Goal: Task Accomplishment & Management: Manage account settings

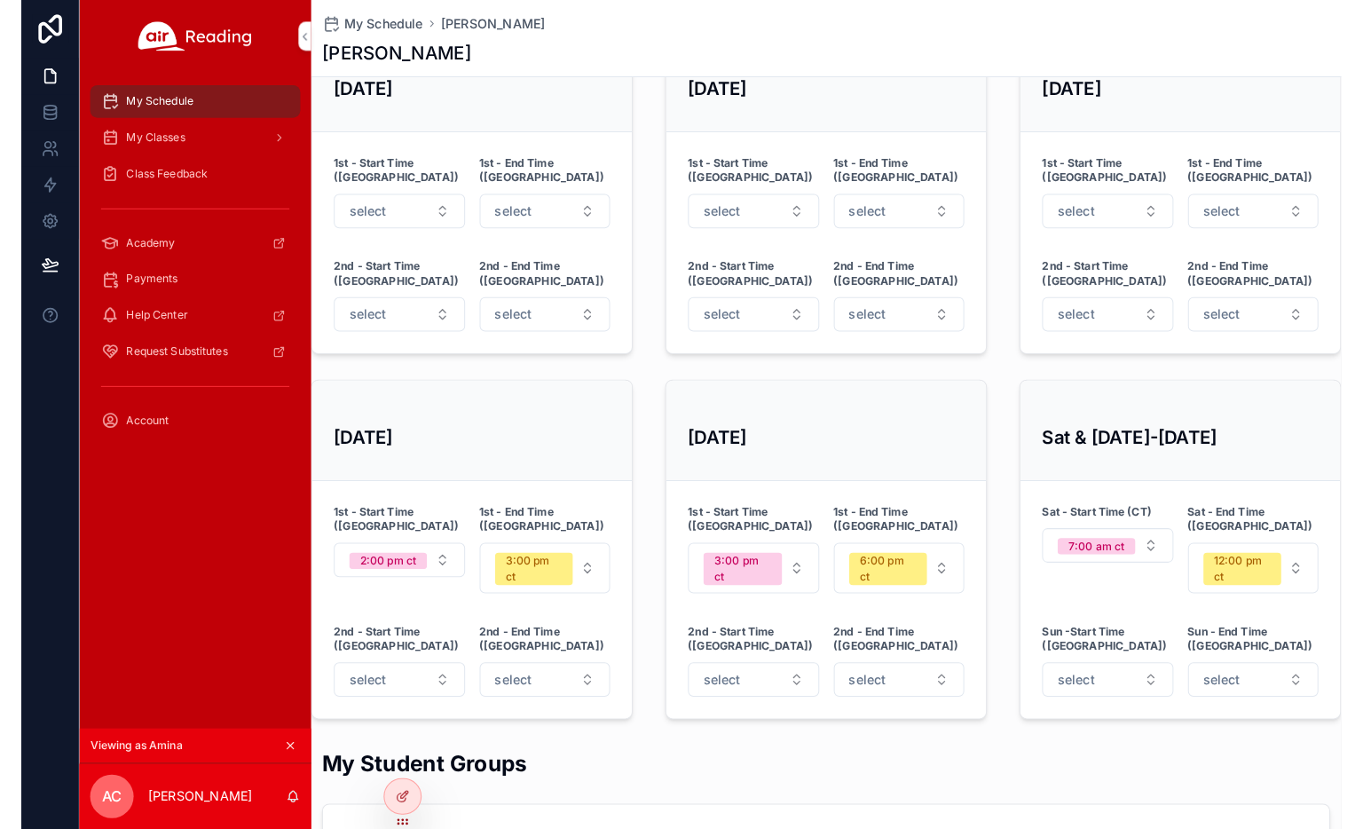
scroll to position [756, 0]
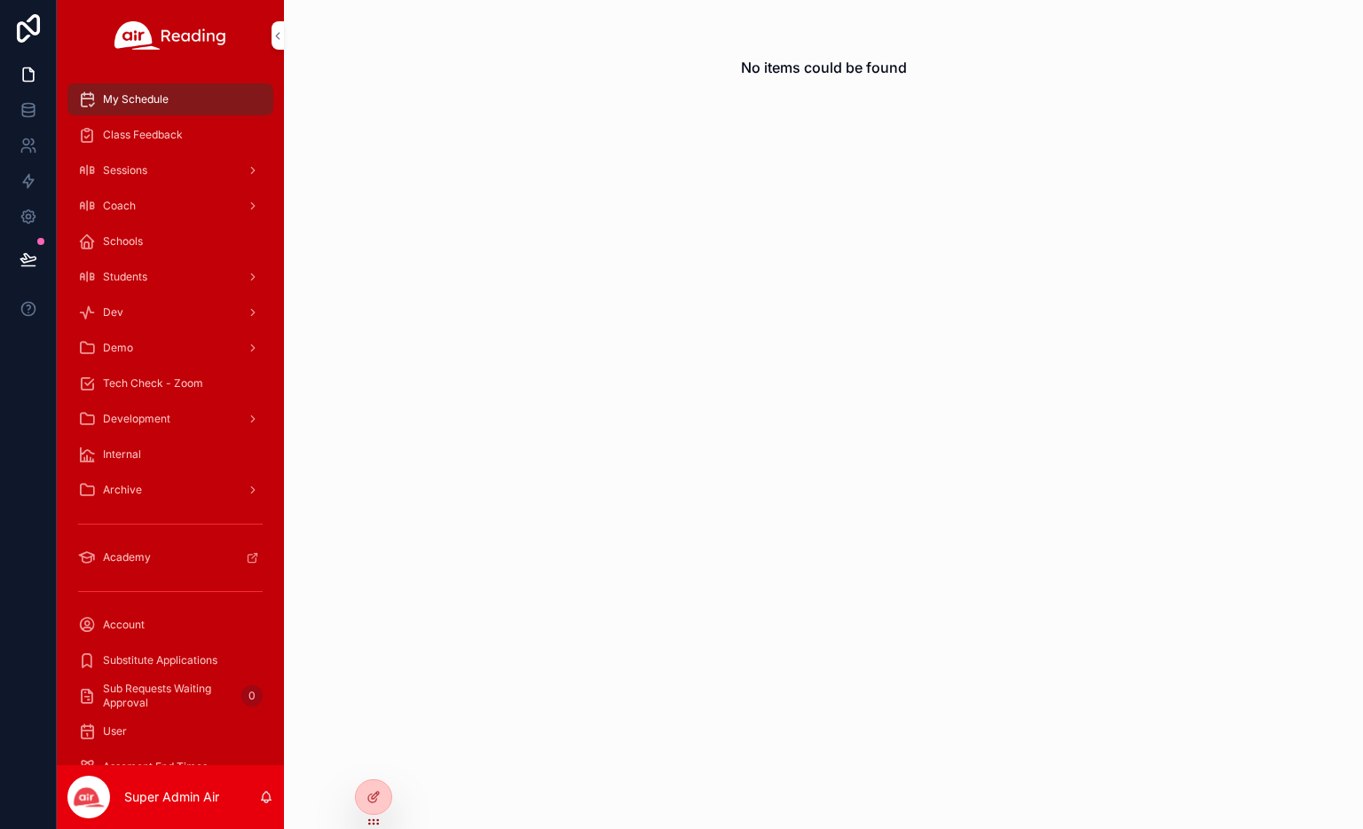
click at [0, 0] on icon at bounding box center [0, 0] width 0 height 0
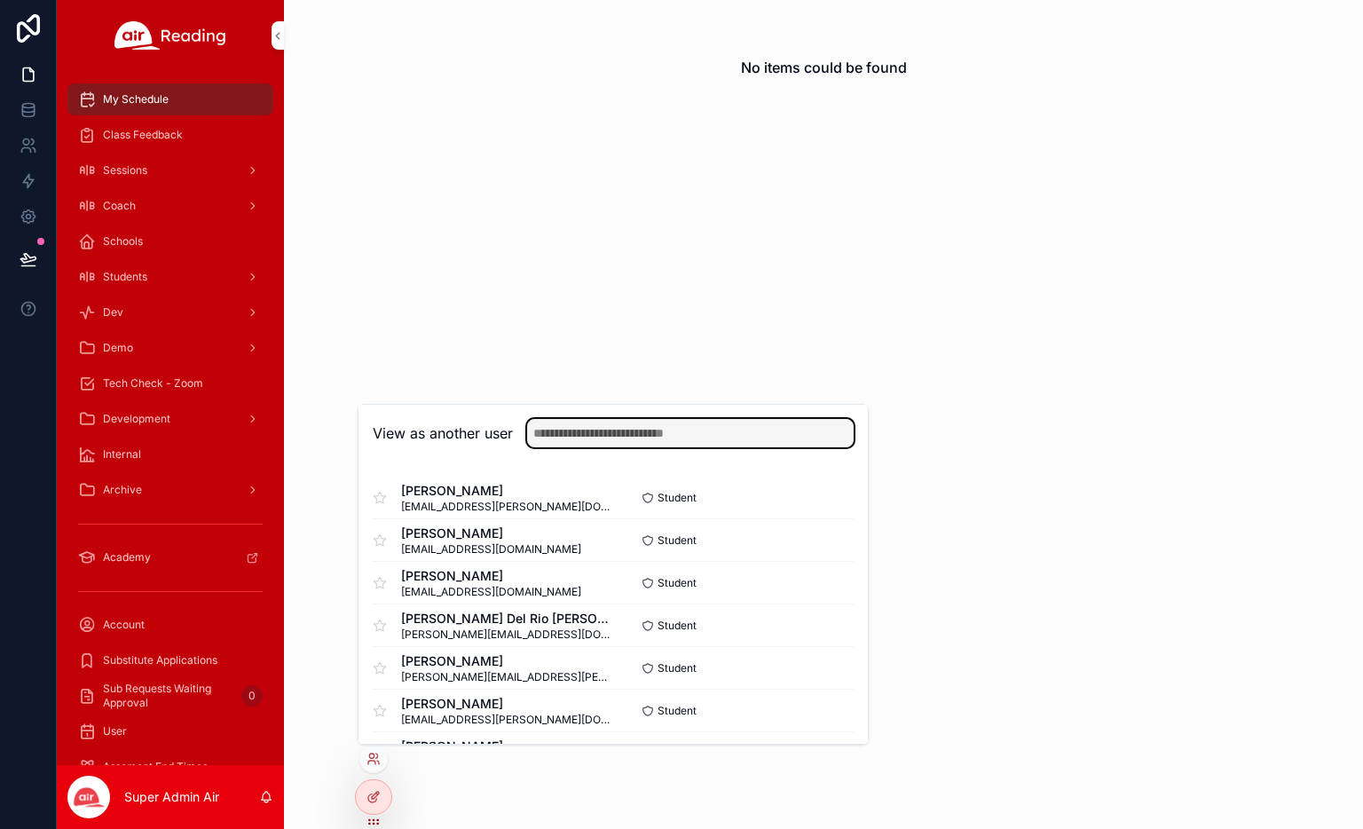
click at [745, 423] on input "text" at bounding box center [690, 433] width 327 height 28
type input "**********"
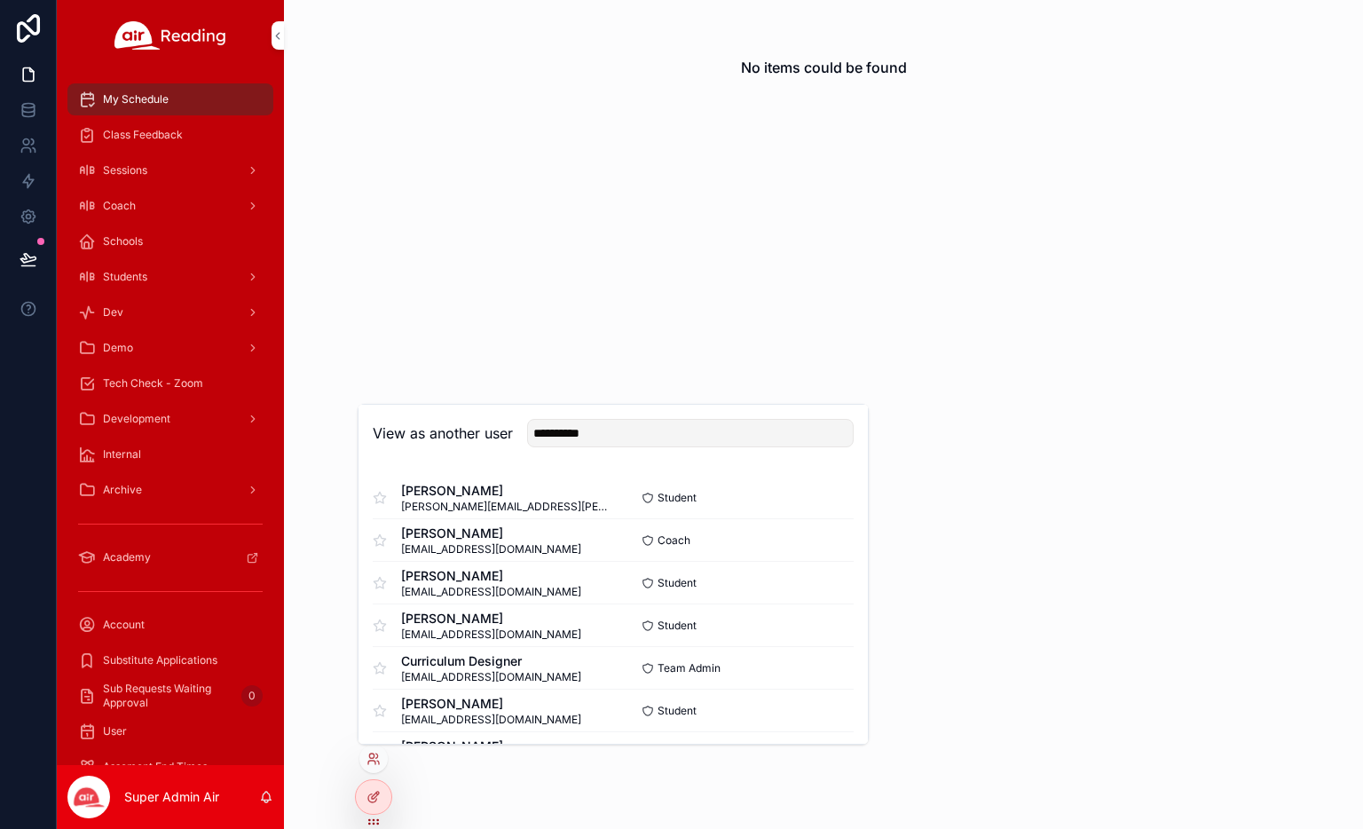
click at [0, 0] on button "Select" at bounding box center [0, 0] width 0 height 0
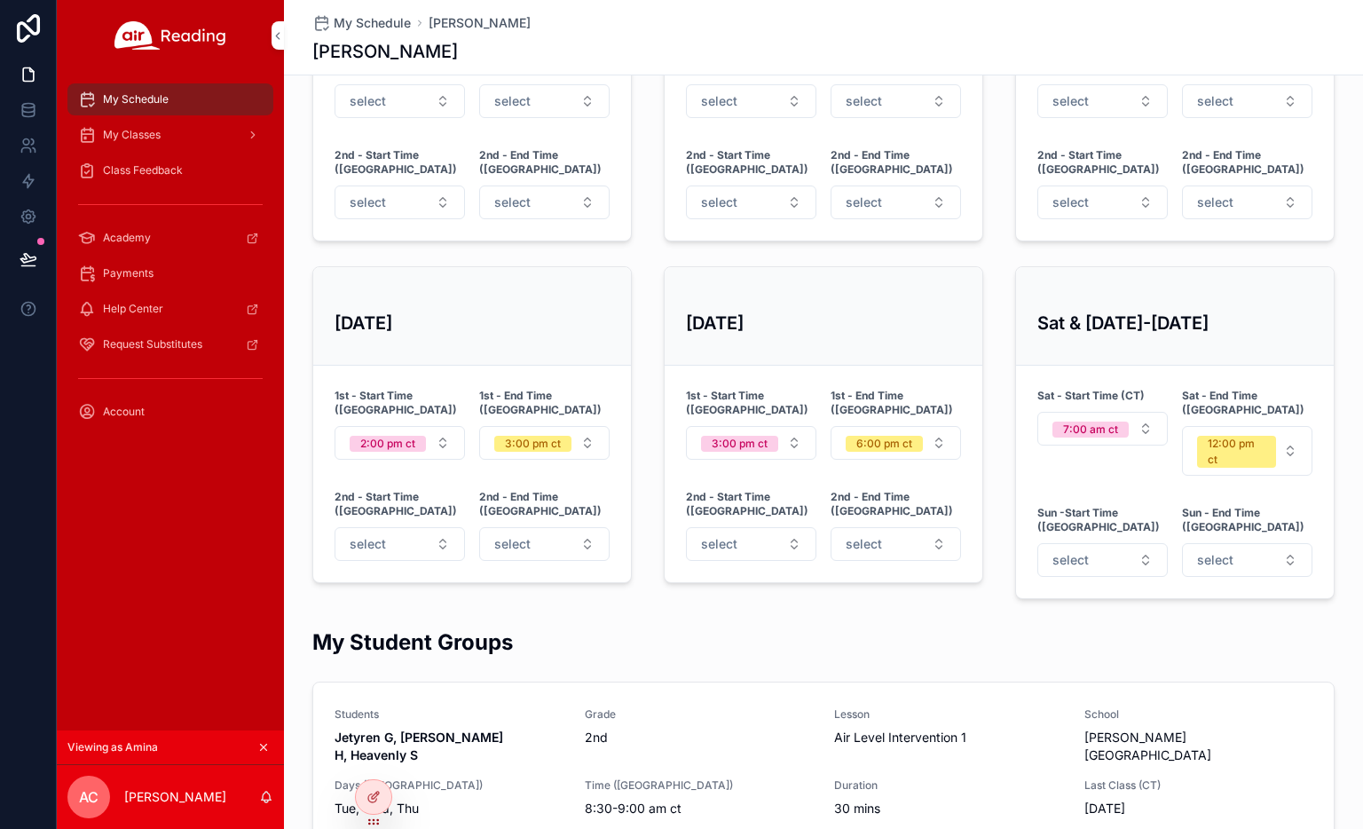
scroll to position [900, 0]
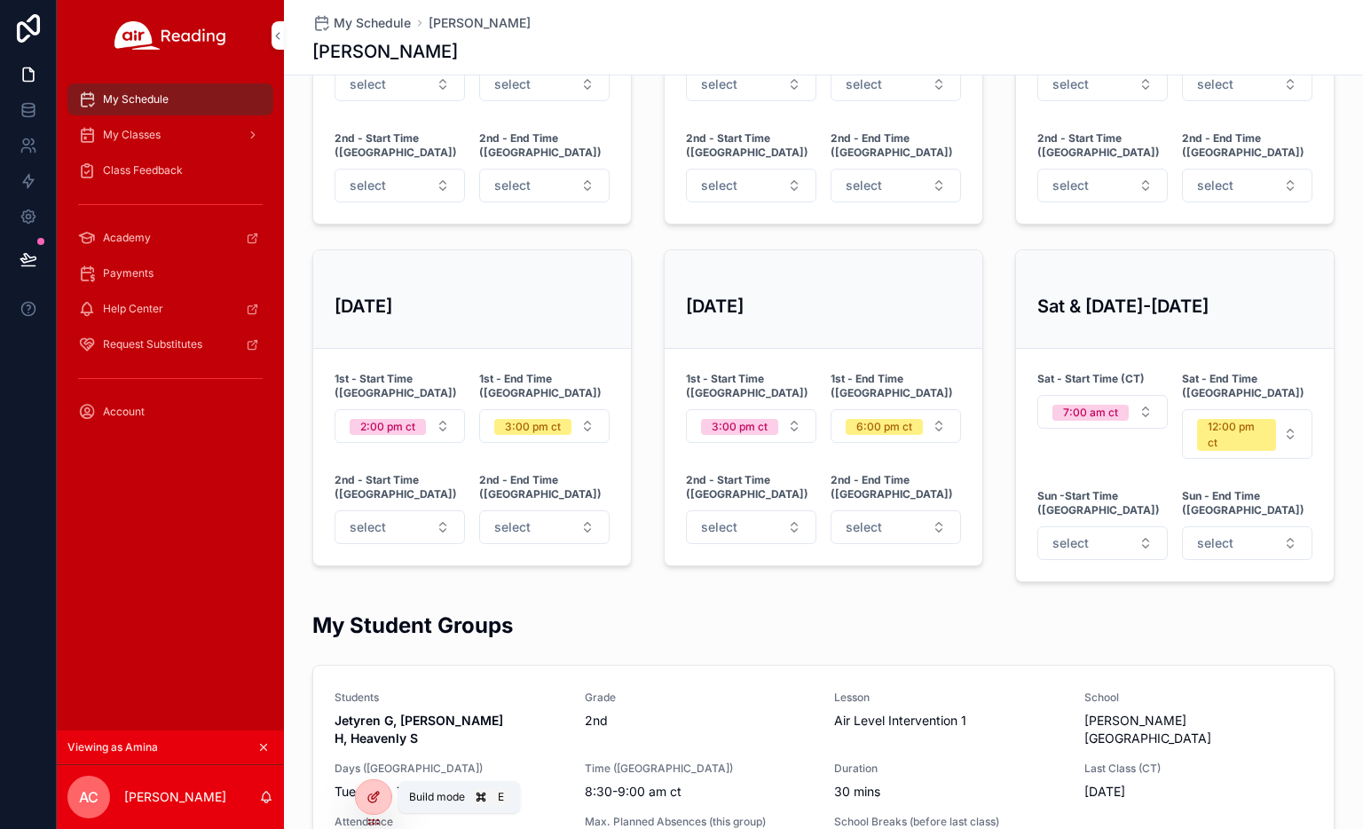
click at [375, 797] on icon at bounding box center [375, 795] width 7 height 7
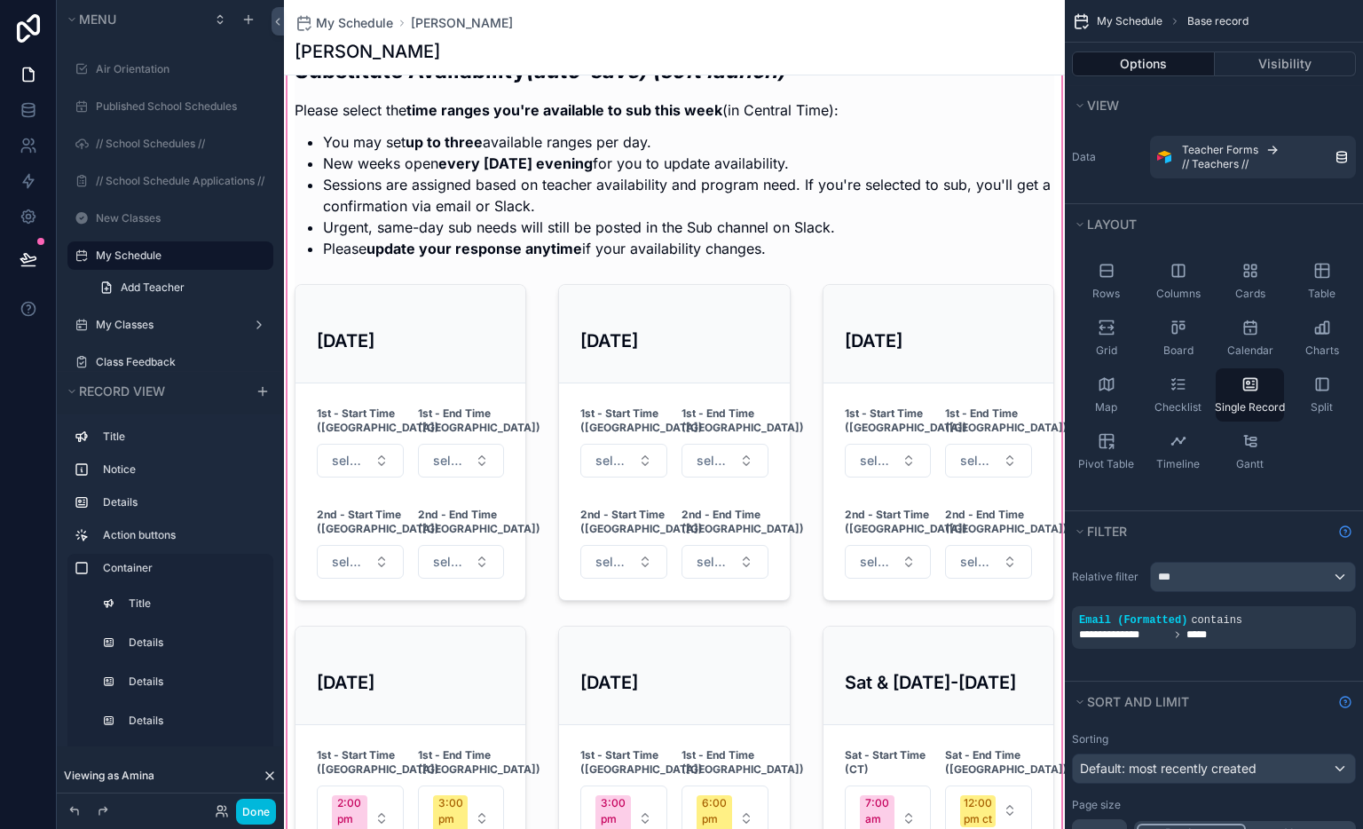
click at [387, 340] on div "scrollable content" at bounding box center [674, 515] width 781 height 954
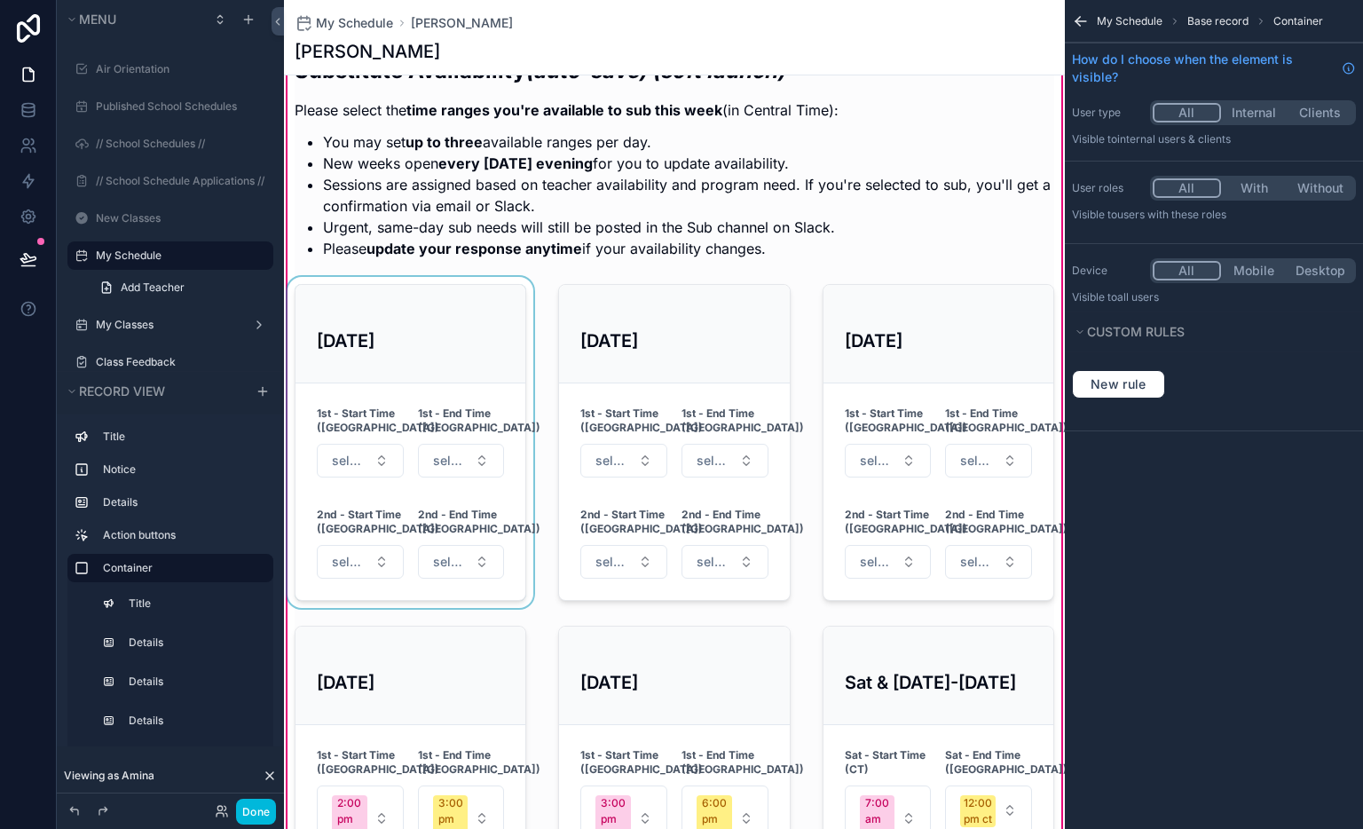
click at [388, 333] on div "scrollable content" at bounding box center [410, 442] width 253 height 331
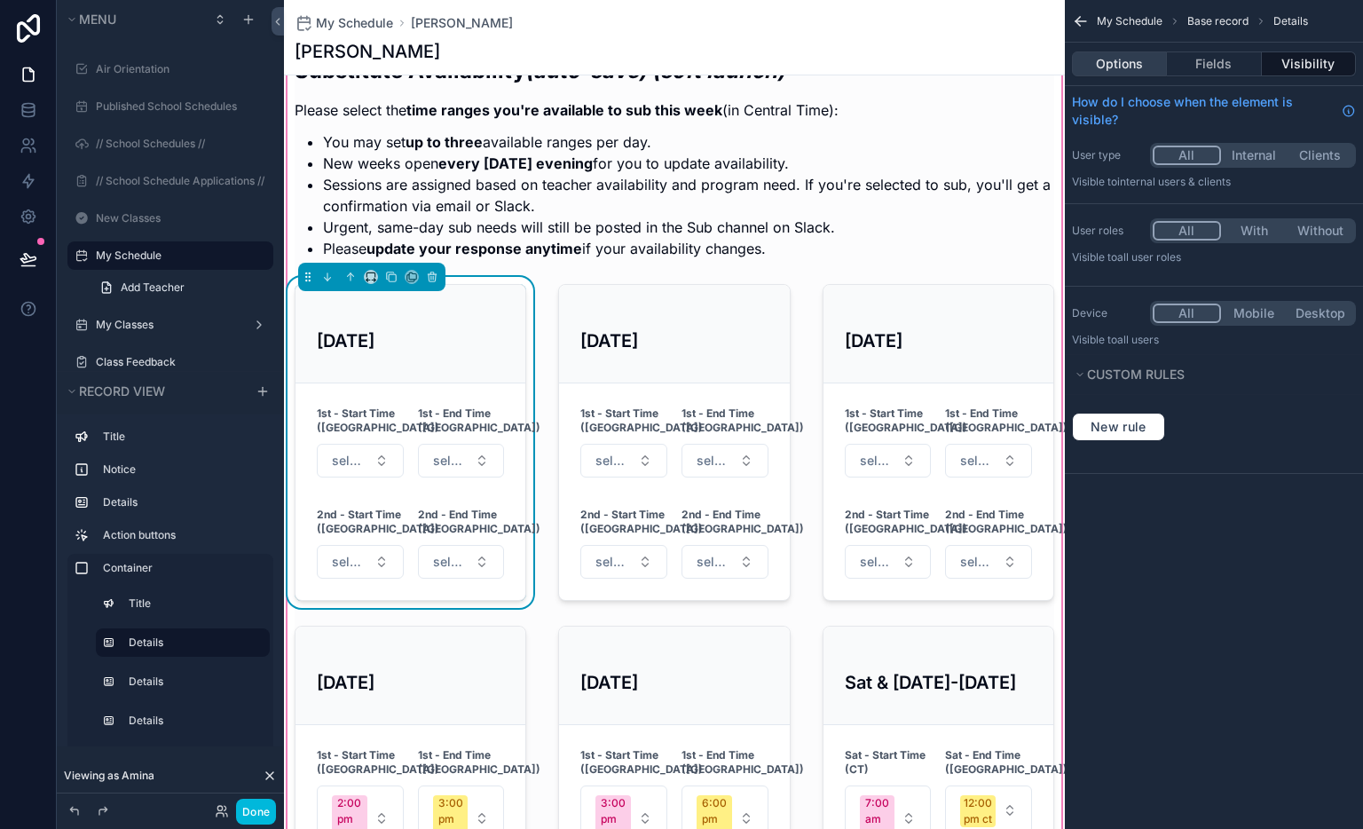
click at [1127, 57] on button "Options" at bounding box center [1119, 63] width 95 height 25
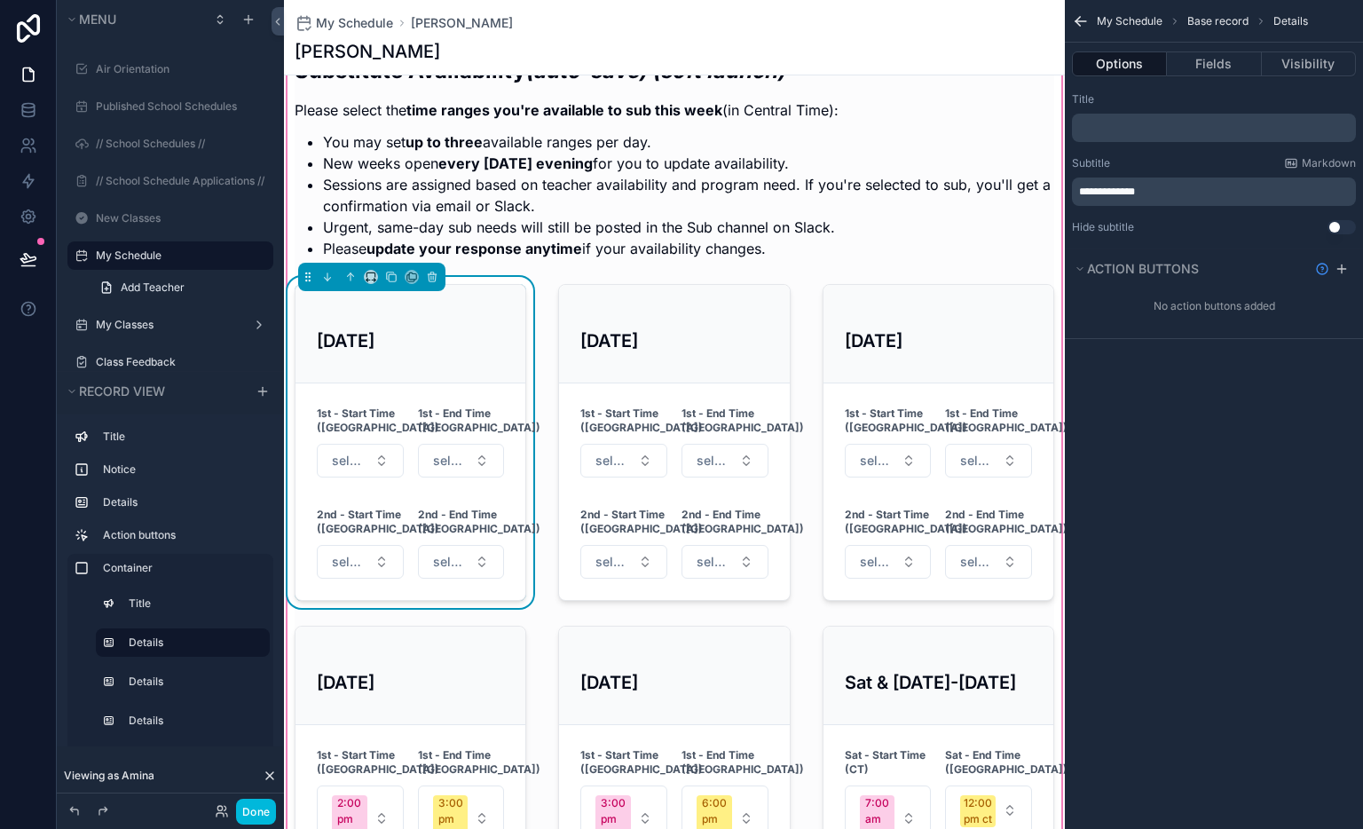
click at [1158, 193] on p "**********" at bounding box center [1215, 192] width 273 height 14
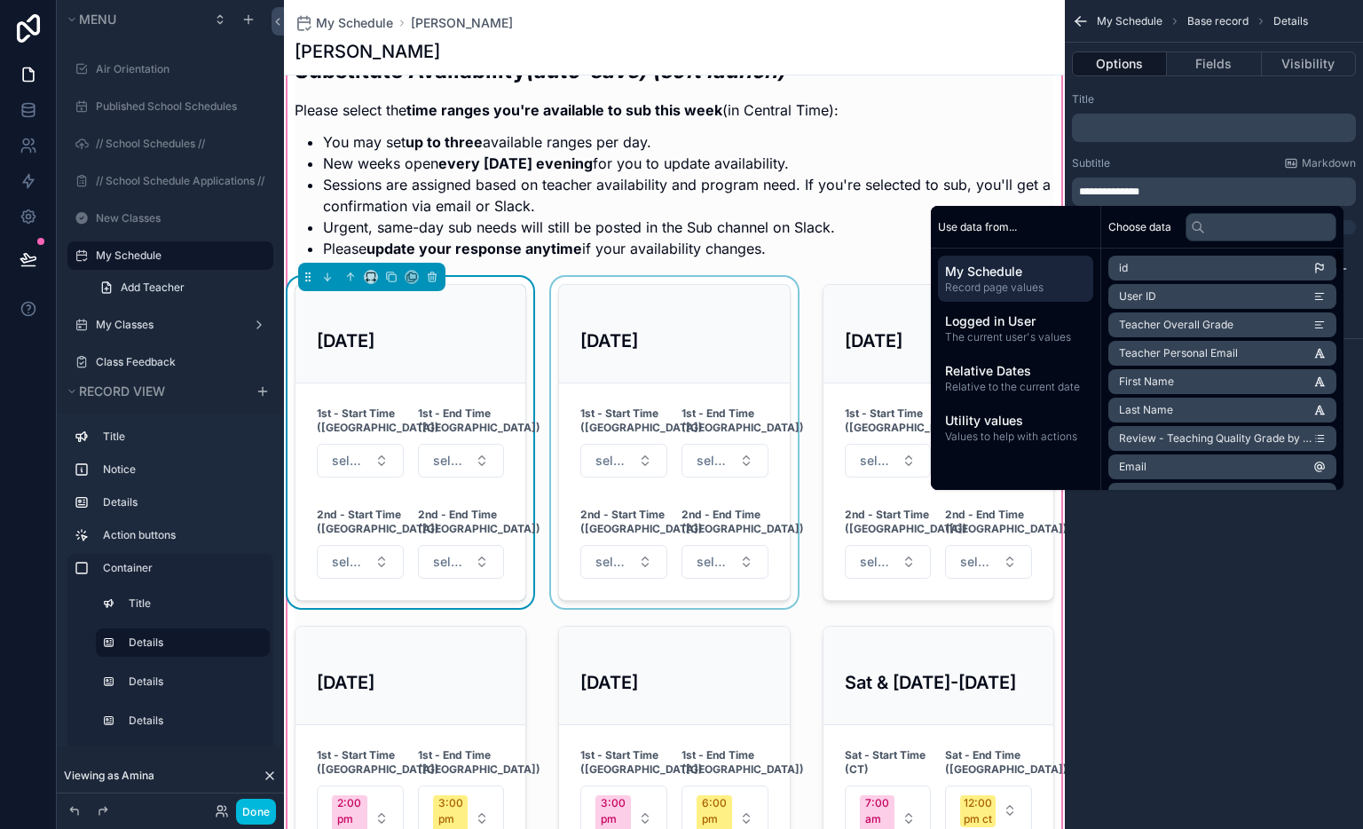
click at [632, 329] on div "scrollable content" at bounding box center [674, 442] width 253 height 331
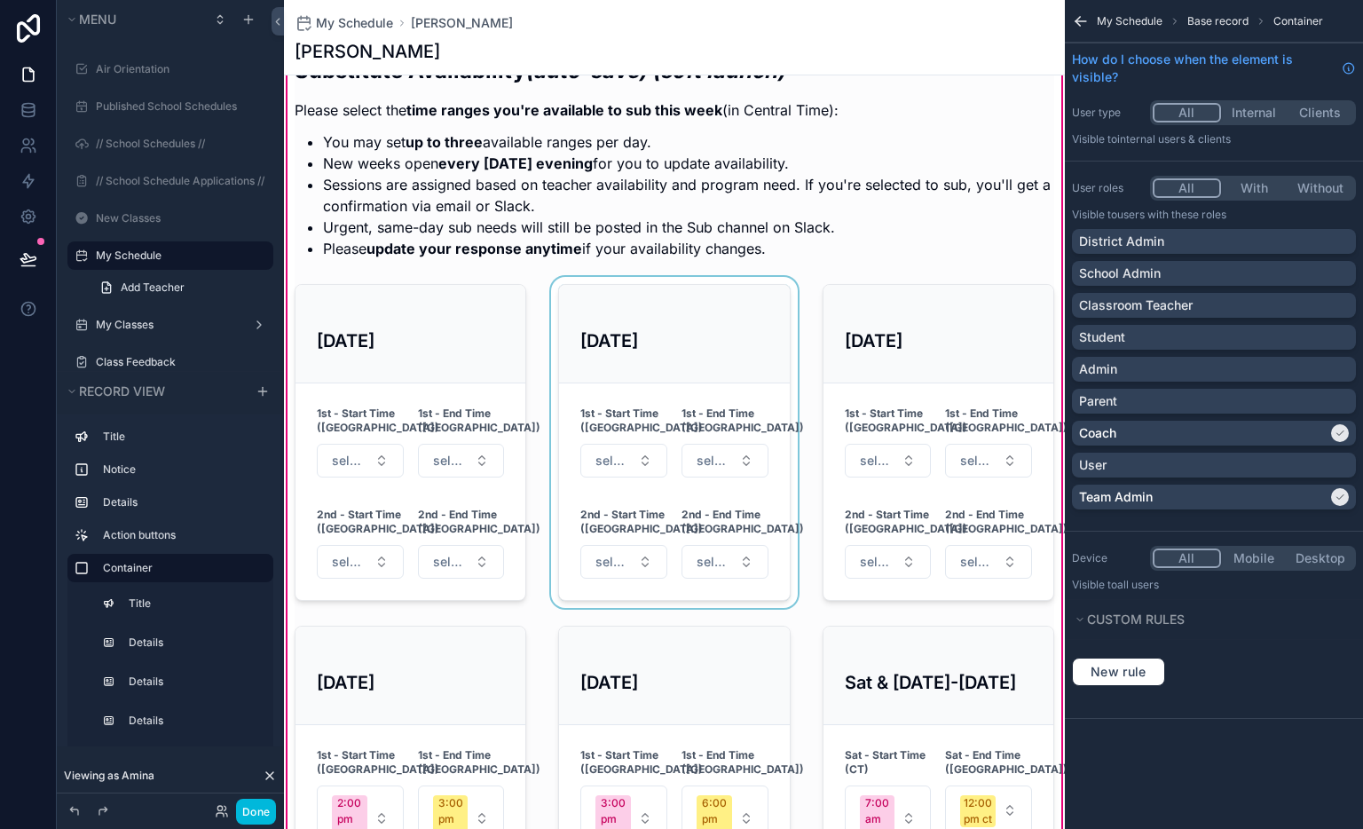
click at [675, 298] on div "scrollable content" at bounding box center [674, 442] width 253 height 331
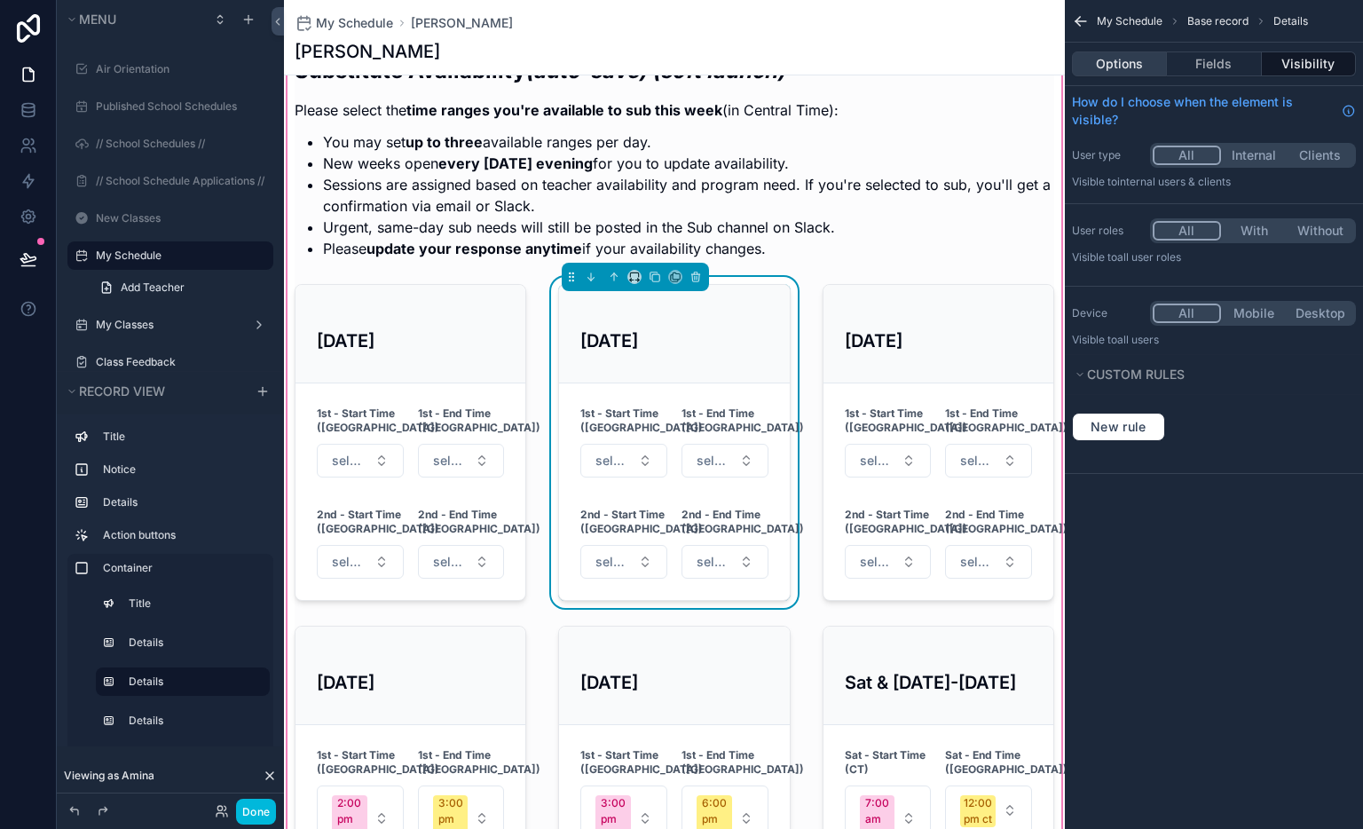
click at [1135, 65] on button "Options" at bounding box center [1119, 63] width 95 height 25
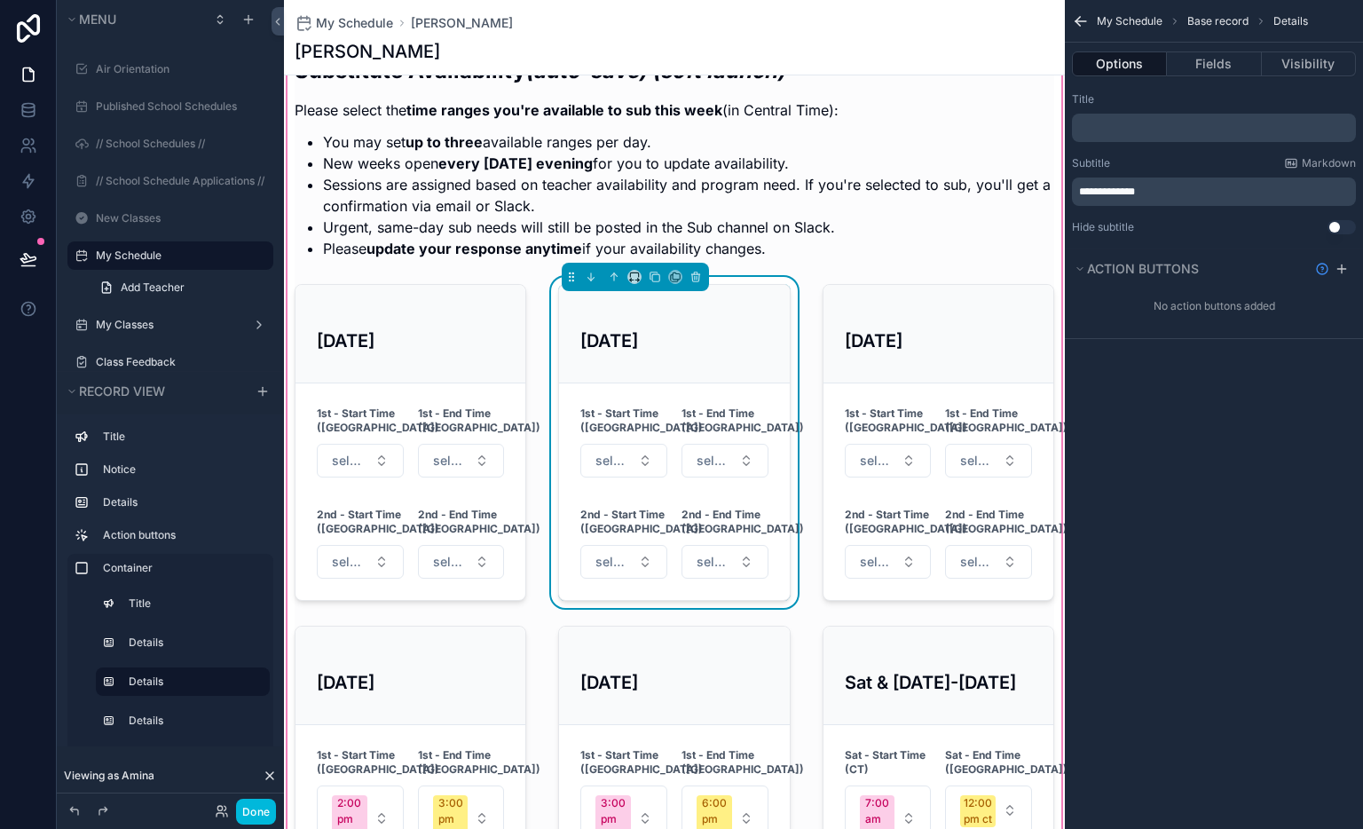
click at [1175, 190] on p "**********" at bounding box center [1215, 192] width 273 height 14
click at [911, 308] on div "scrollable content" at bounding box center [938, 442] width 253 height 331
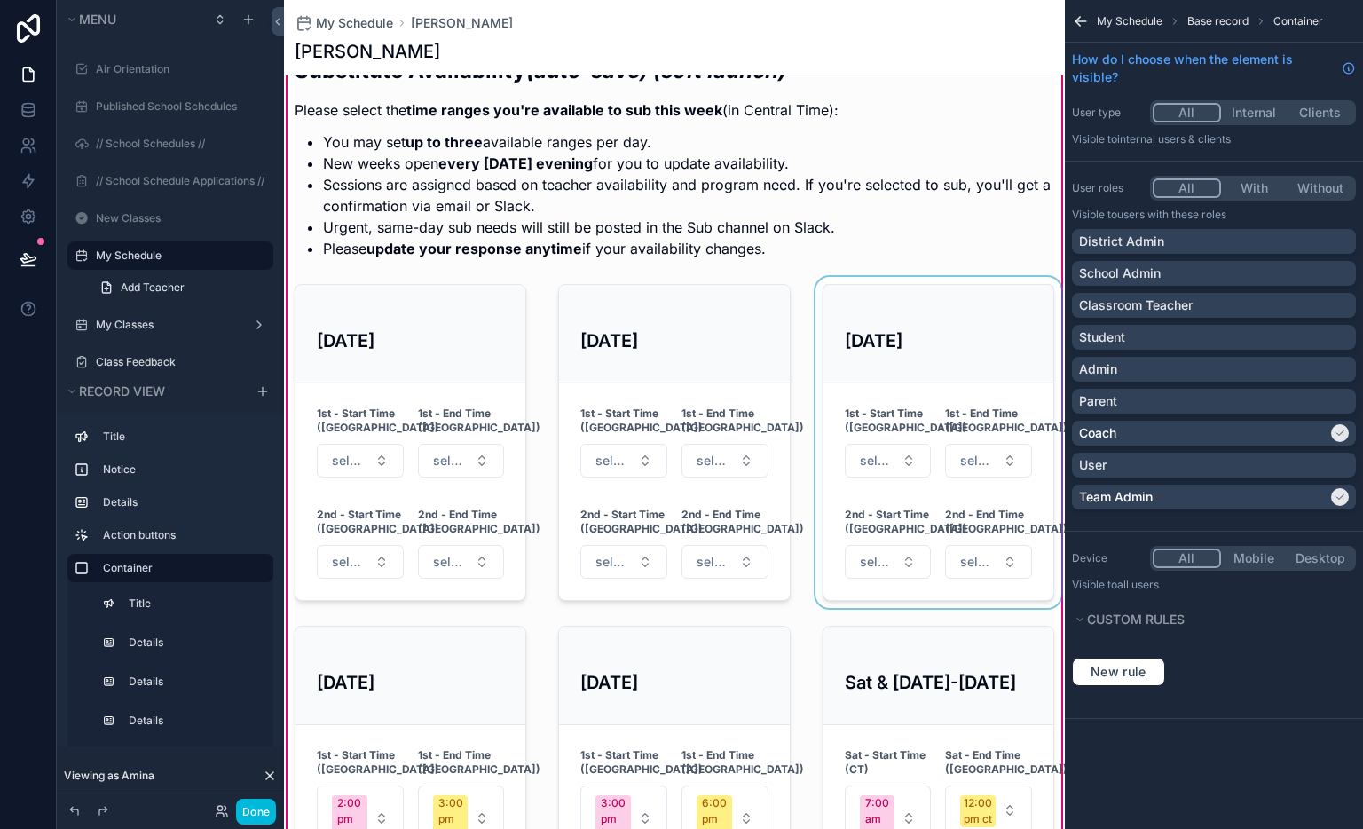
click at [911, 308] on div "scrollable content" at bounding box center [938, 442] width 253 height 331
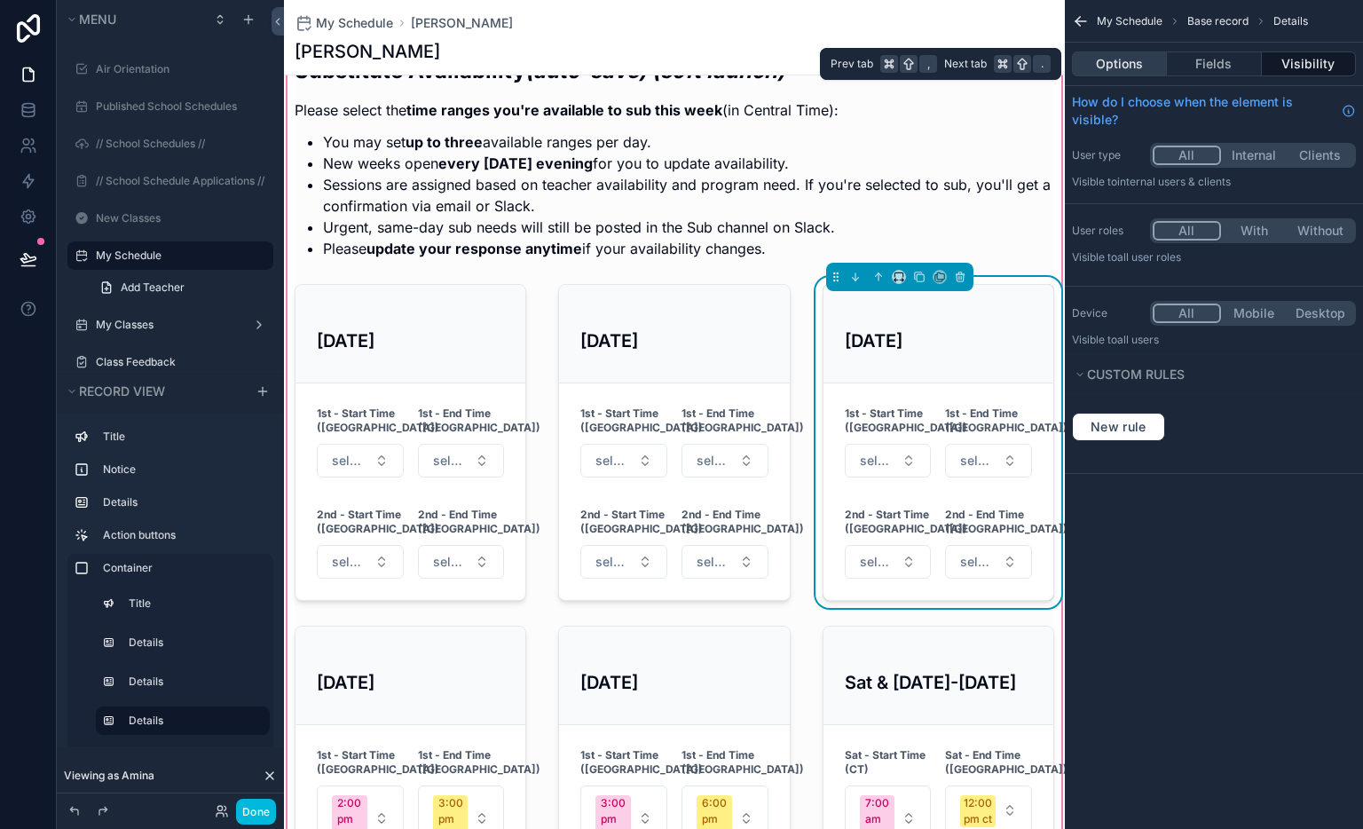
click at [1130, 62] on button "Options" at bounding box center [1119, 63] width 95 height 25
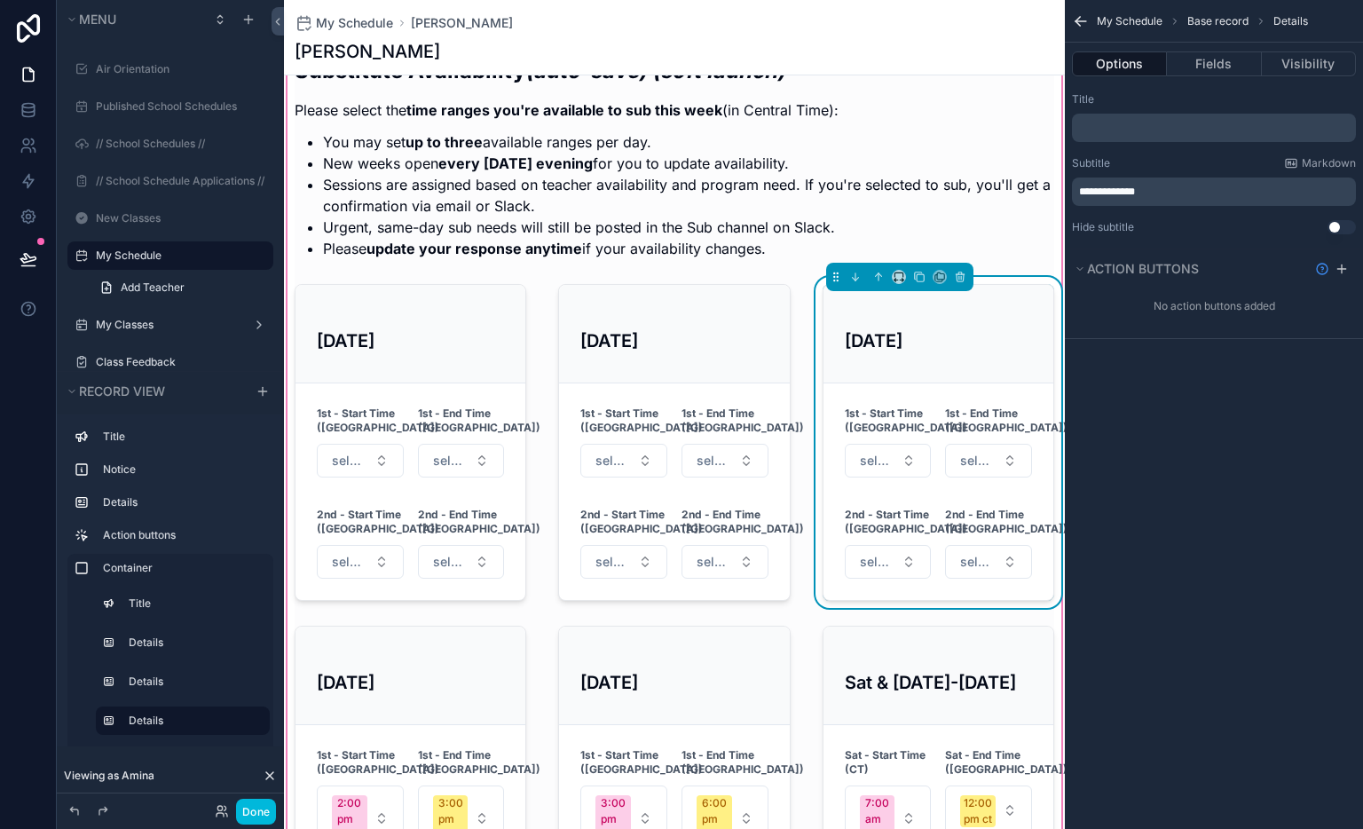
click at [1180, 193] on p "**********" at bounding box center [1215, 192] width 273 height 14
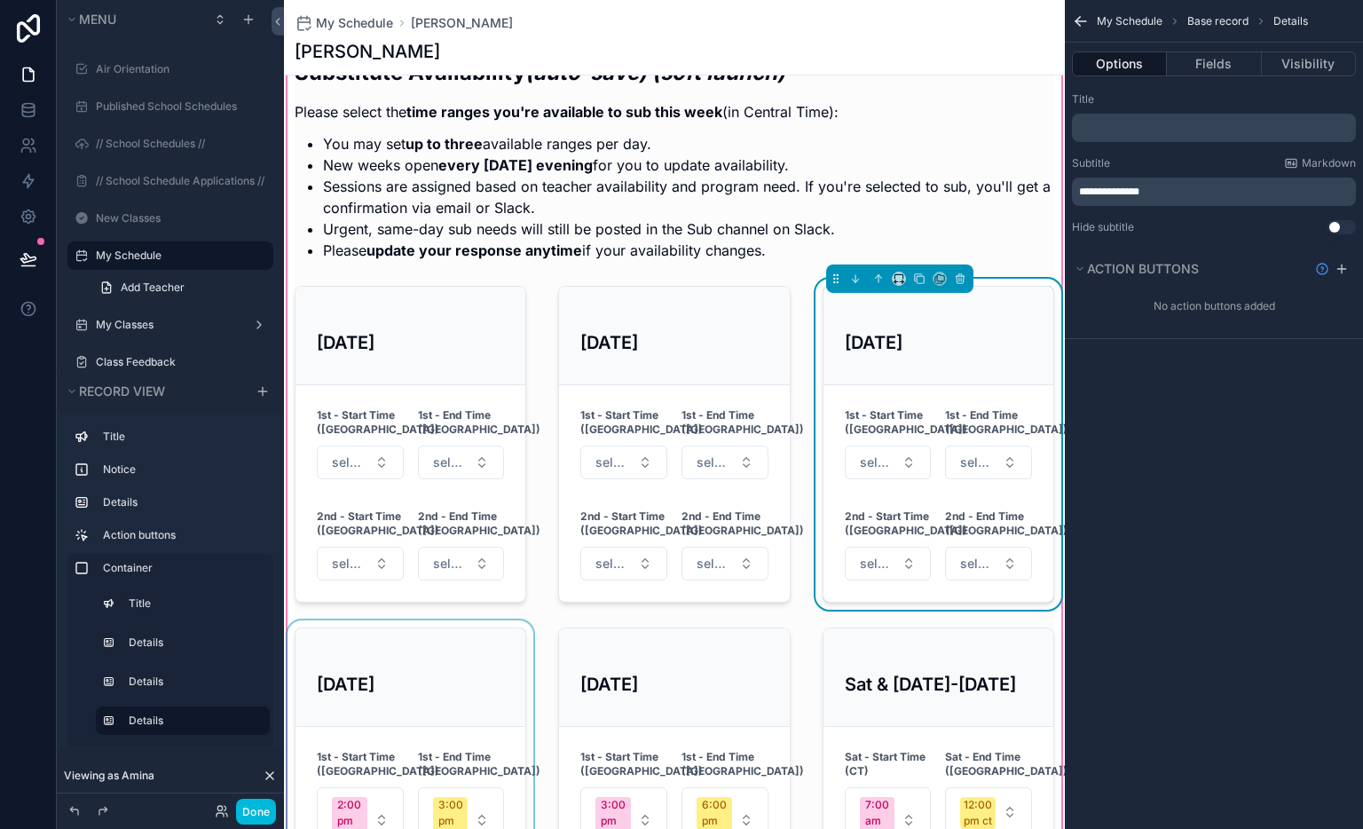
click at [459, 655] on div "scrollable content" at bounding box center [410, 801] width 253 height 363
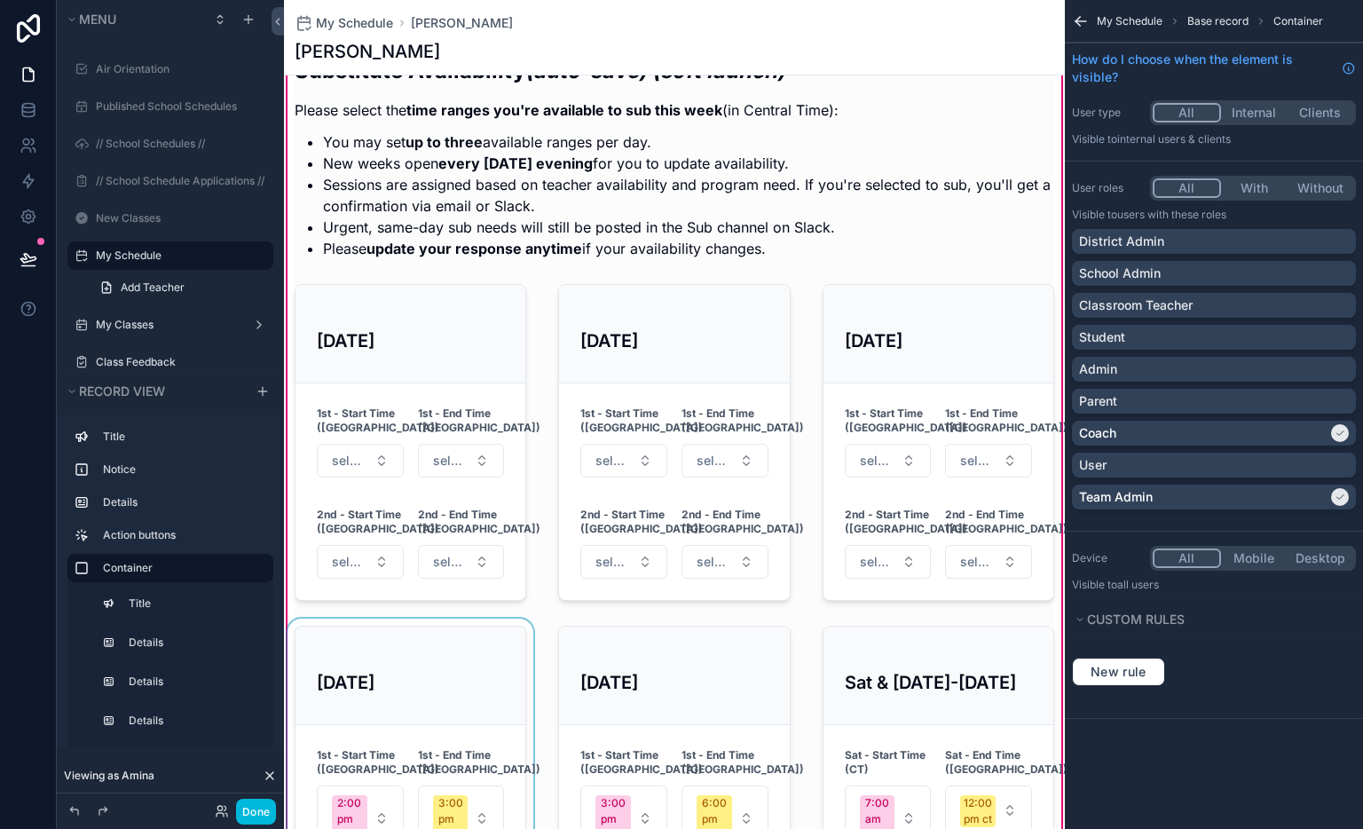
click at [459, 655] on div "scrollable content" at bounding box center [410, 800] width 253 height 363
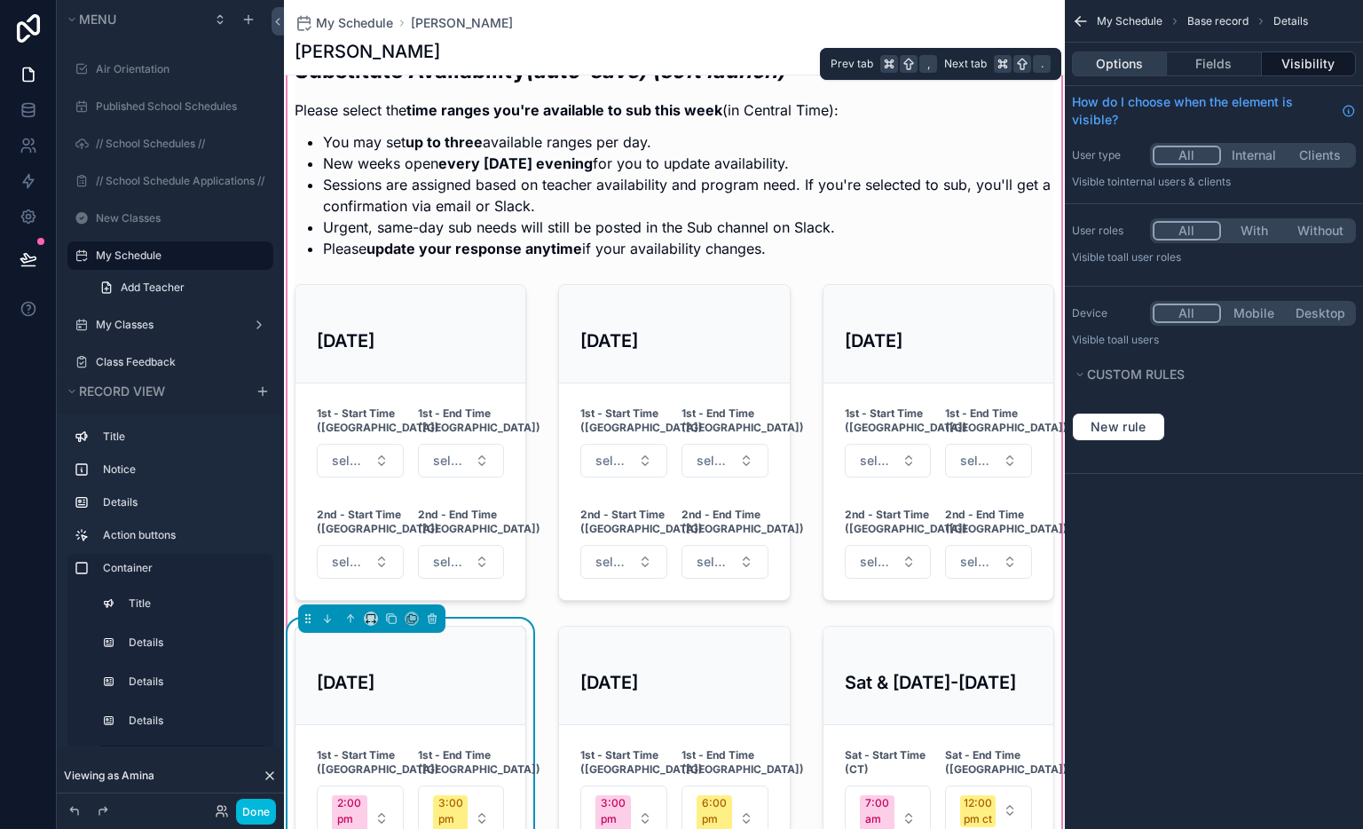
click at [1138, 62] on button "Options" at bounding box center [1119, 63] width 95 height 25
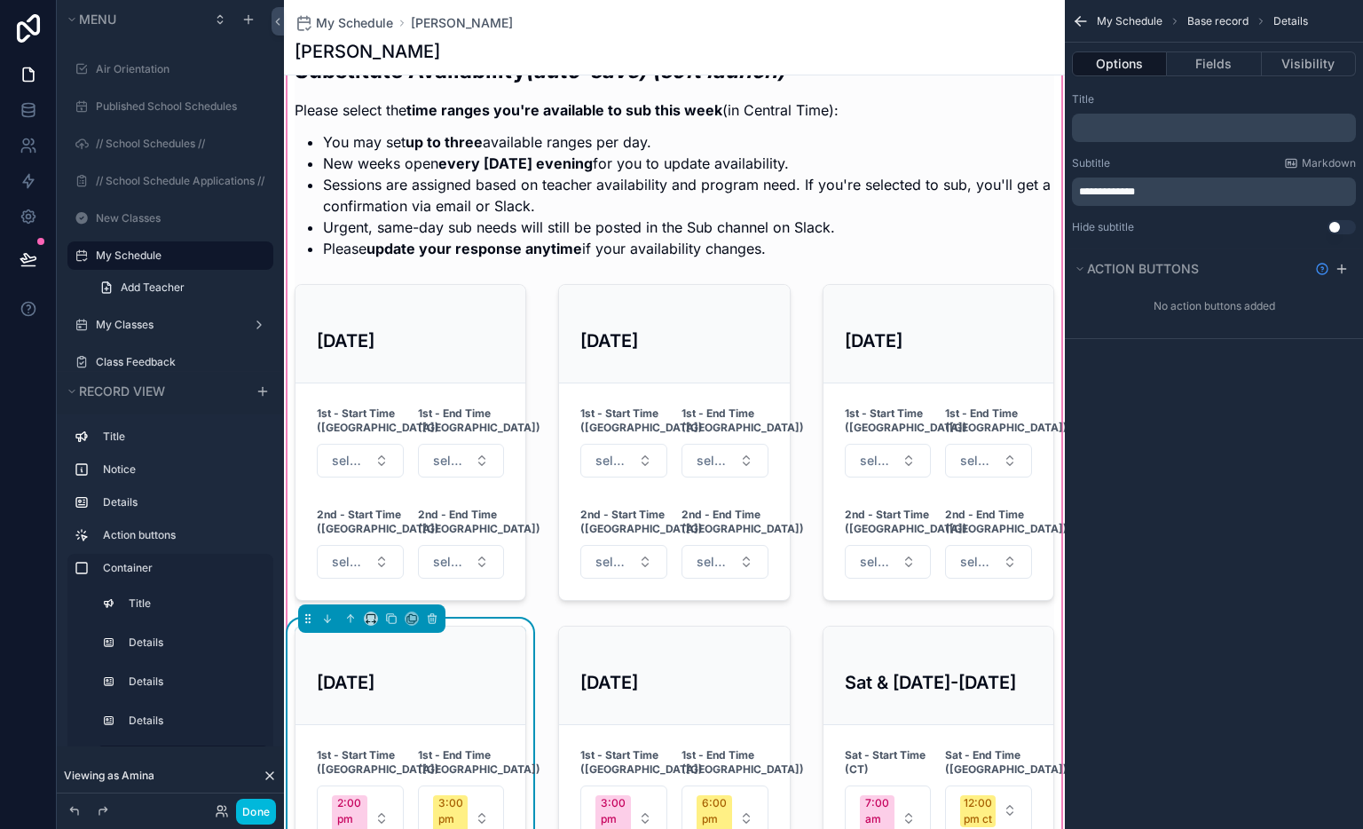
click at [1164, 191] on p "**********" at bounding box center [1215, 192] width 273 height 14
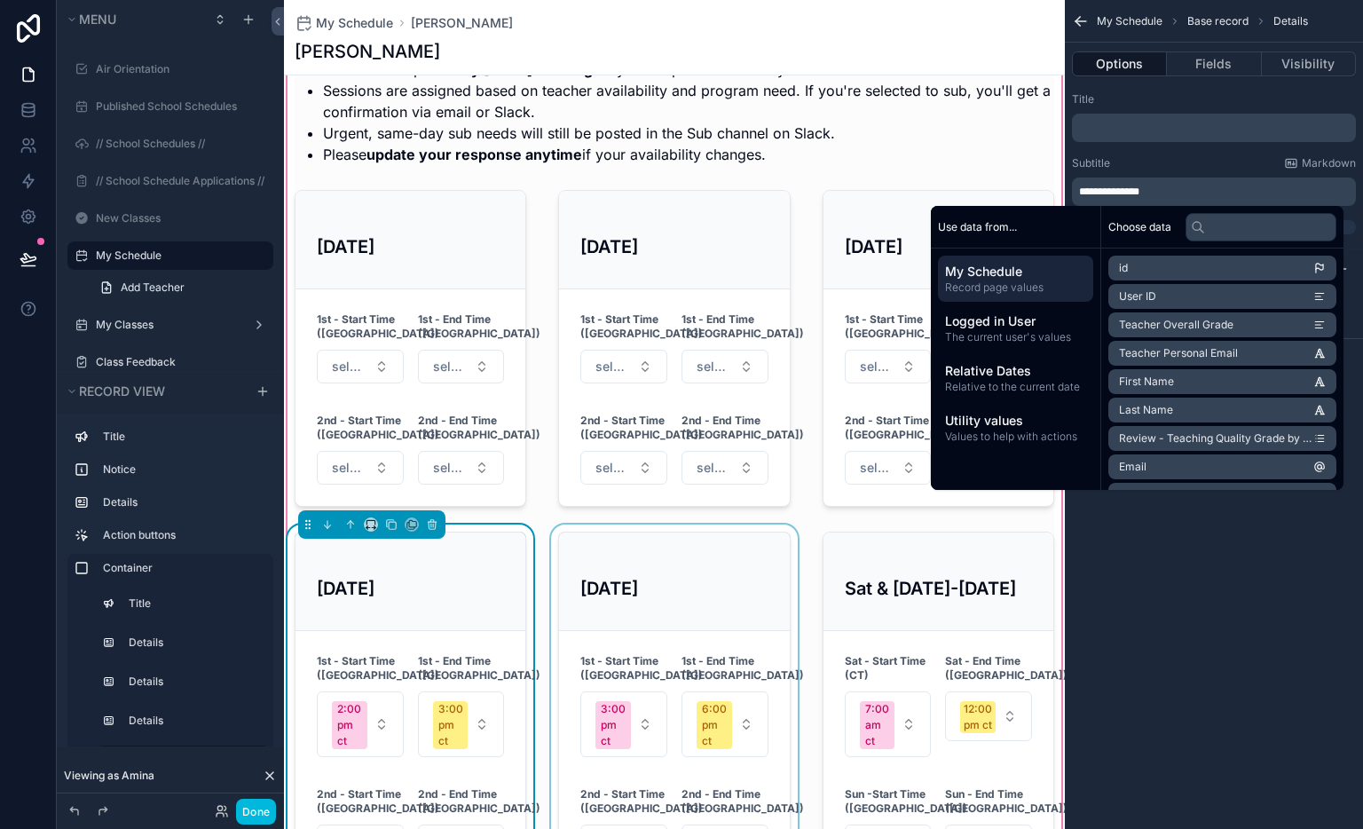
scroll to position [1074, 0]
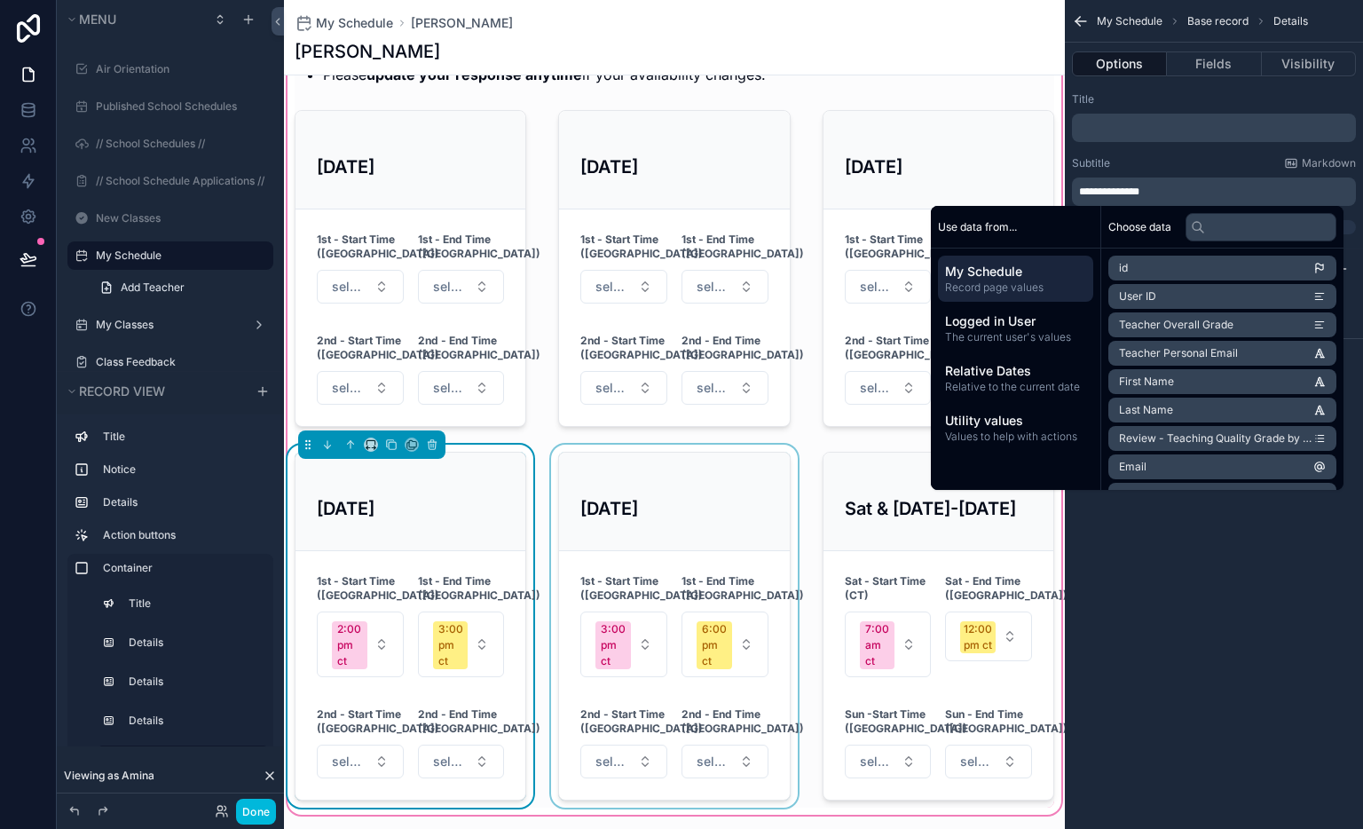
click at [700, 481] on div "scrollable content" at bounding box center [674, 626] width 253 height 363
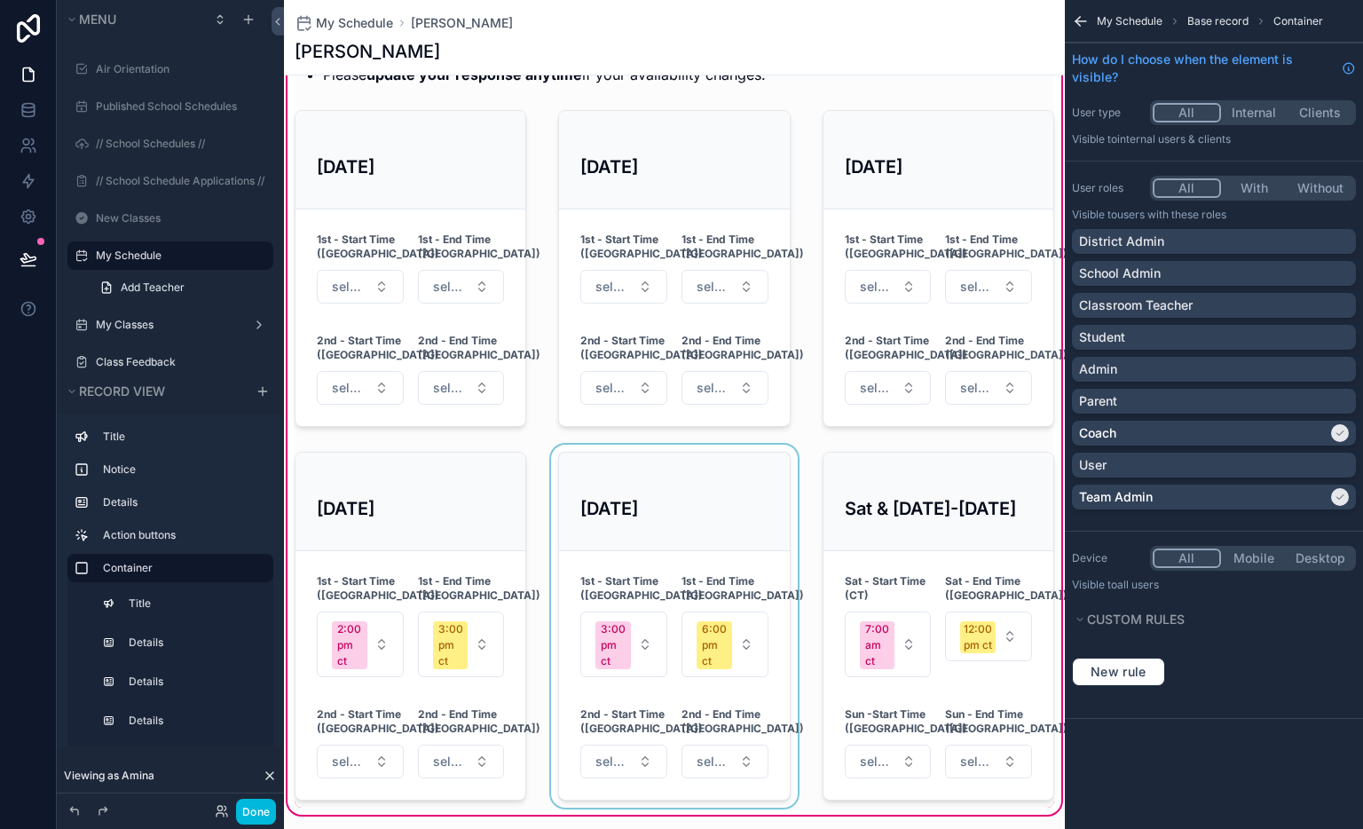
click at [700, 481] on div "scrollable content" at bounding box center [674, 626] width 253 height 363
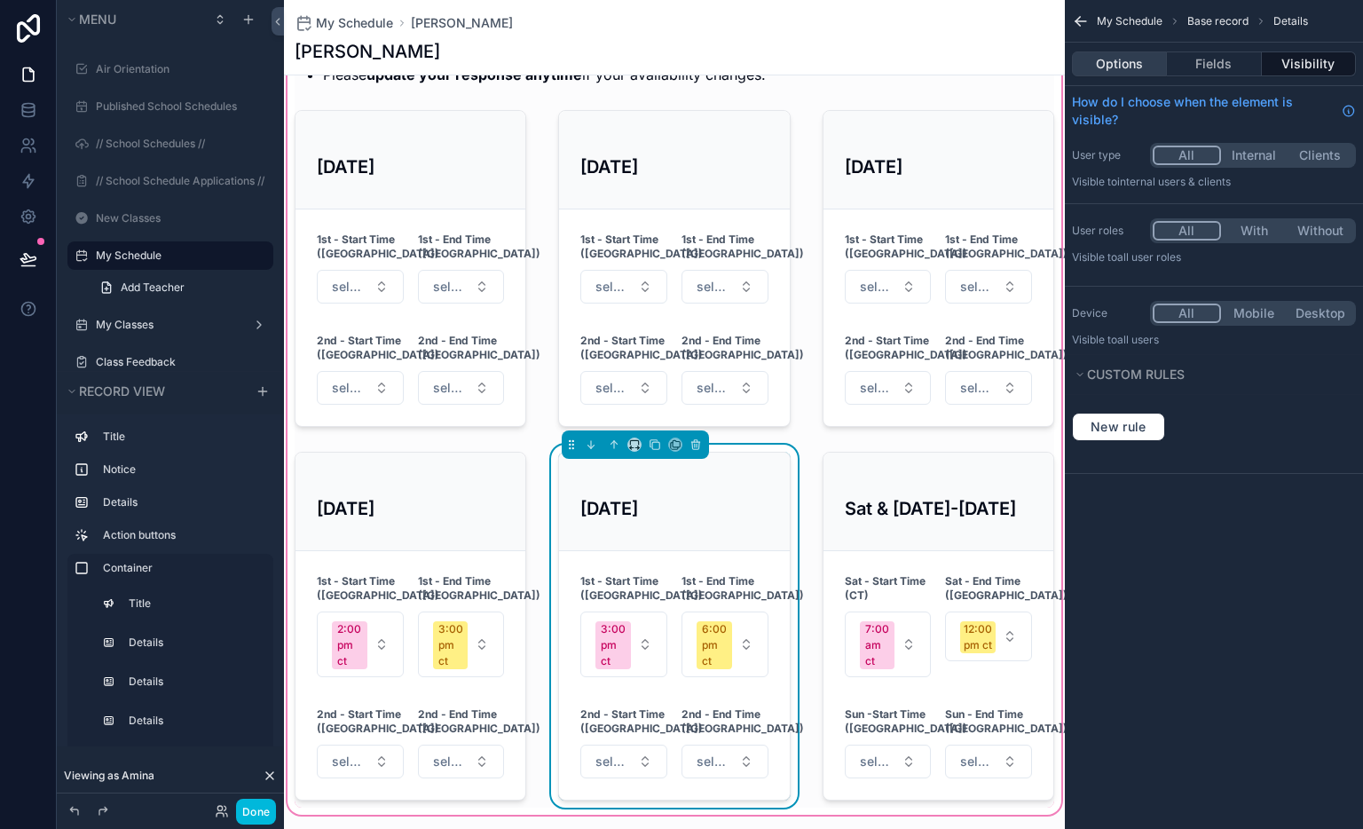
click at [1129, 65] on button "Options" at bounding box center [1119, 63] width 95 height 25
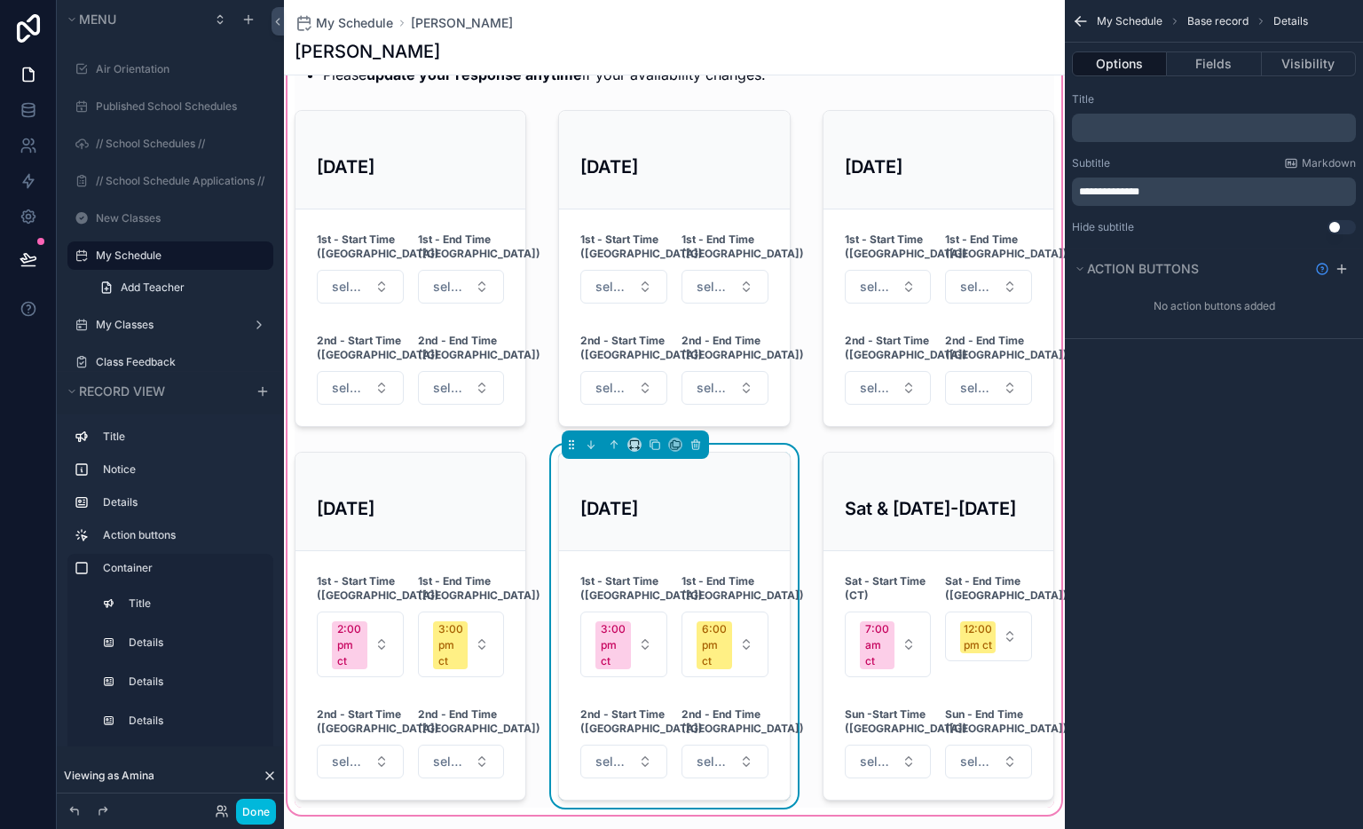
click at [1173, 188] on p "**********" at bounding box center [1215, 192] width 273 height 14
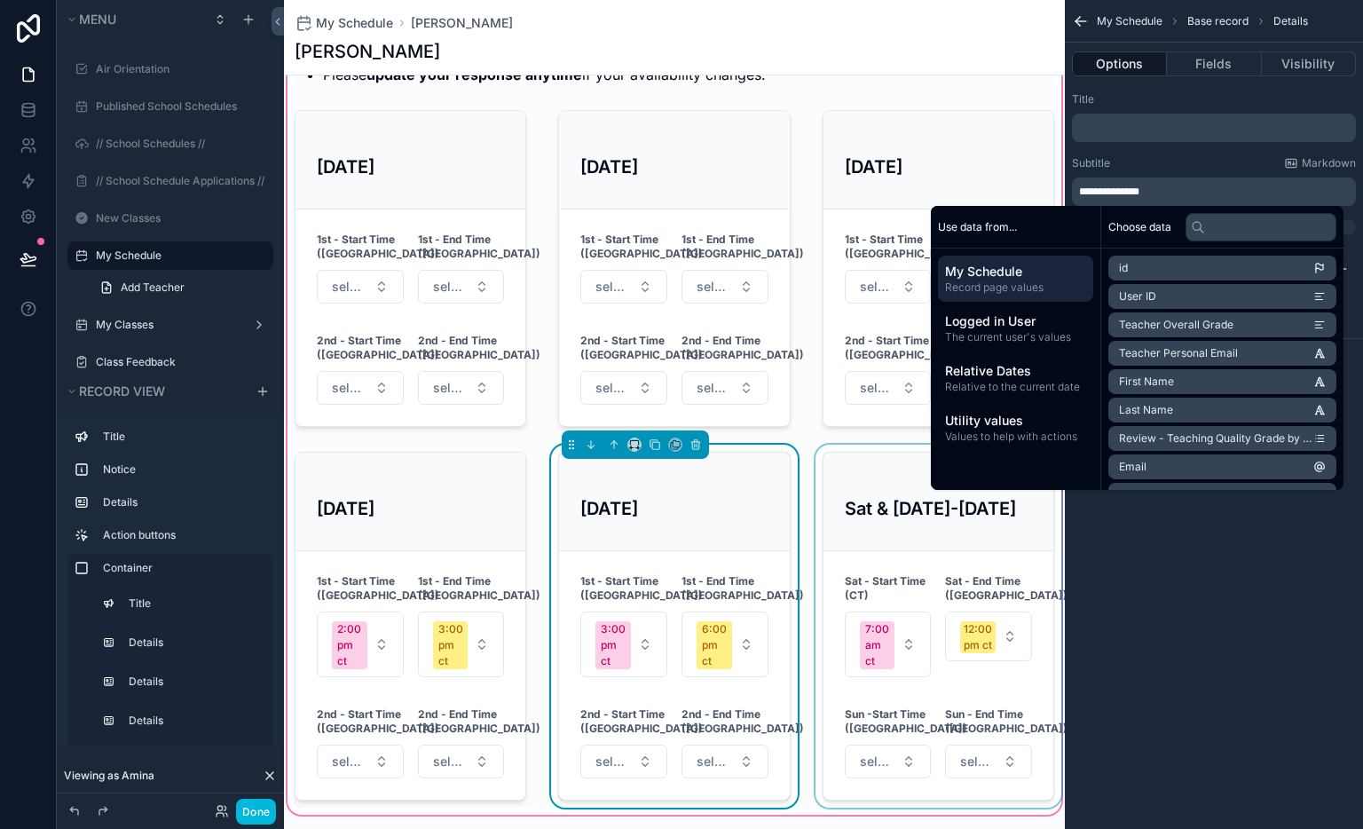
click at [889, 487] on div "scrollable content" at bounding box center [938, 626] width 253 height 363
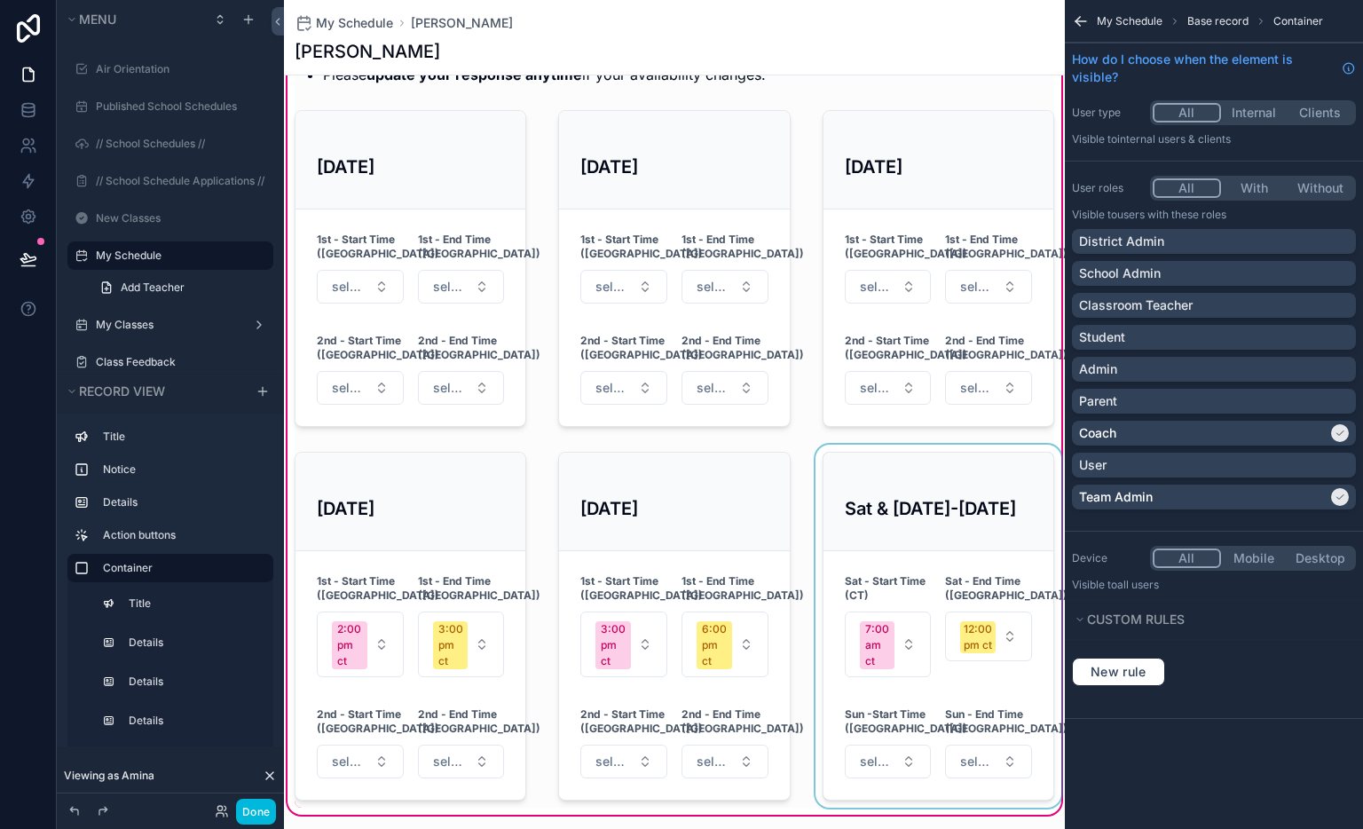
click at [889, 487] on div "scrollable content" at bounding box center [938, 626] width 253 height 363
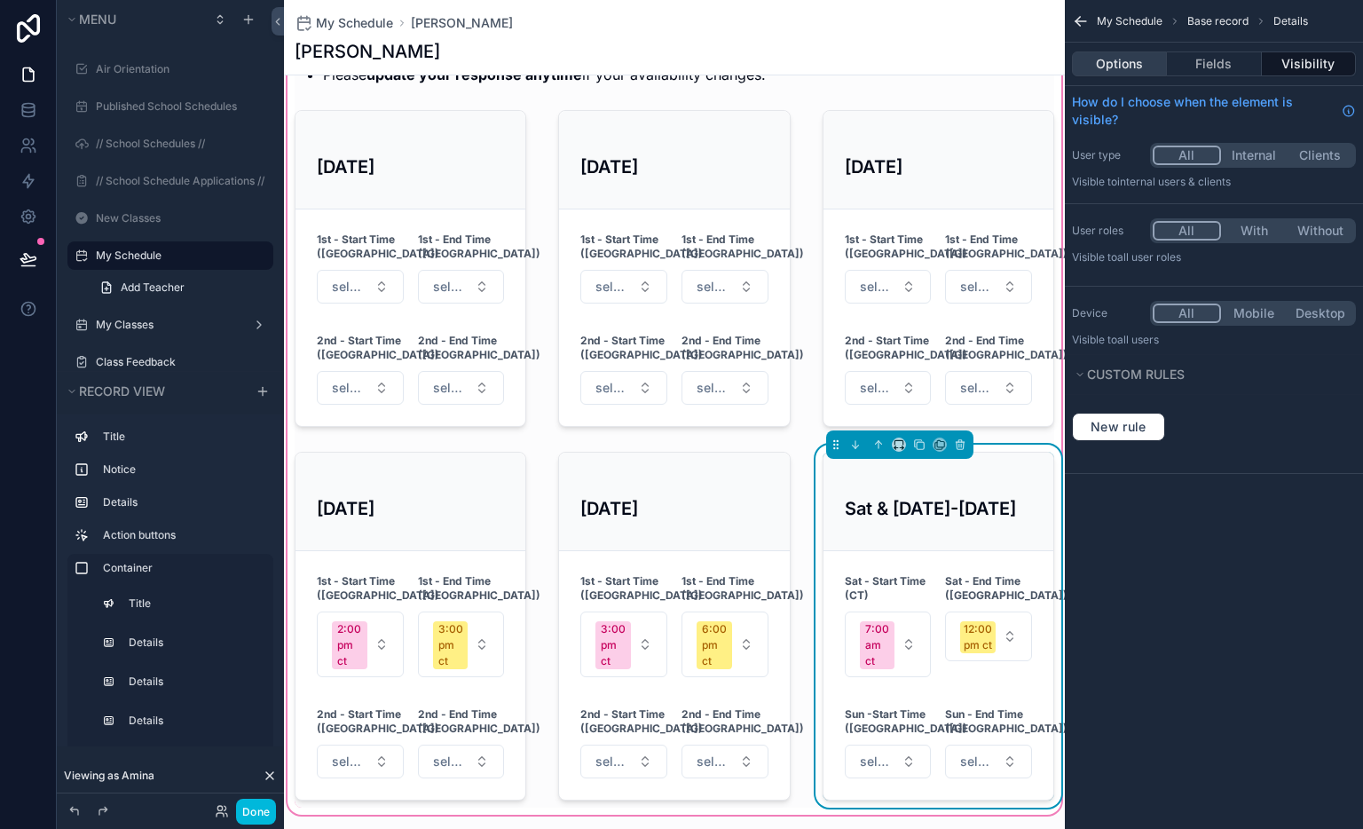
click at [1131, 67] on button "Options" at bounding box center [1119, 63] width 95 height 25
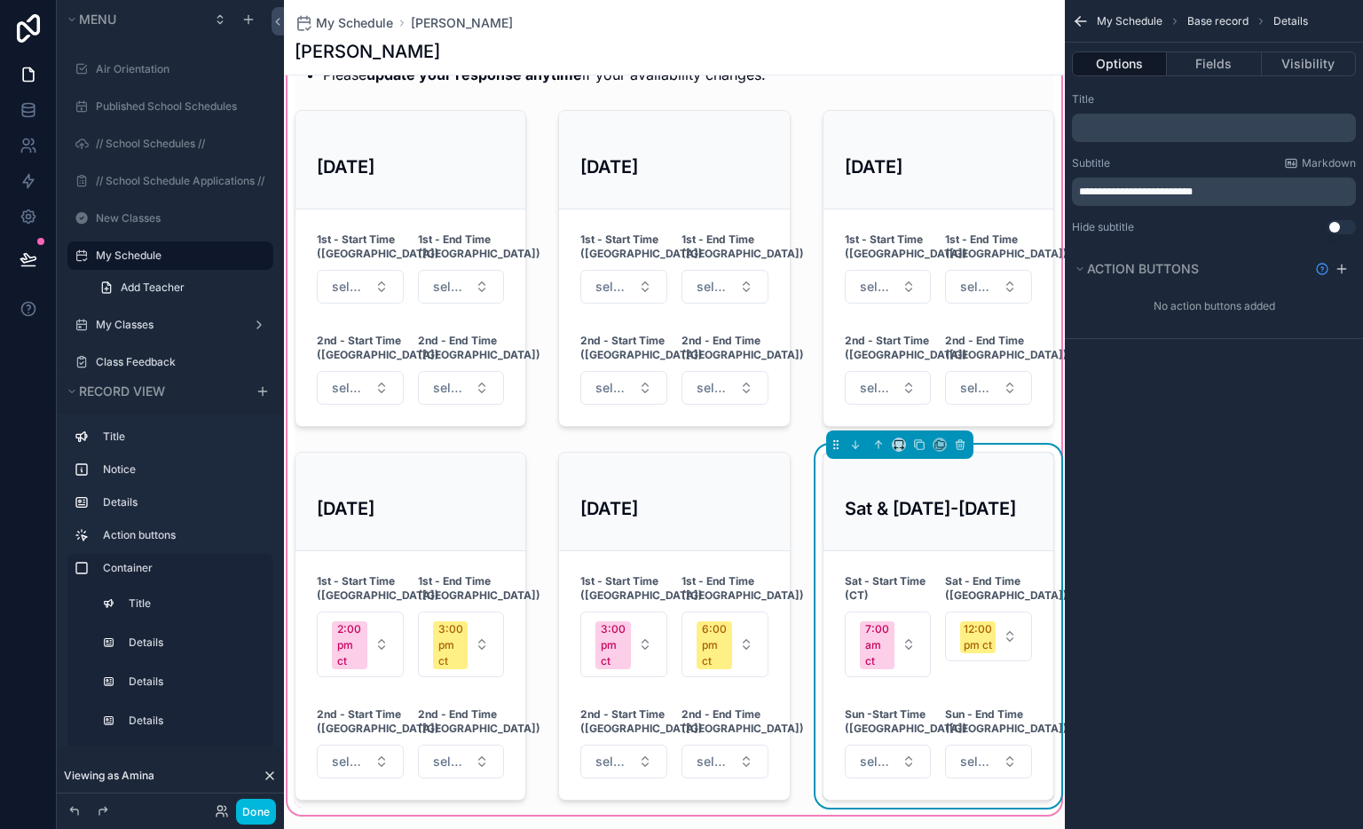
click at [1231, 192] on p "**********" at bounding box center [1215, 192] width 273 height 14
drag, startPoint x: 1124, startPoint y: 61, endPoint x: 1131, endPoint y: 74, distance: 14.3
click at [1124, 62] on button "Options" at bounding box center [1119, 63] width 95 height 25
click at [1222, 193] on p "**********" at bounding box center [1215, 192] width 273 height 14
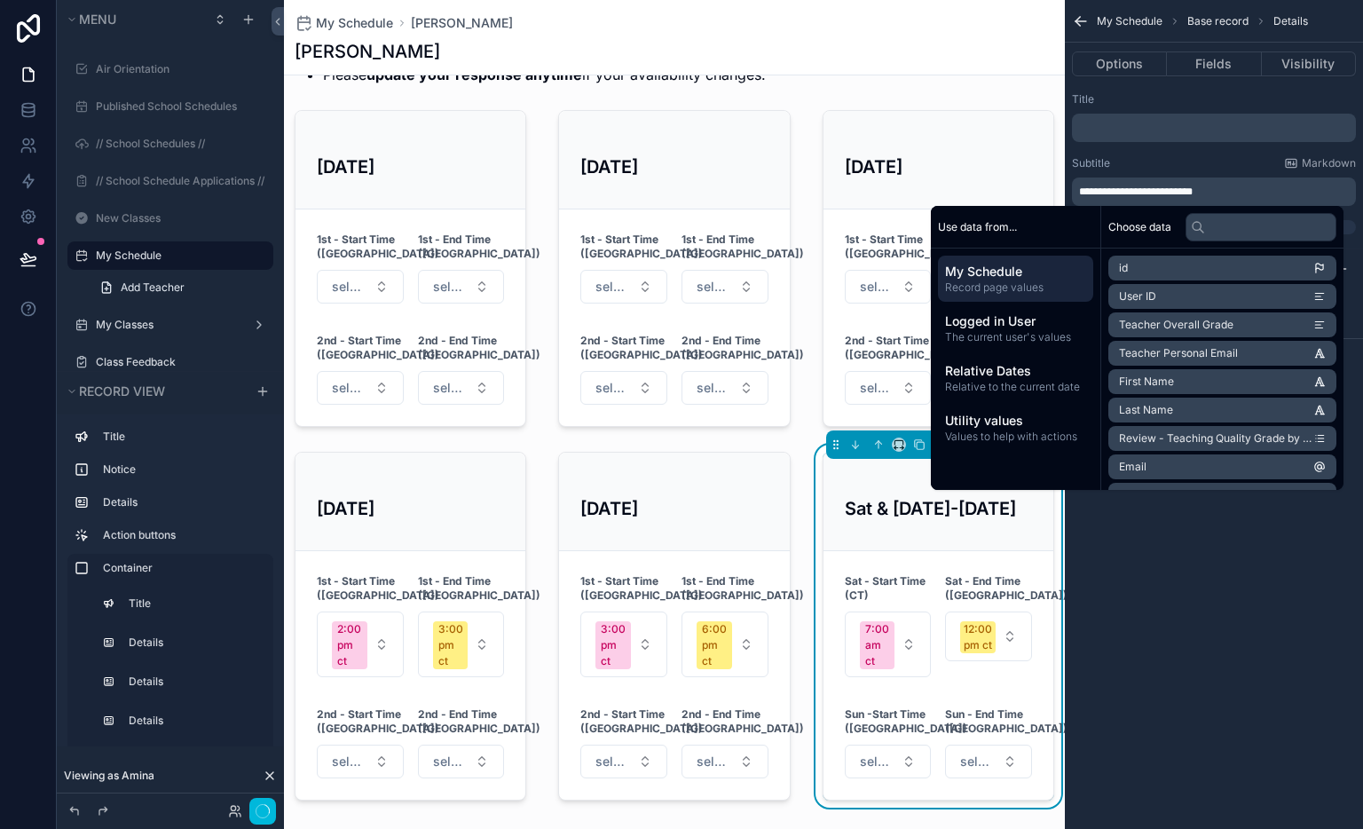
drag, startPoint x: 1181, startPoint y: 187, endPoint x: 1190, endPoint y: 186, distance: 9.1
click at [1182, 187] on span "**********" at bounding box center [1136, 191] width 114 height 11
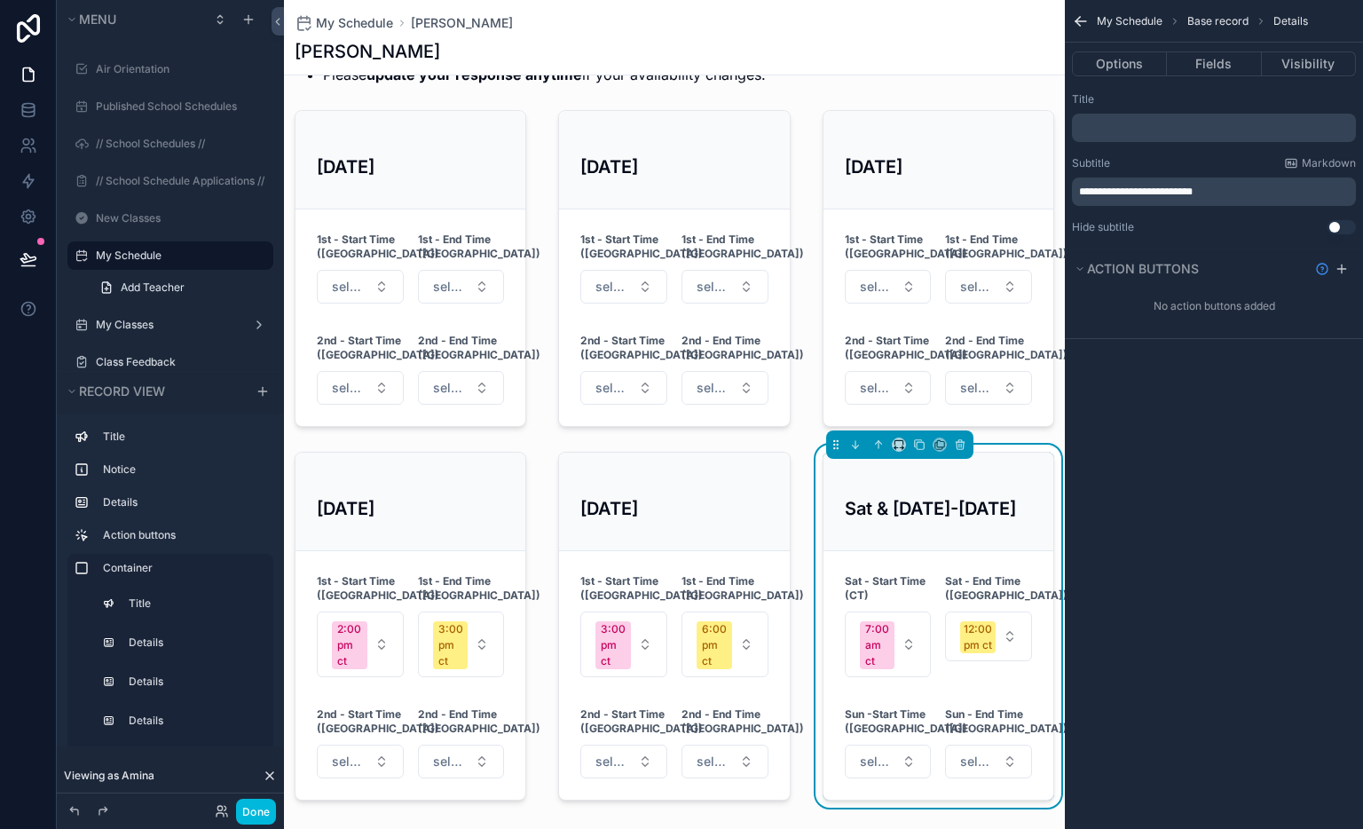
click at [1246, 636] on div "**********" at bounding box center [1214, 414] width 298 height 829
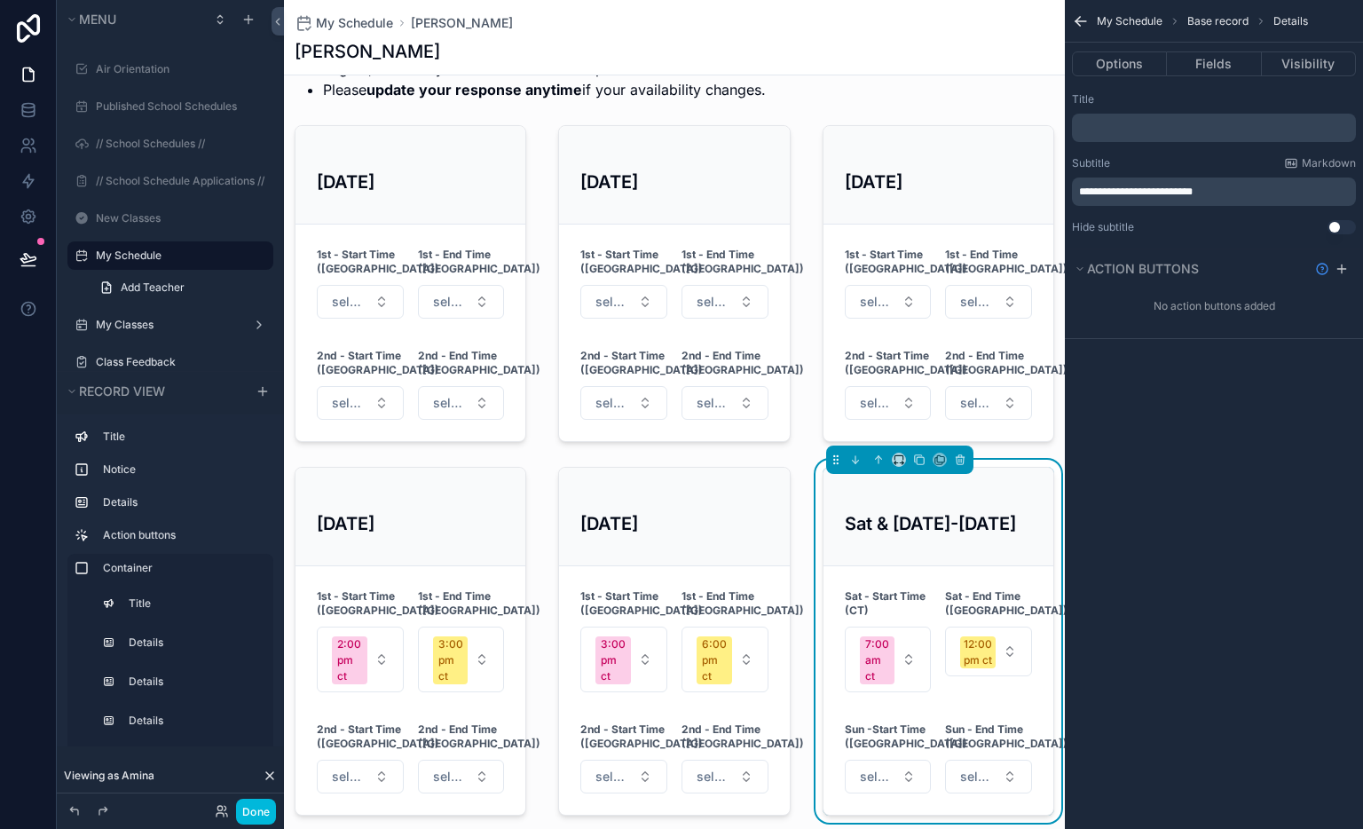
scroll to position [1075, 0]
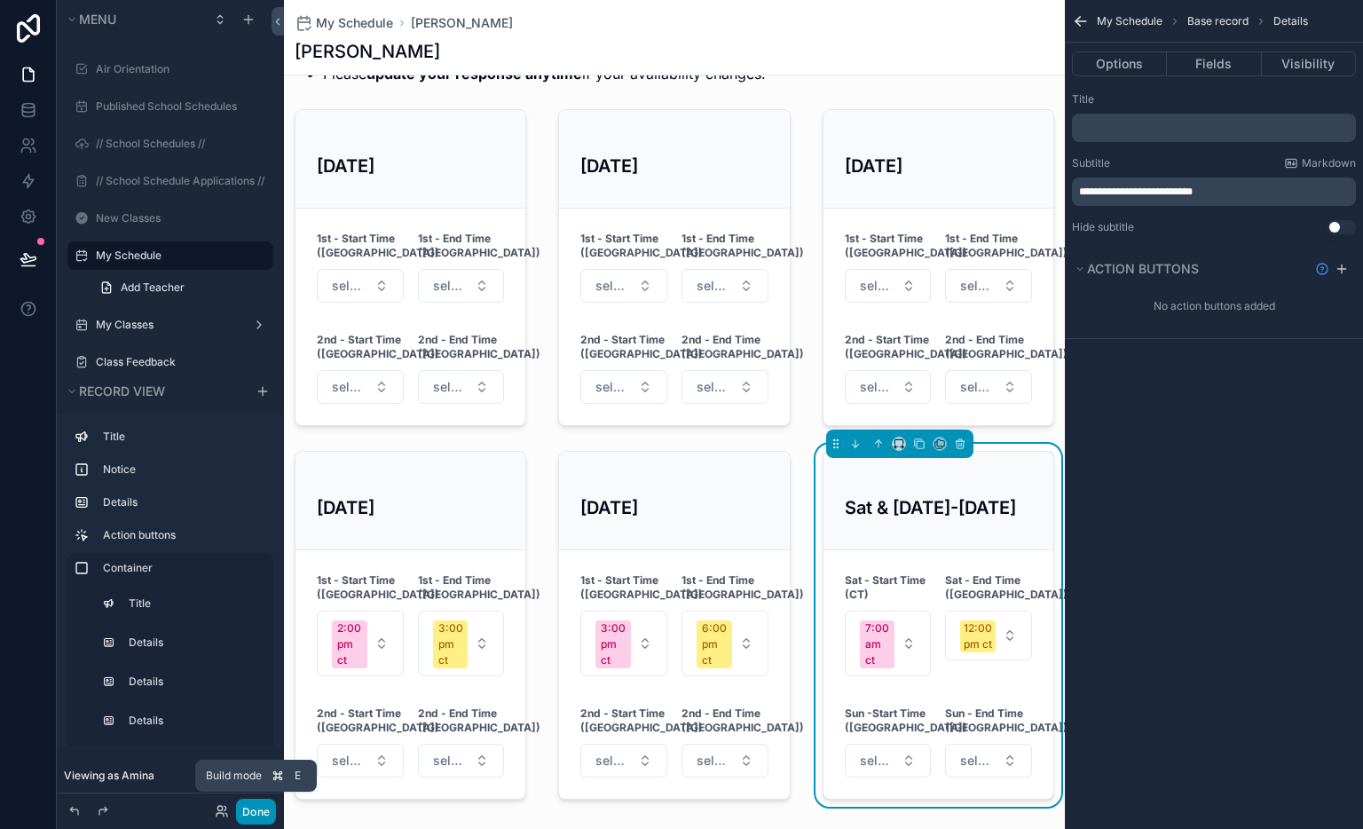
click at [255, 812] on button "Done" at bounding box center [256, 812] width 40 height 26
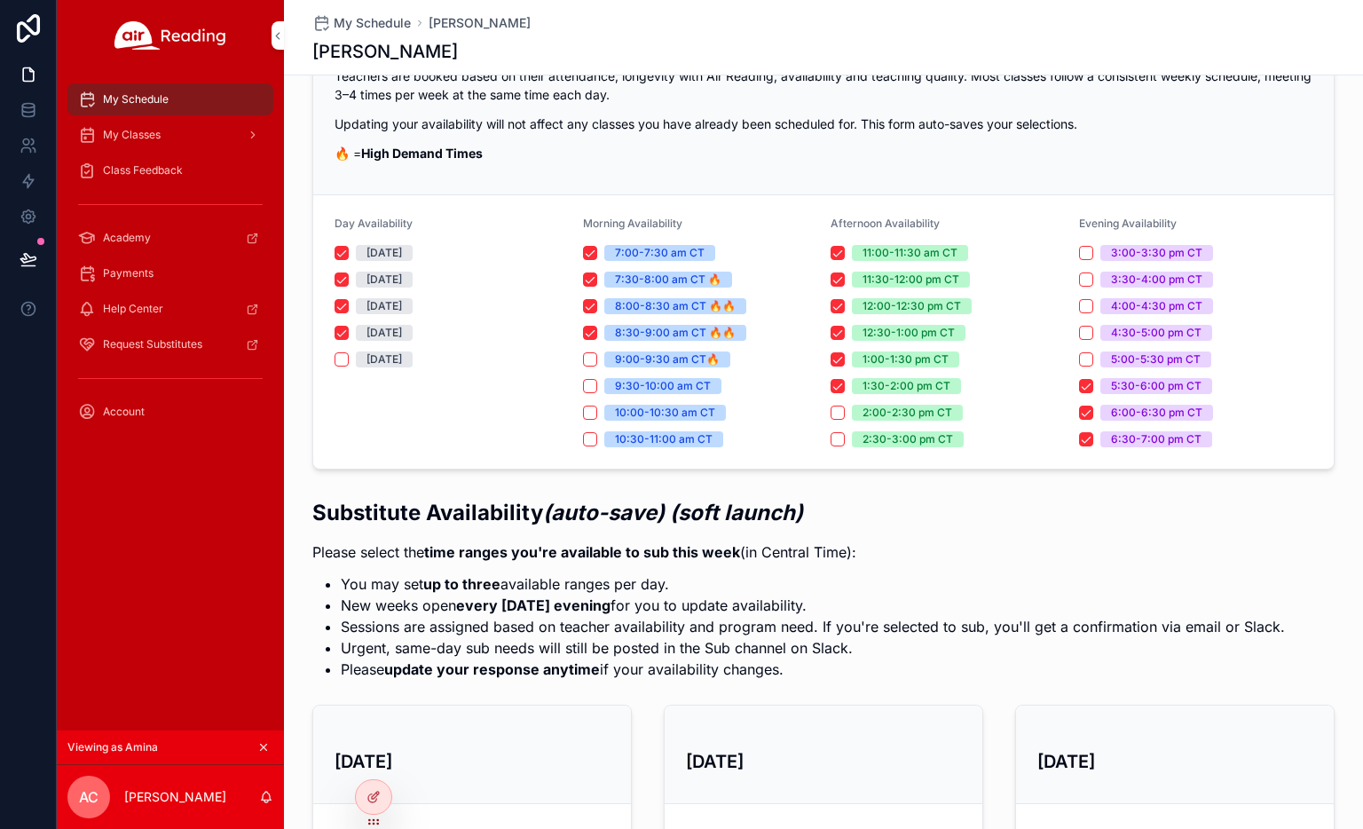
scroll to position [0, 0]
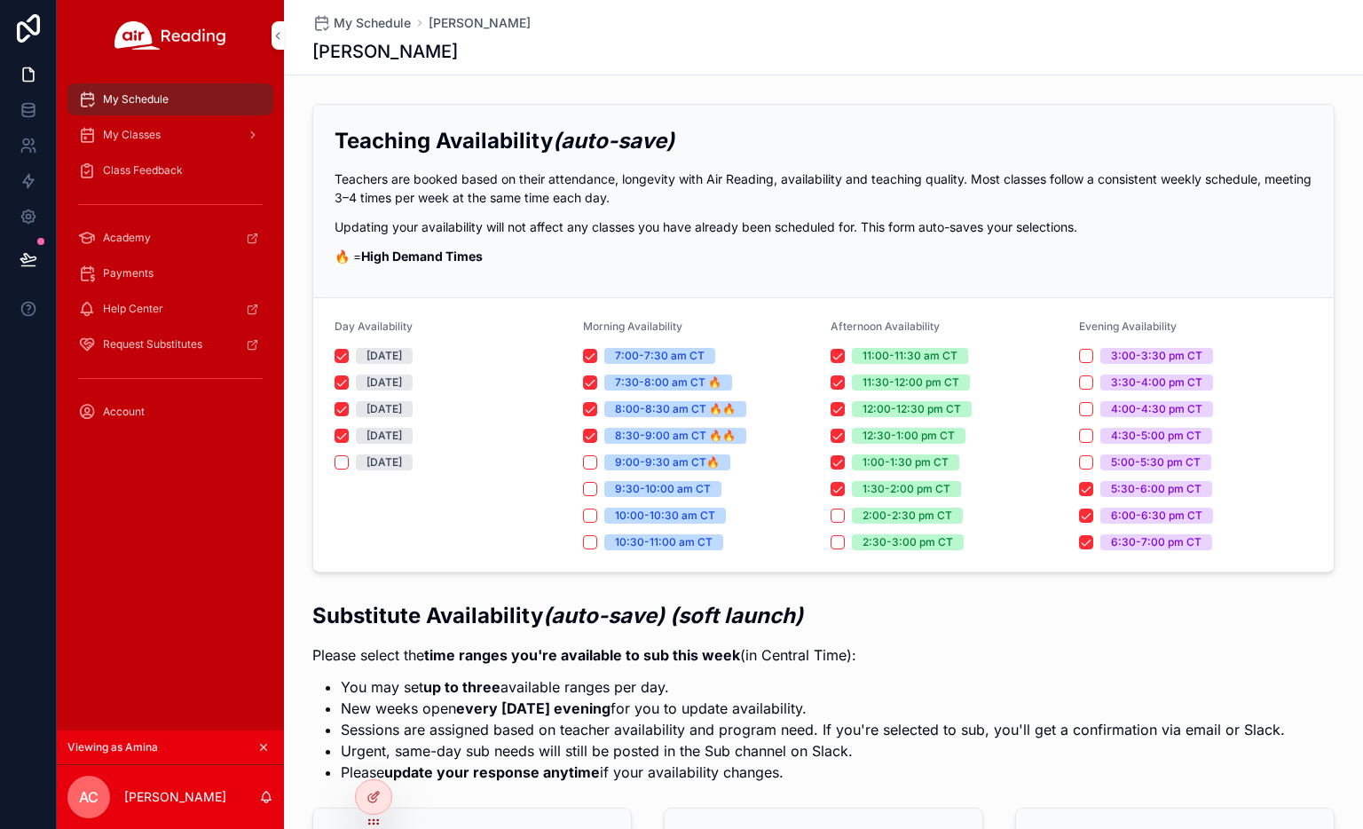
click at [131, 176] on span "Class Feedback" at bounding box center [143, 170] width 80 height 14
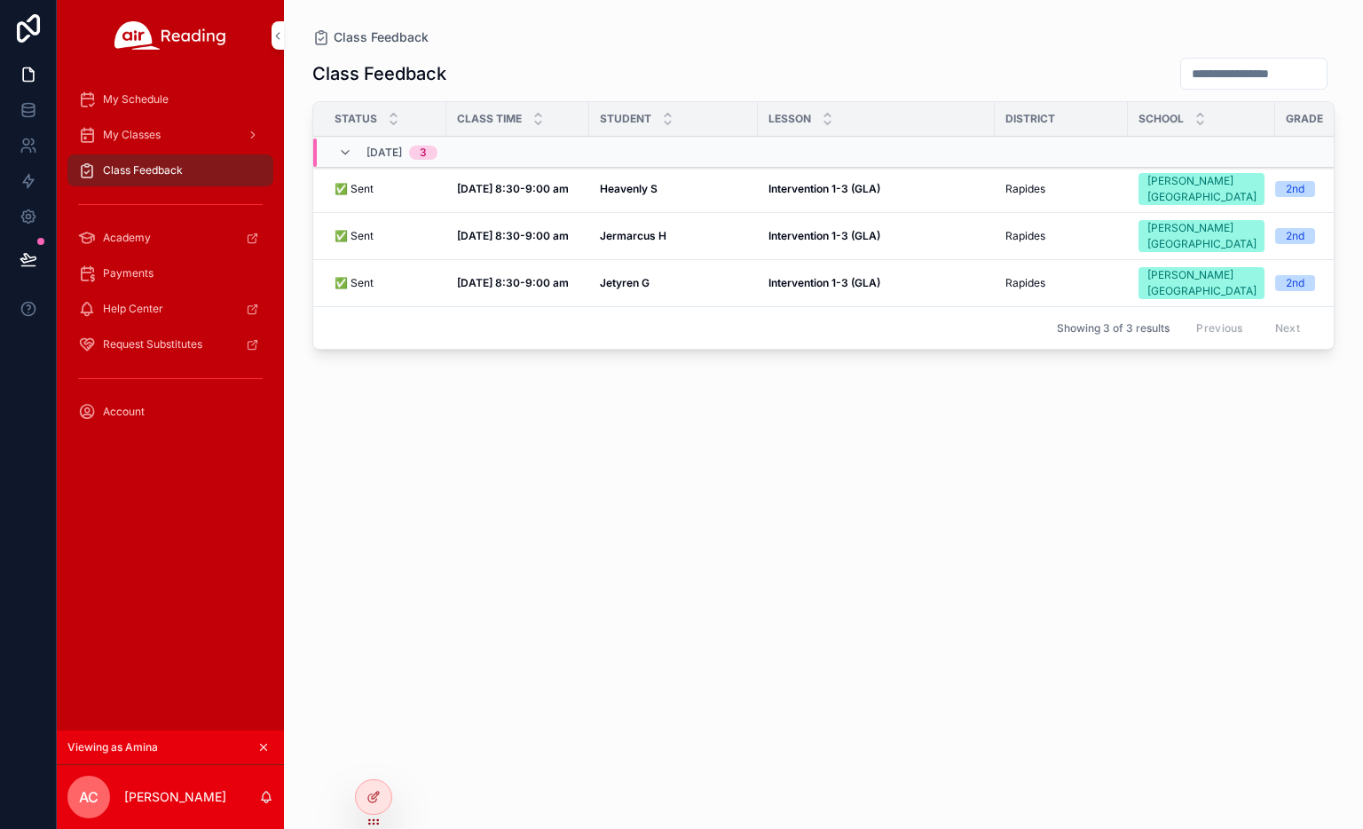
click at [138, 130] on span "My Classes" at bounding box center [132, 135] width 58 height 14
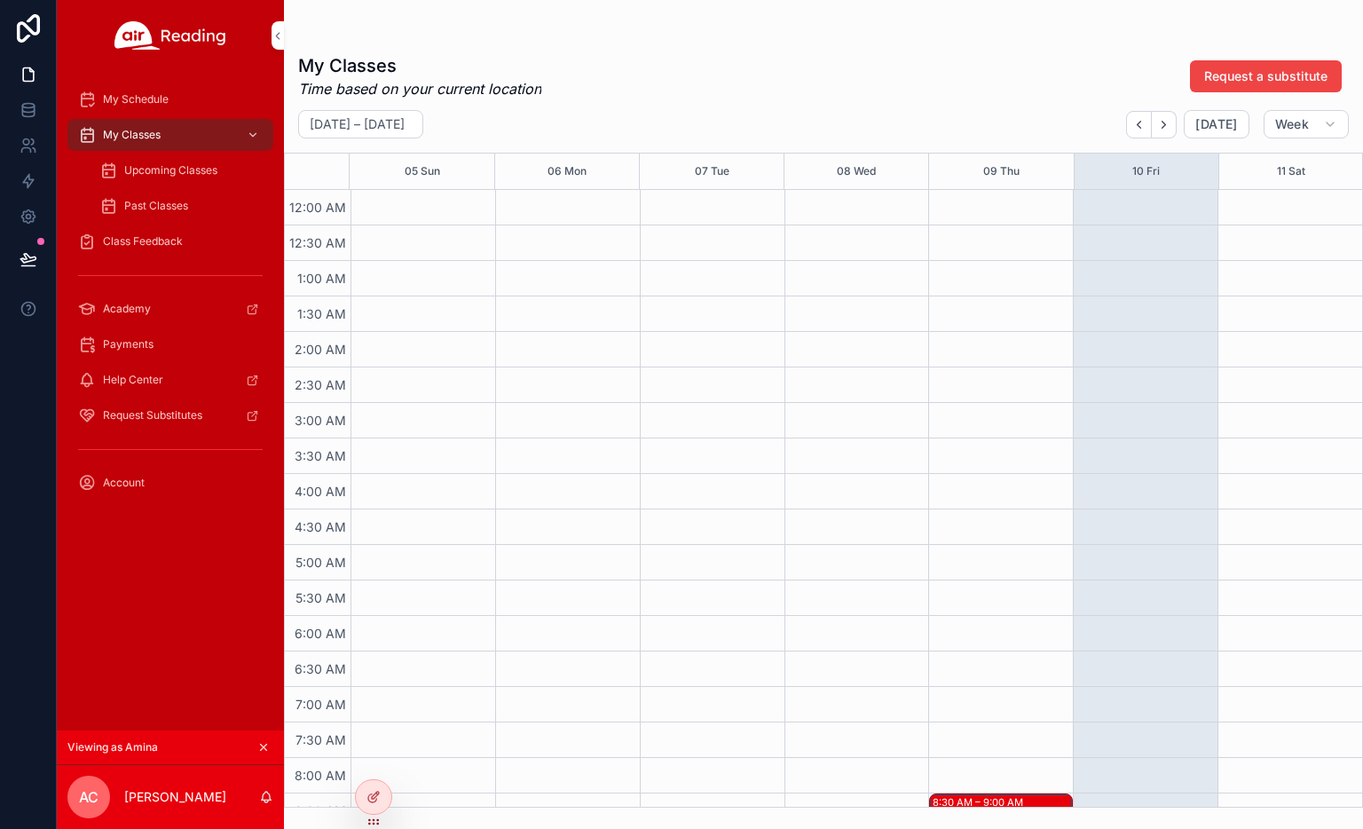
click at [154, 101] on span "My Schedule" at bounding box center [136, 99] width 66 height 14
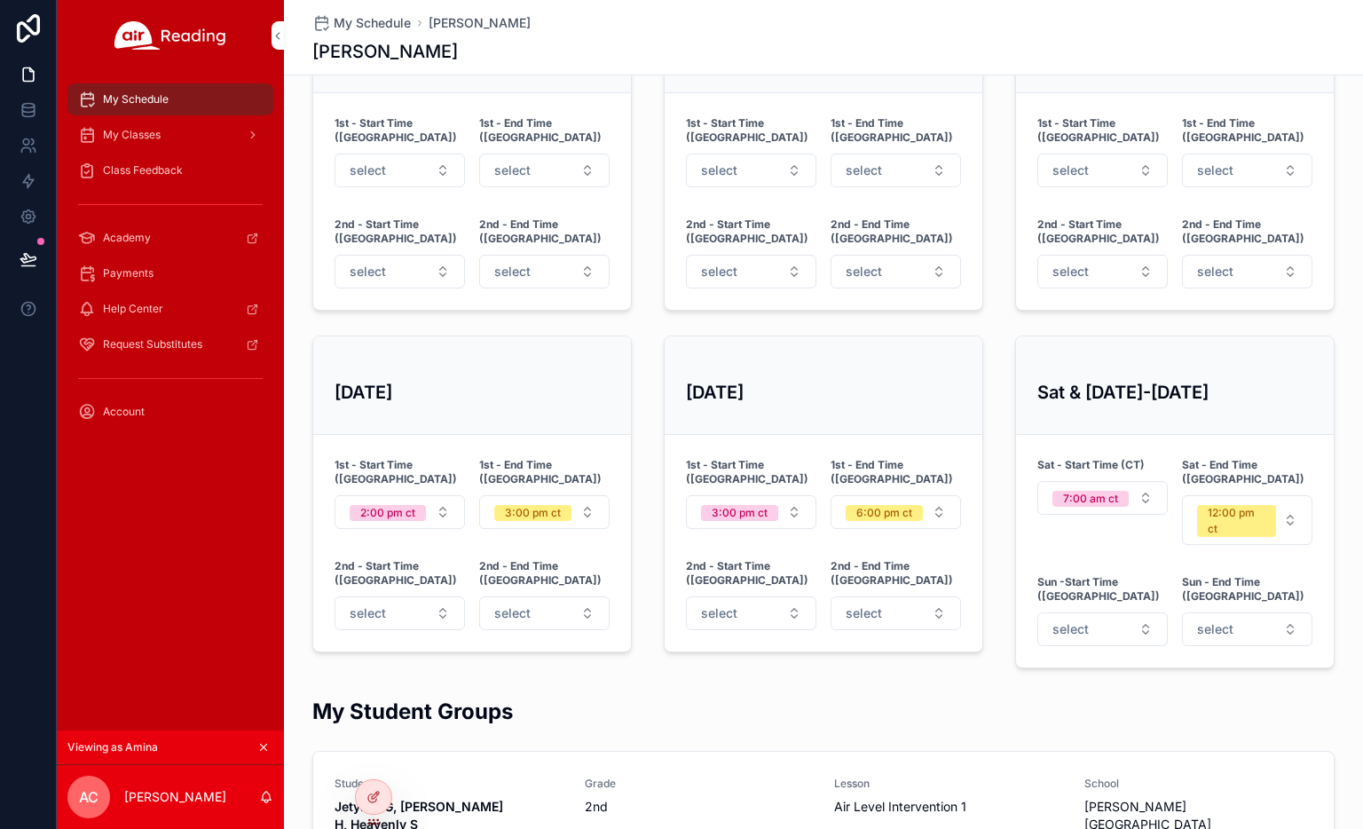
scroll to position [794, 0]
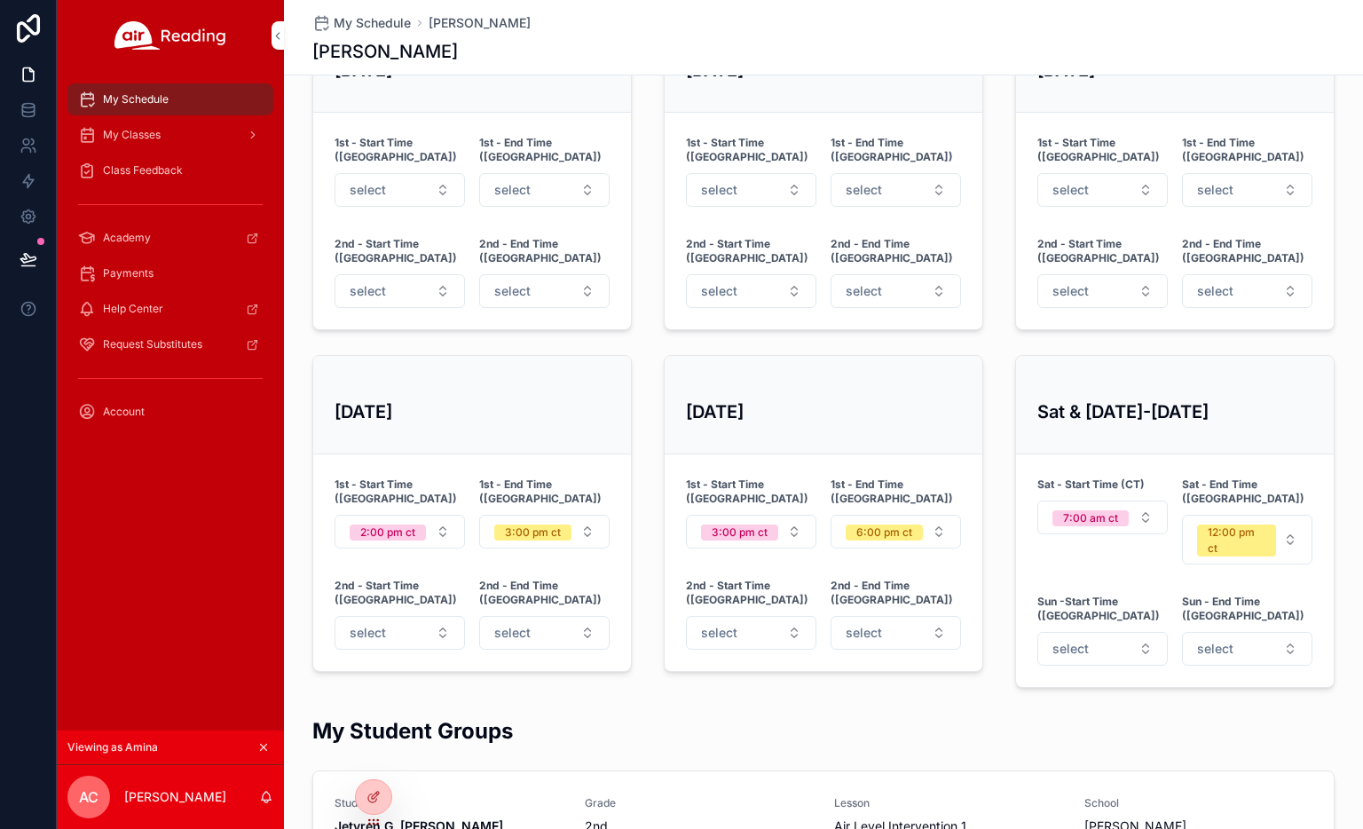
click at [0, 0] on icon at bounding box center [0, 0] width 0 height 0
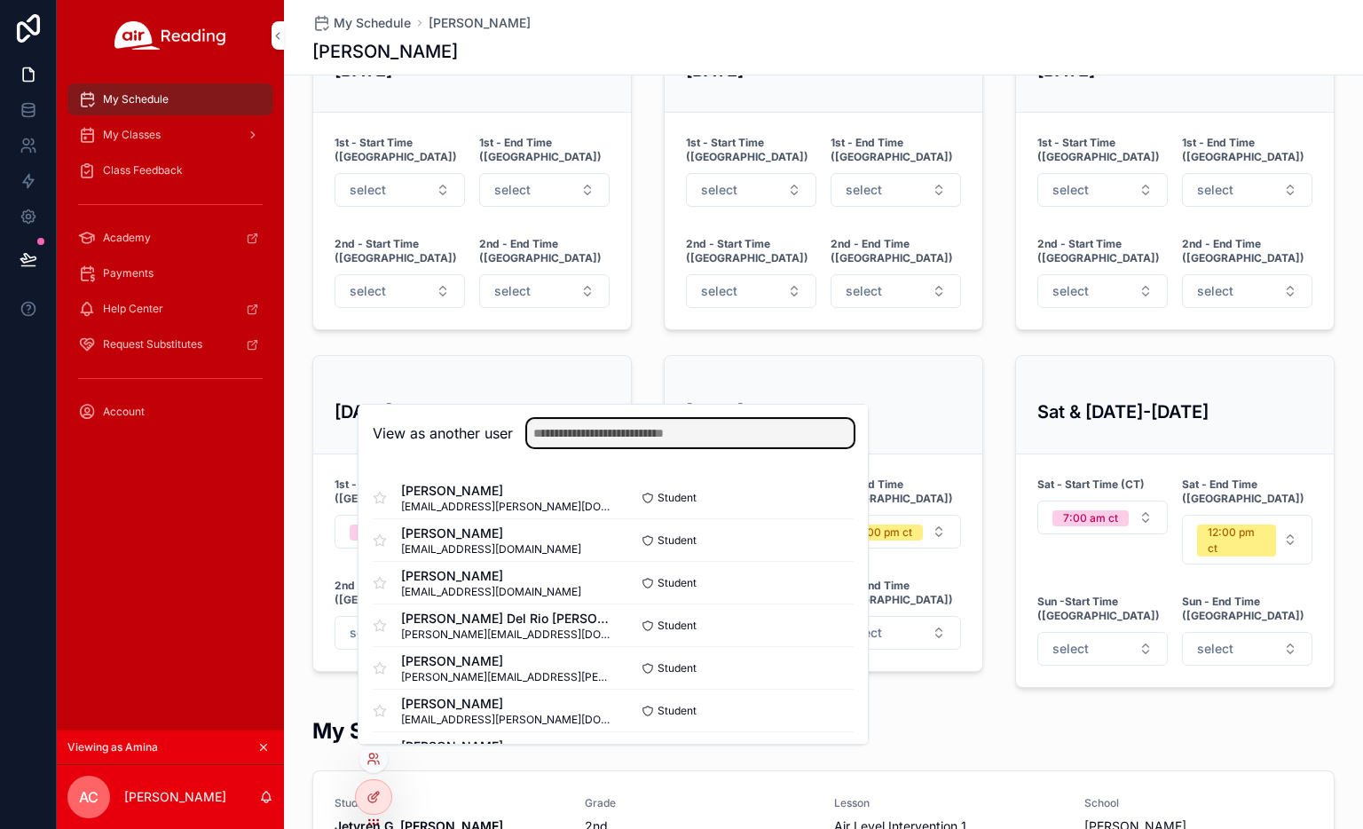
click at [629, 430] on input "text" at bounding box center [690, 433] width 327 height 28
type input "*"
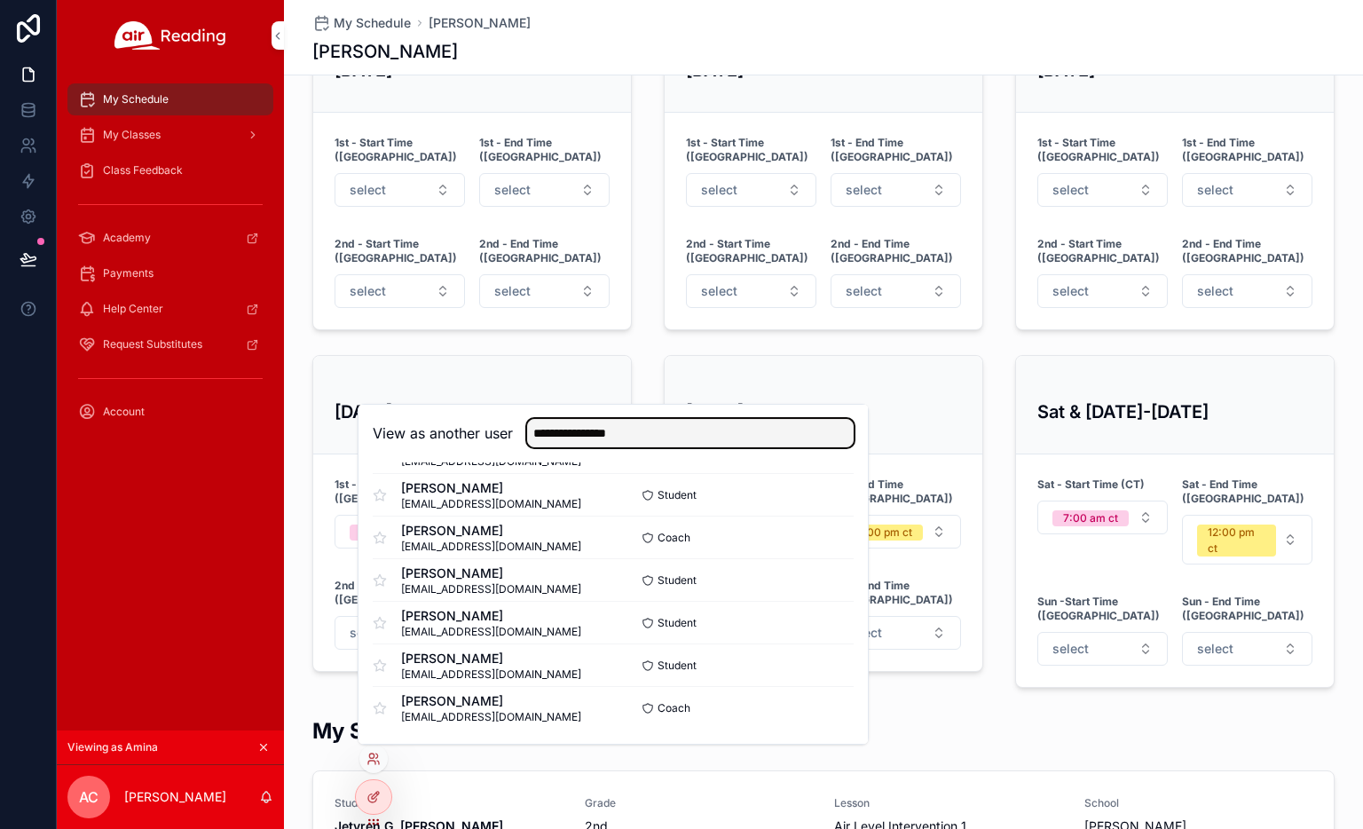
type input "**********"
click at [0, 0] on button "Select" at bounding box center [0, 0] width 0 height 0
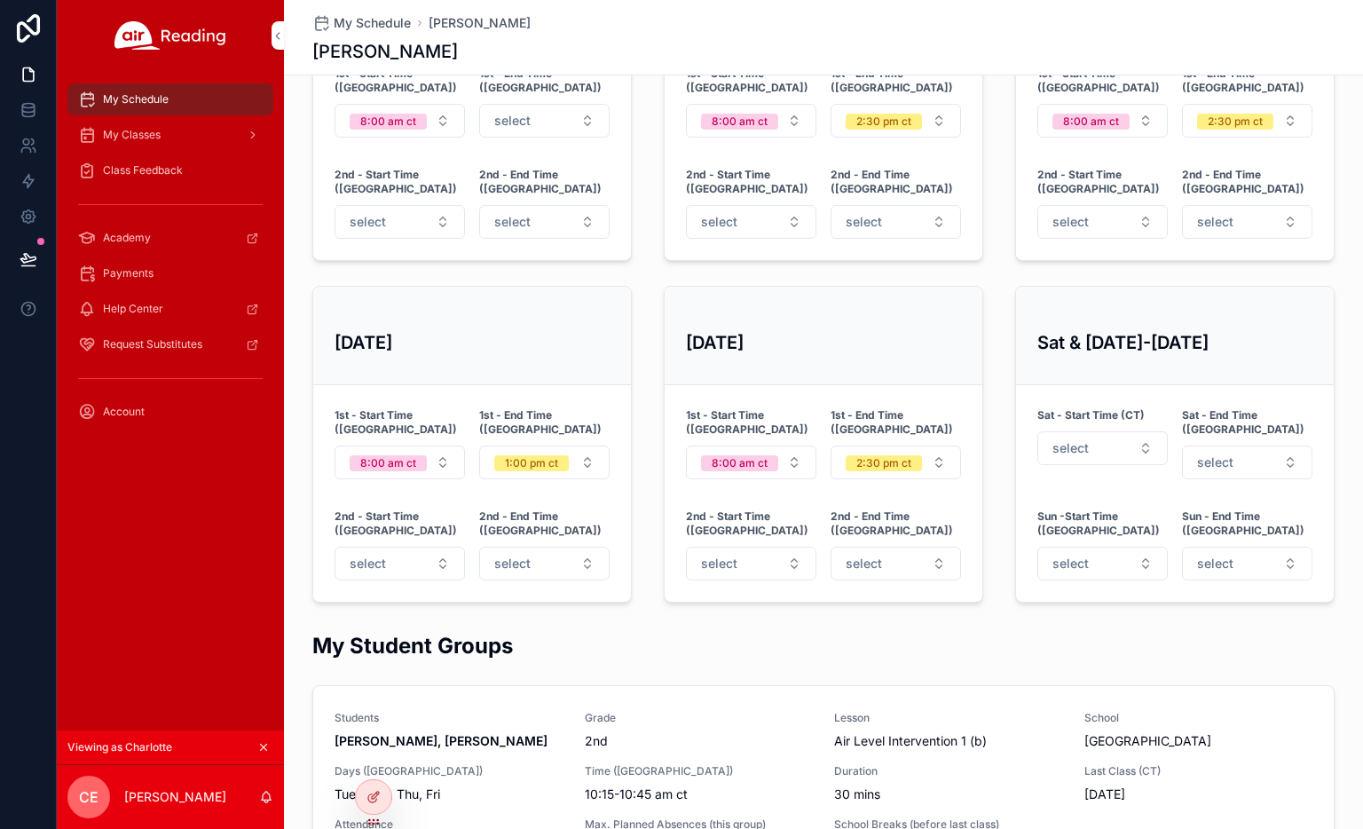
scroll to position [784, 0]
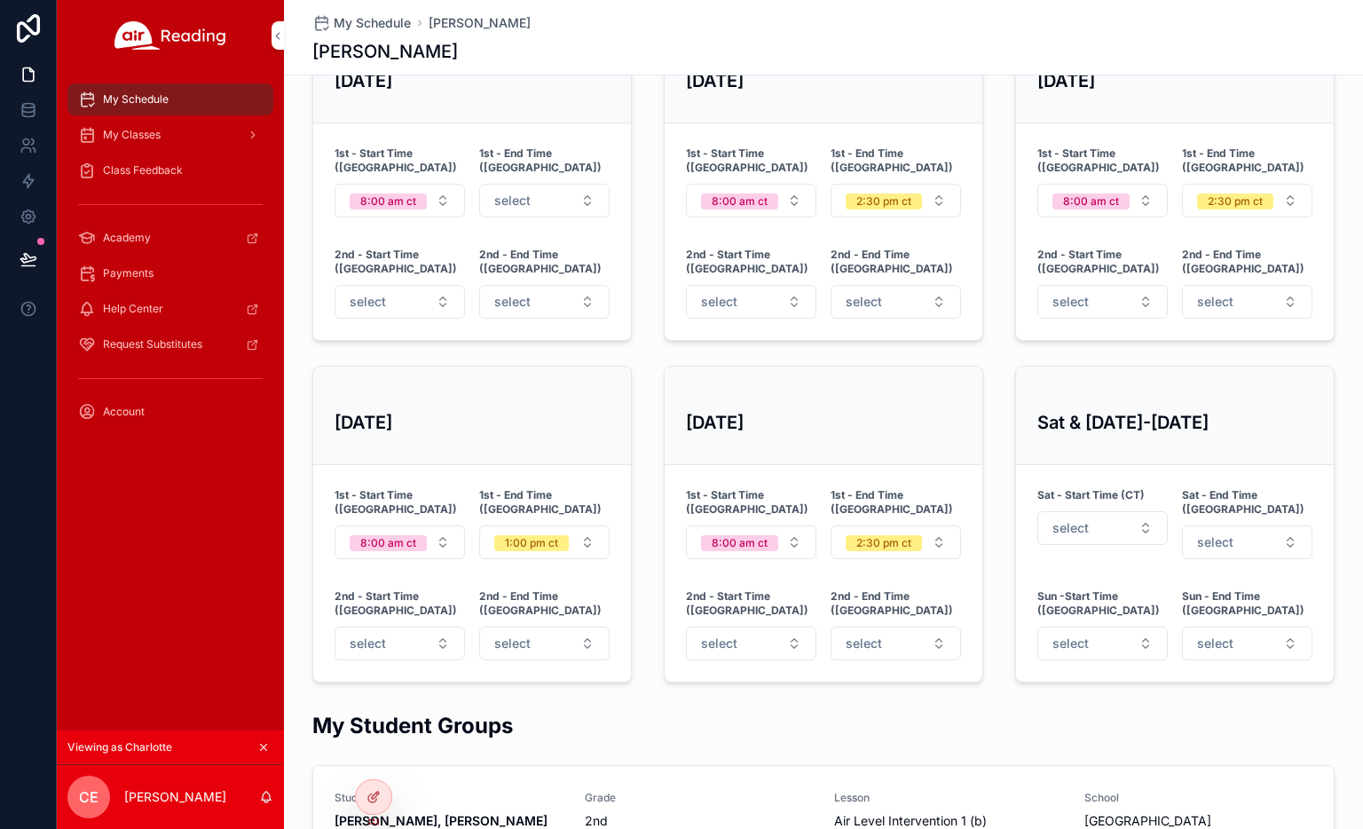
click at [145, 141] on span "My Classes" at bounding box center [132, 135] width 58 height 14
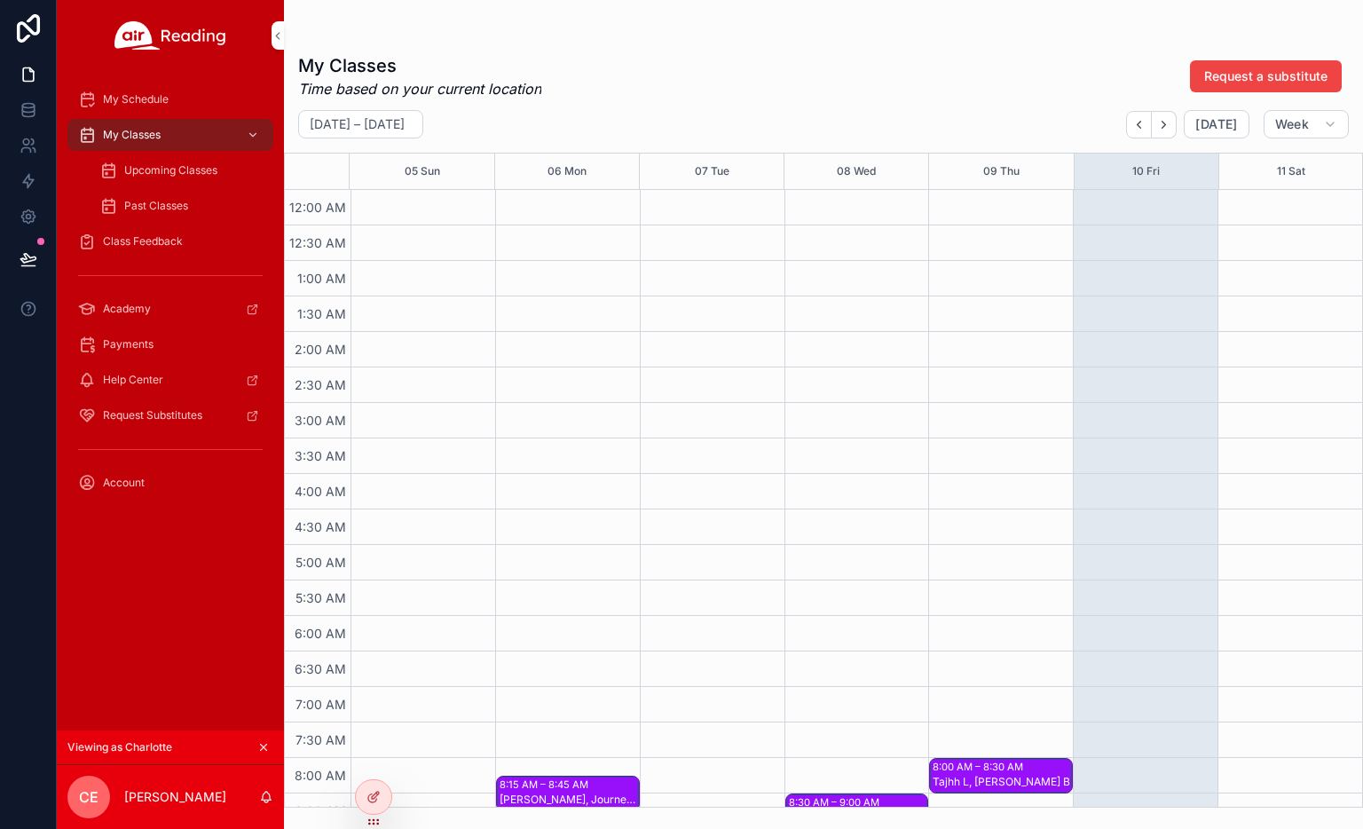
click at [173, 171] on span "Upcoming Classes" at bounding box center [170, 170] width 93 height 14
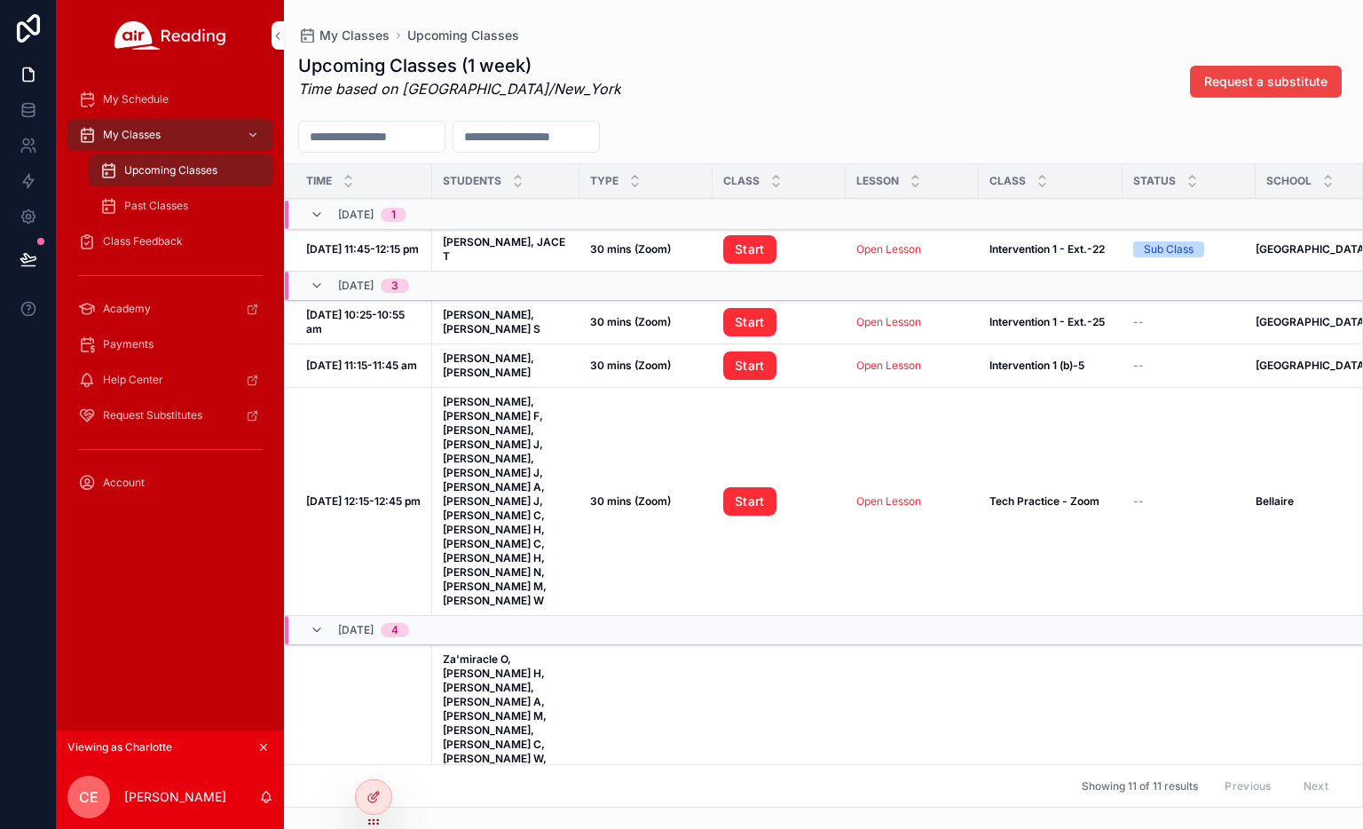
click at [149, 85] on div "My Schedule" at bounding box center [170, 99] width 185 height 28
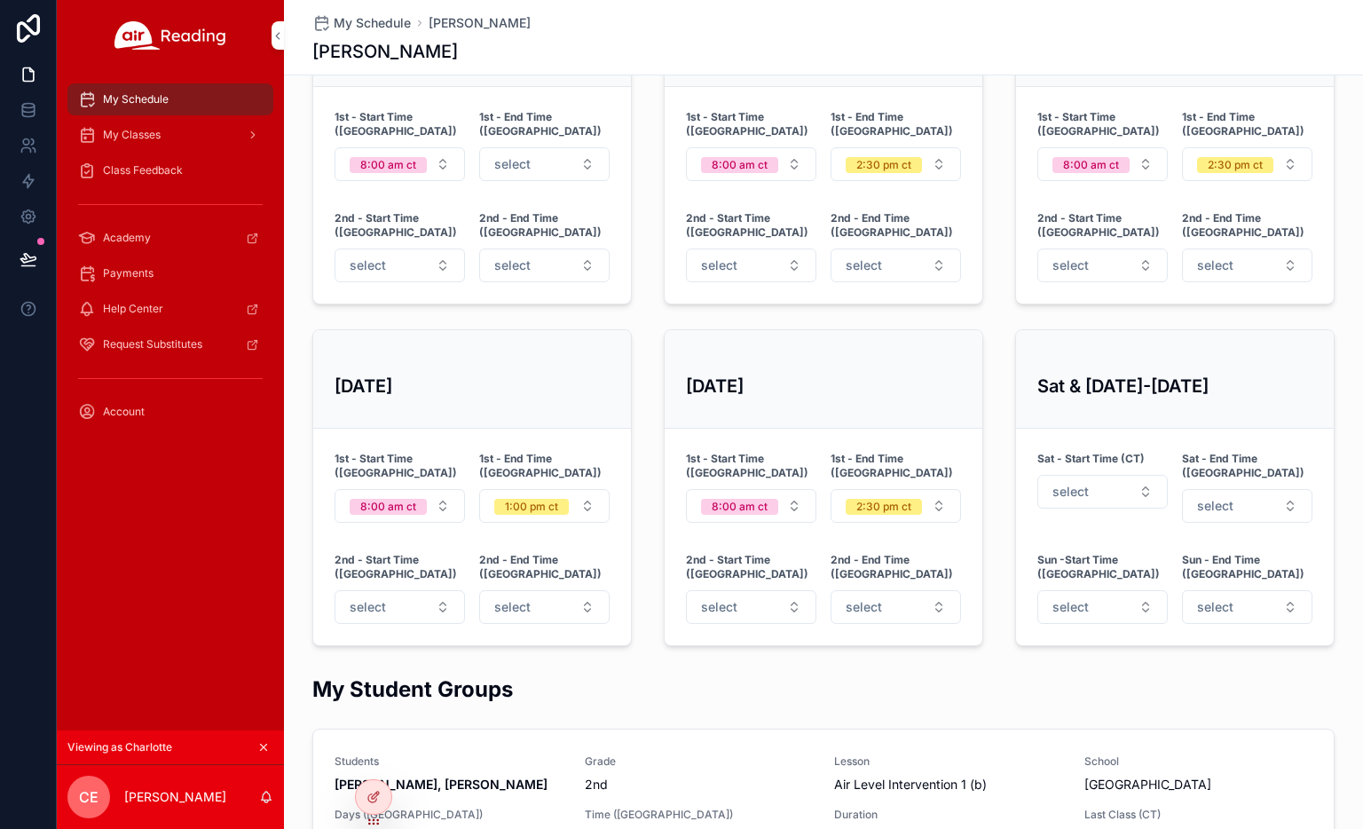
scroll to position [782, 0]
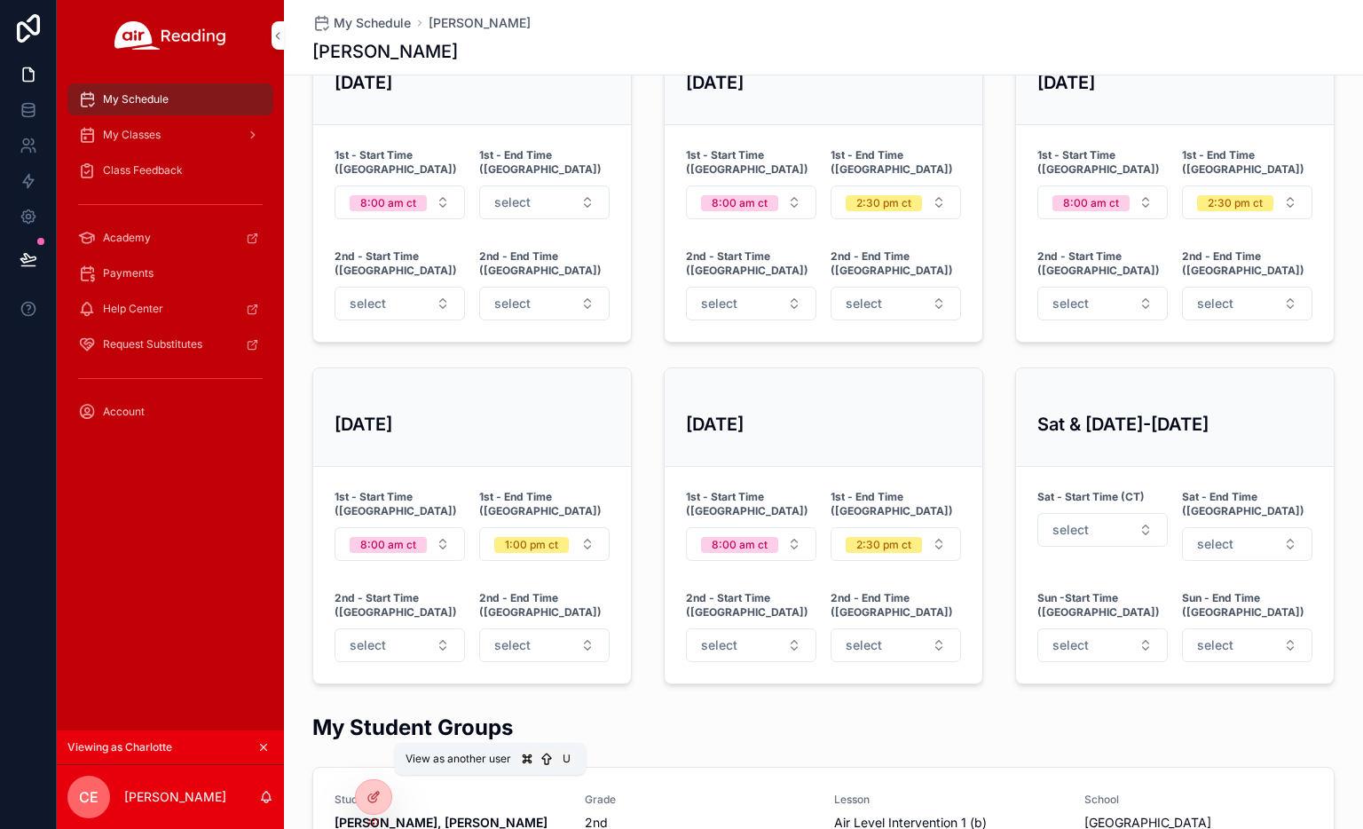
click at [0, 0] on icon at bounding box center [0, 0] width 0 height 0
click at [262, 748] on icon "scrollable content" at bounding box center [264, 748] width 6 height 6
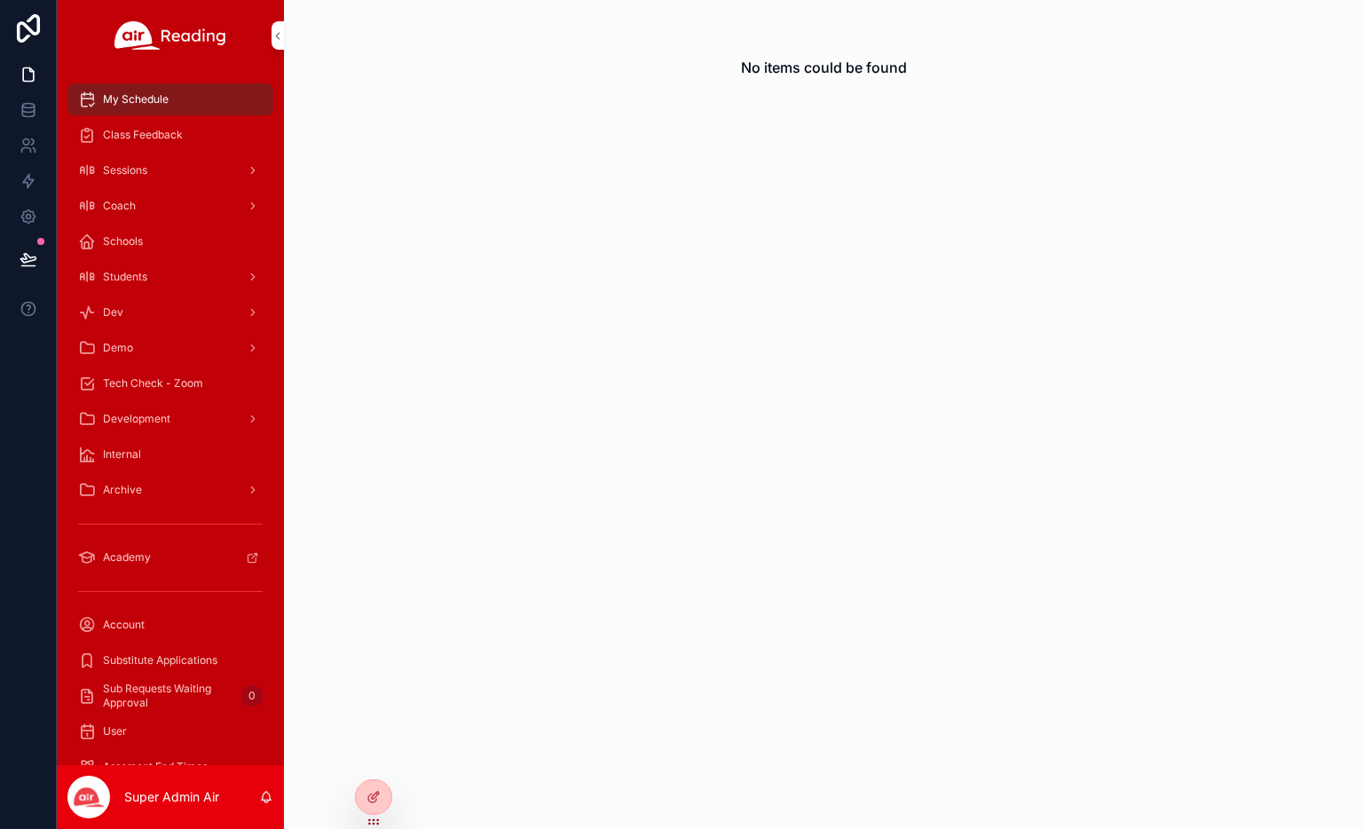
click at [0, 0] on icon at bounding box center [0, 0] width 0 height 0
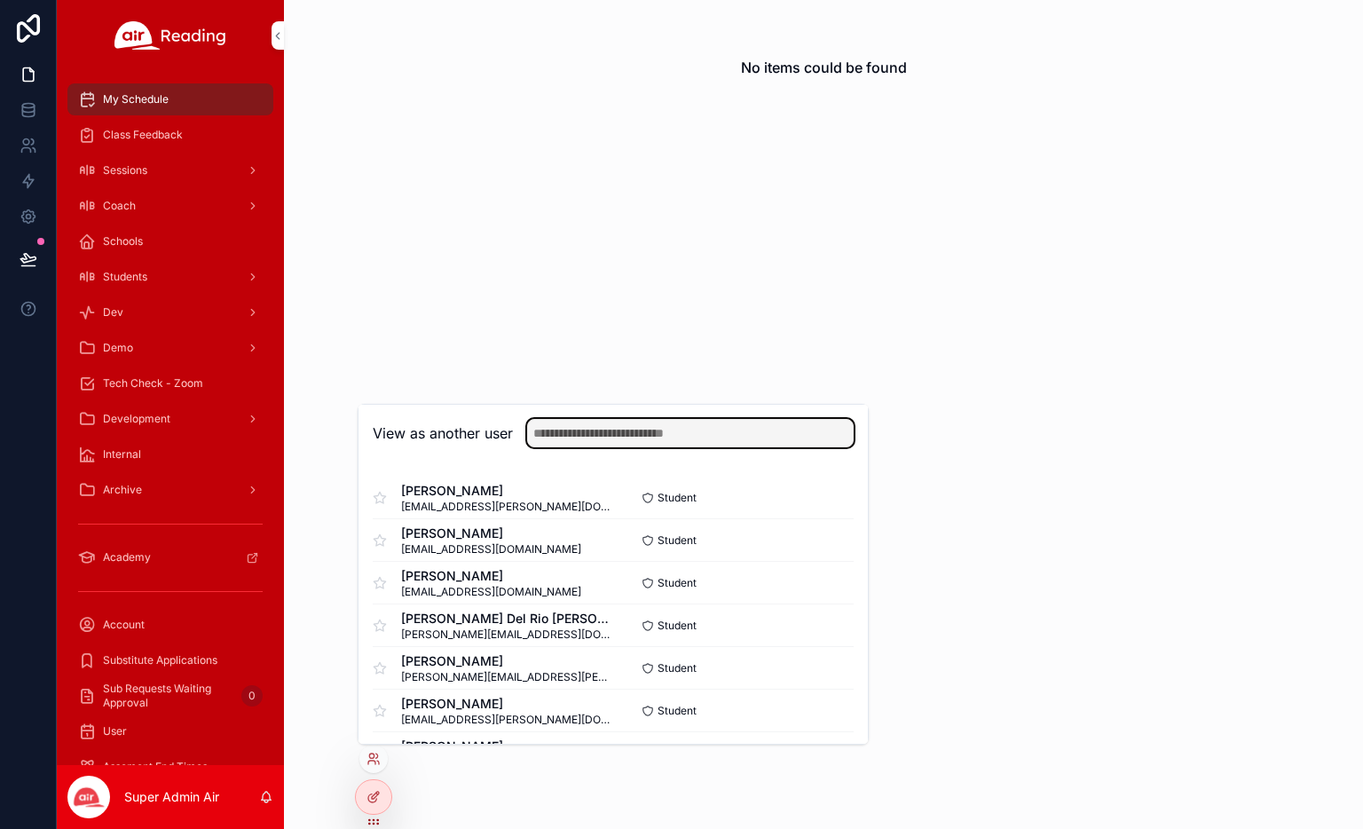
click at [581, 430] on input "text" at bounding box center [690, 433] width 327 height 28
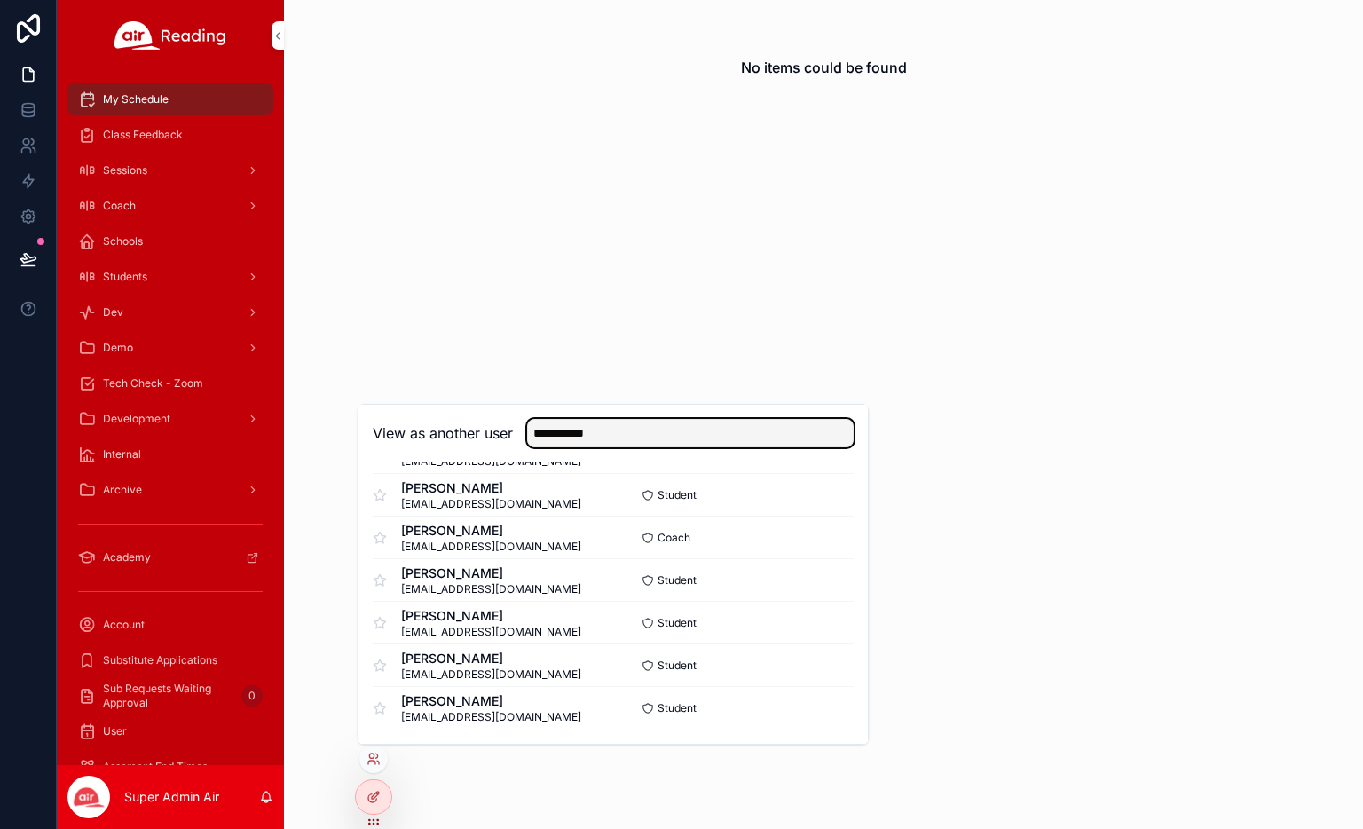
type input "**********"
click at [0, 0] on button "Select" at bounding box center [0, 0] width 0 height 0
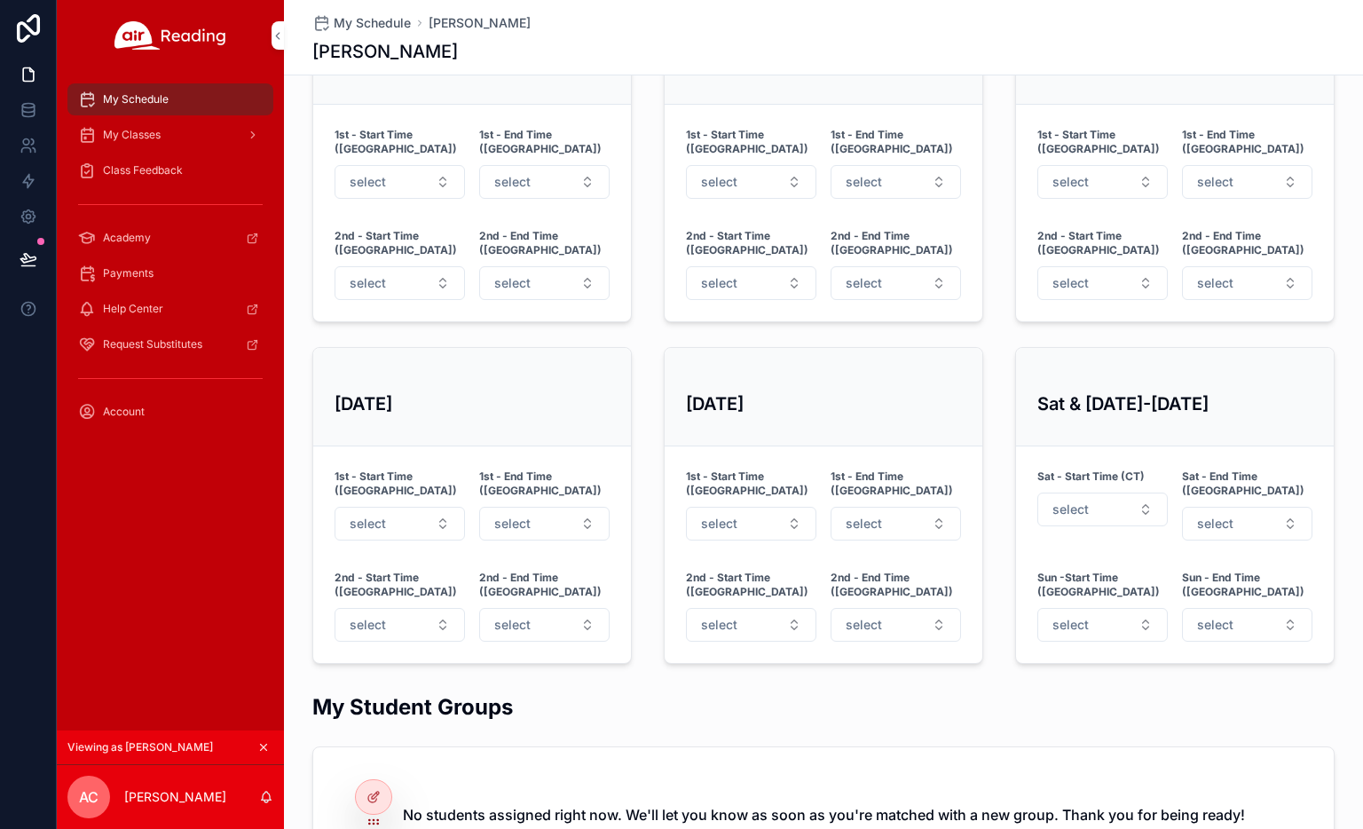
scroll to position [831, 0]
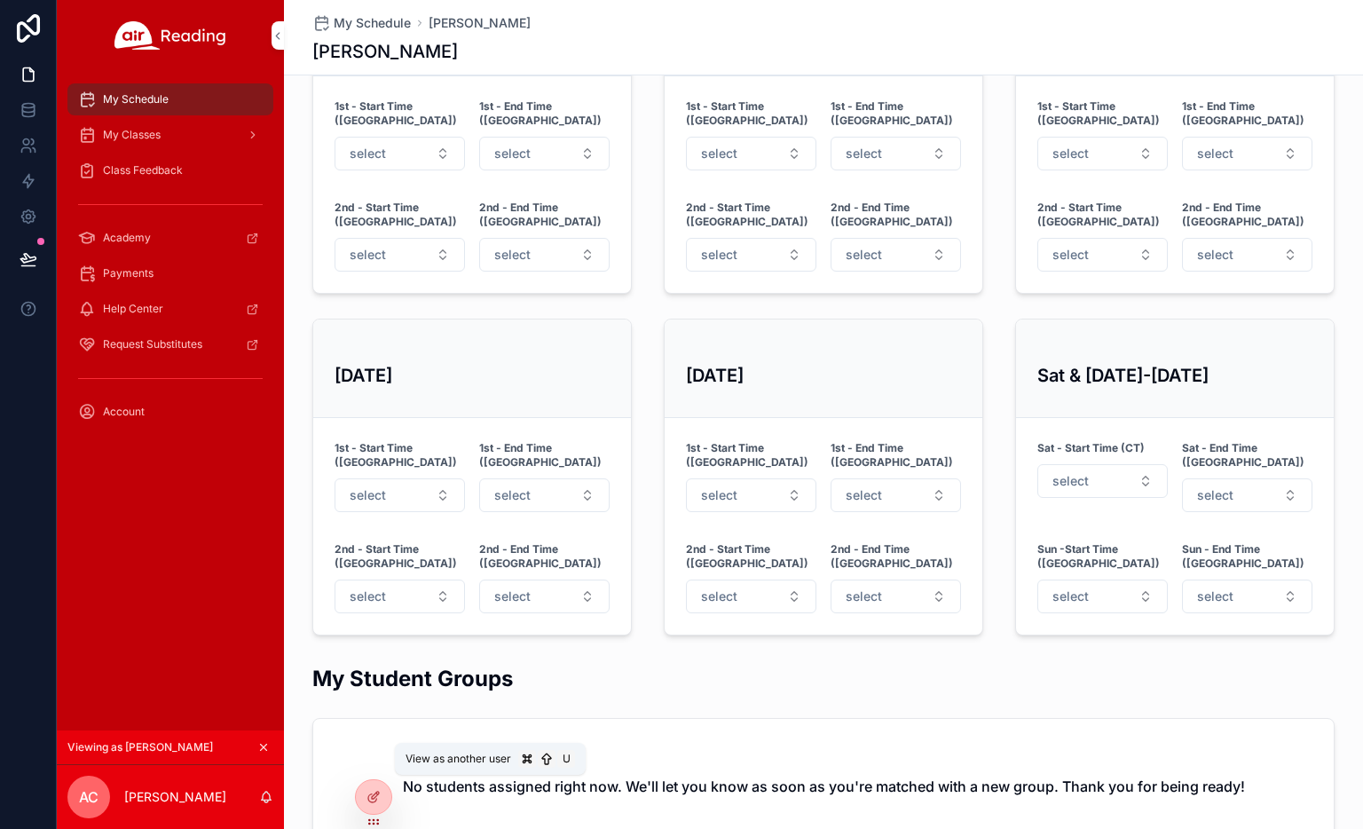
click at [0, 0] on icon at bounding box center [0, 0] width 0 height 0
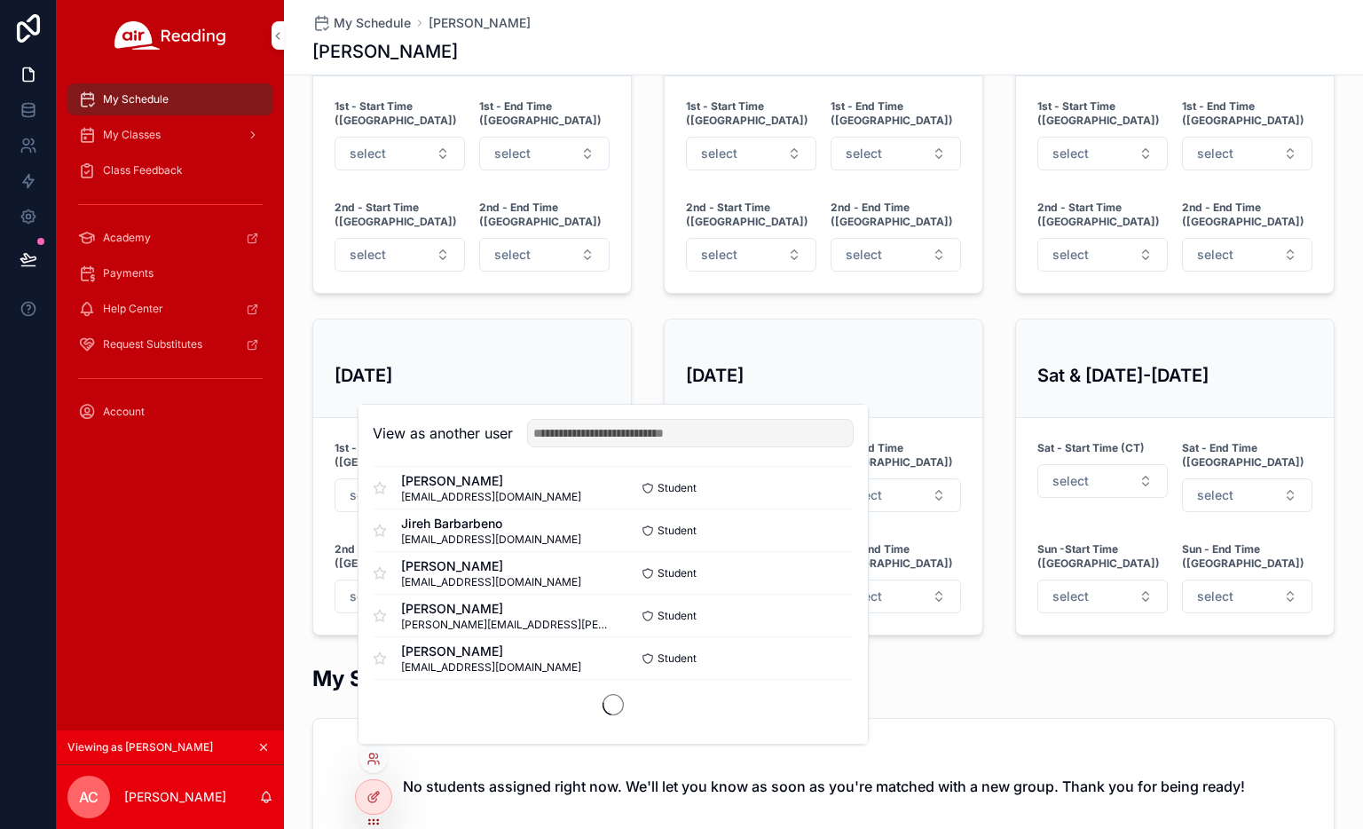
scroll to position [1110, 0]
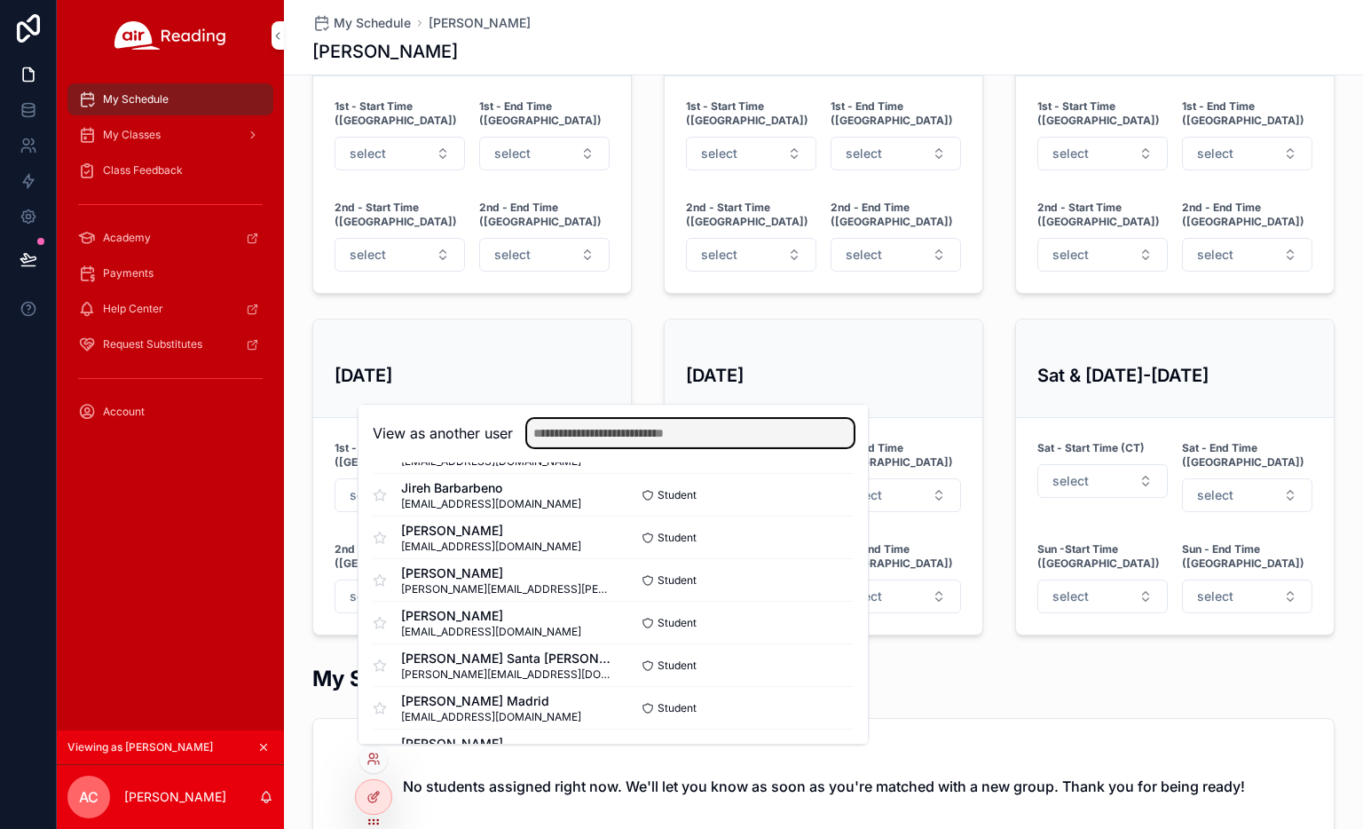
click at [680, 431] on input "text" at bounding box center [690, 433] width 327 height 28
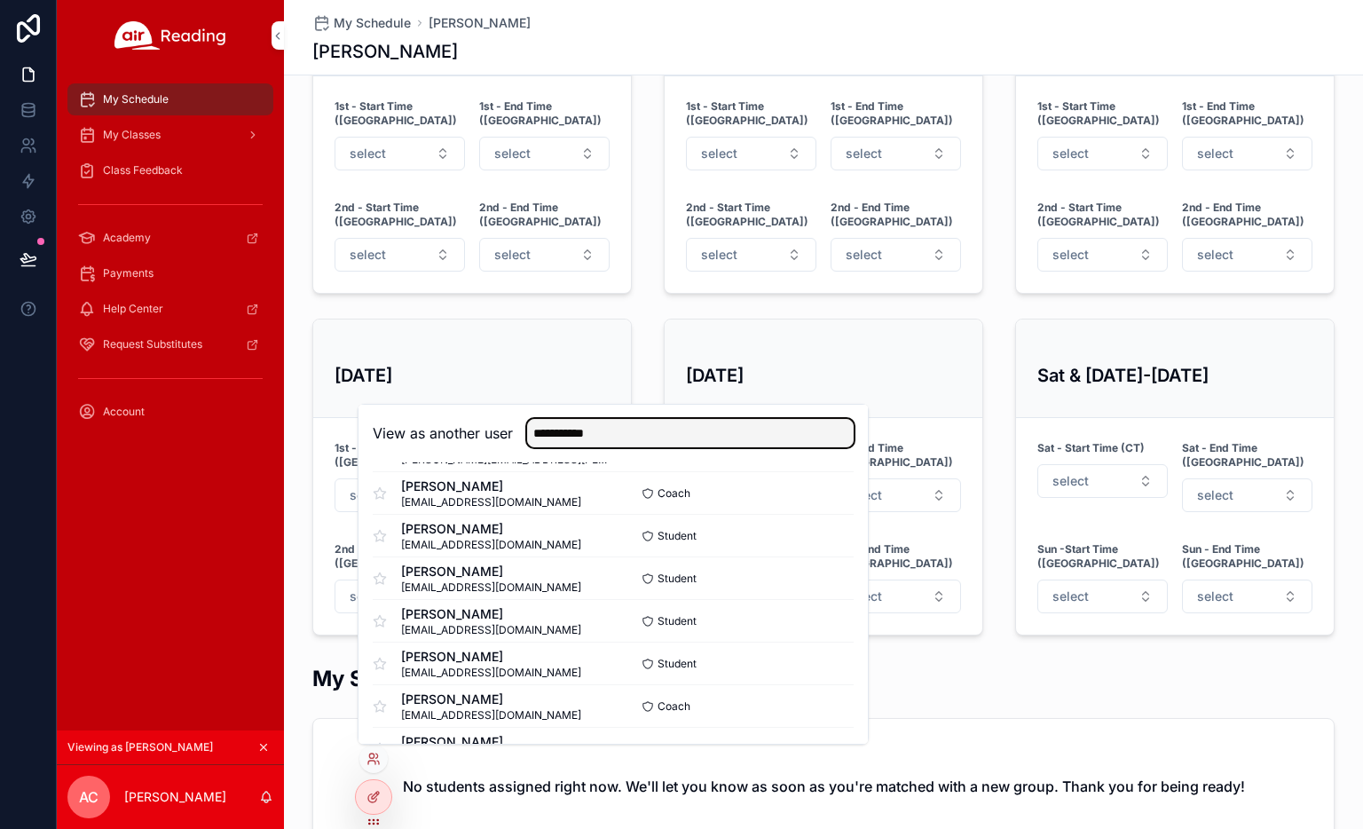
scroll to position [0, 0]
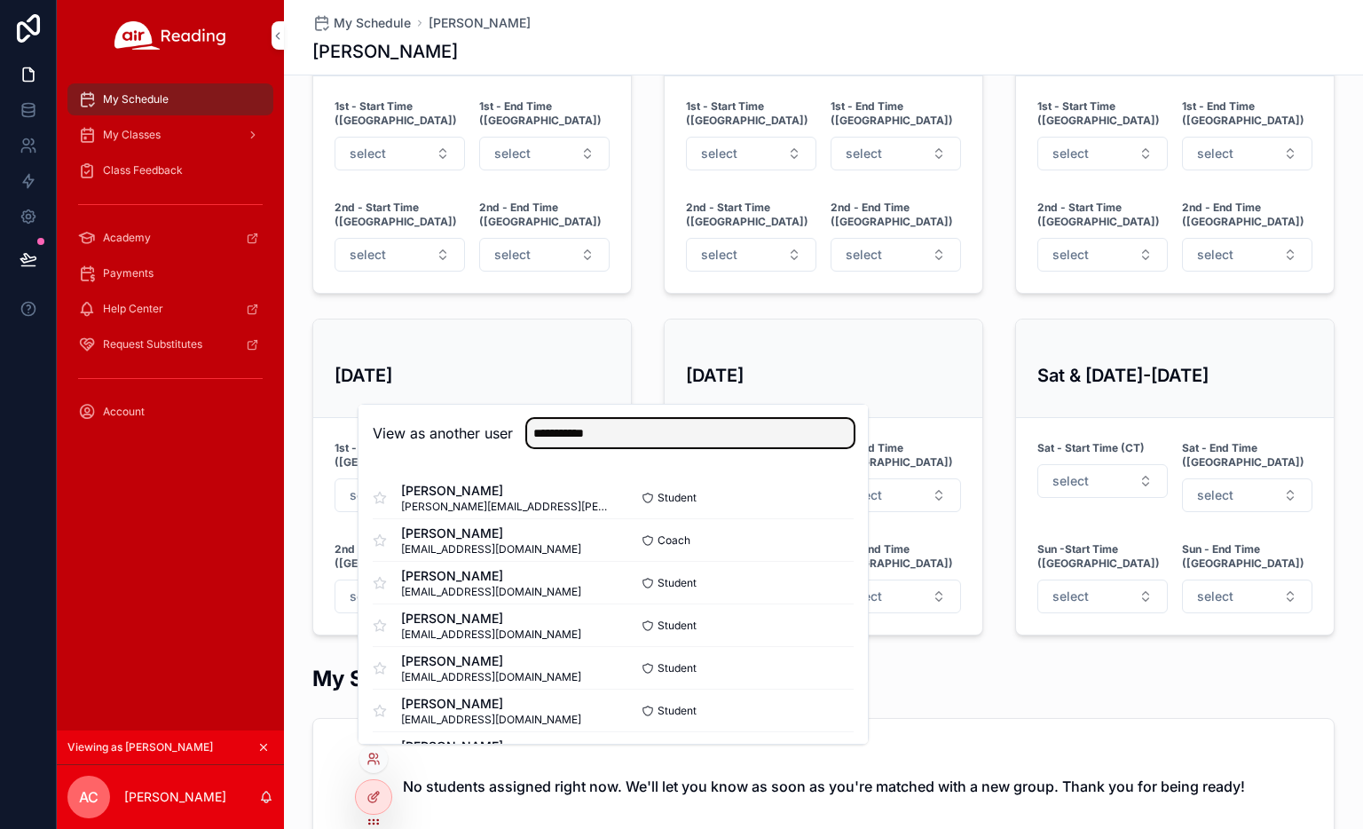
type input "**********"
click at [0, 0] on button "Select" at bounding box center [0, 0] width 0 height 0
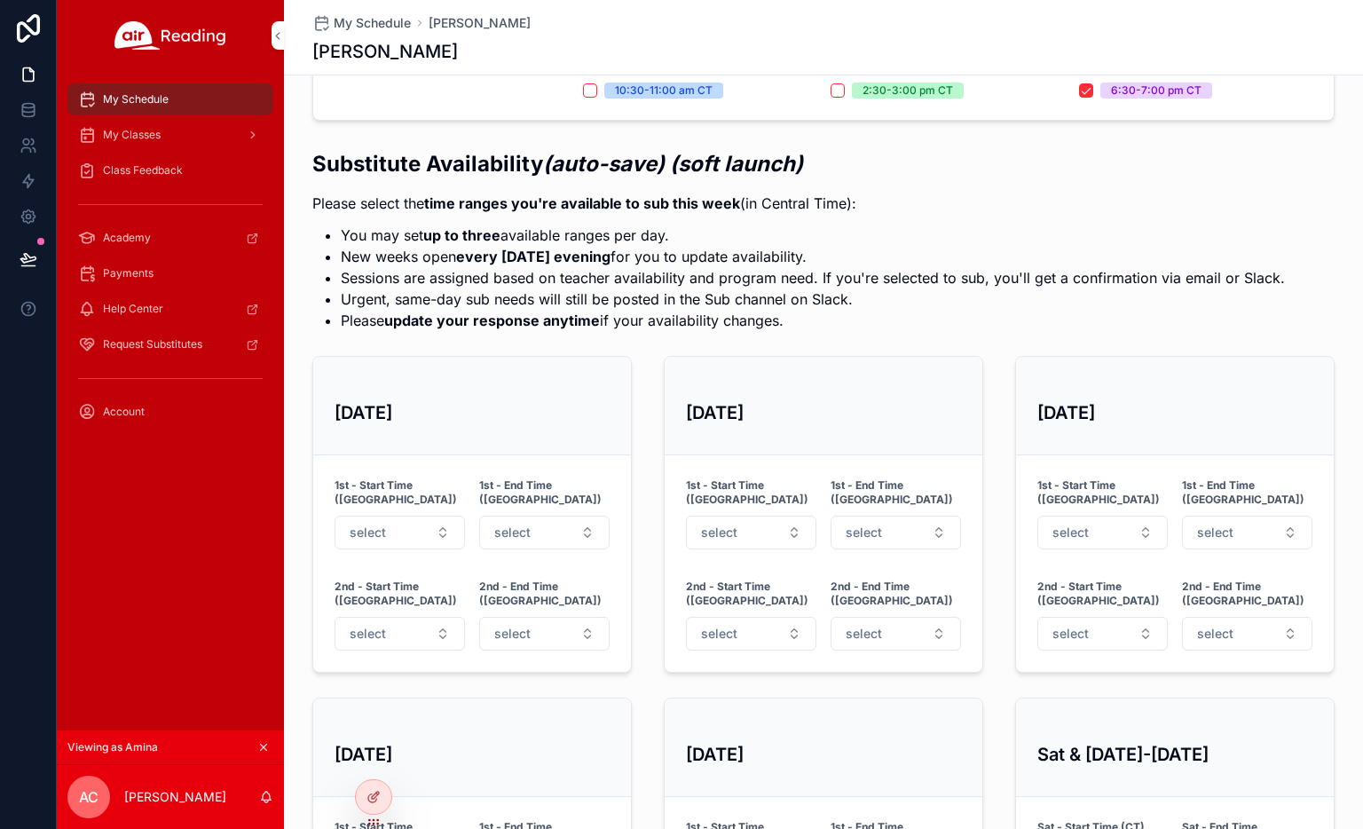
scroll to position [27, 0]
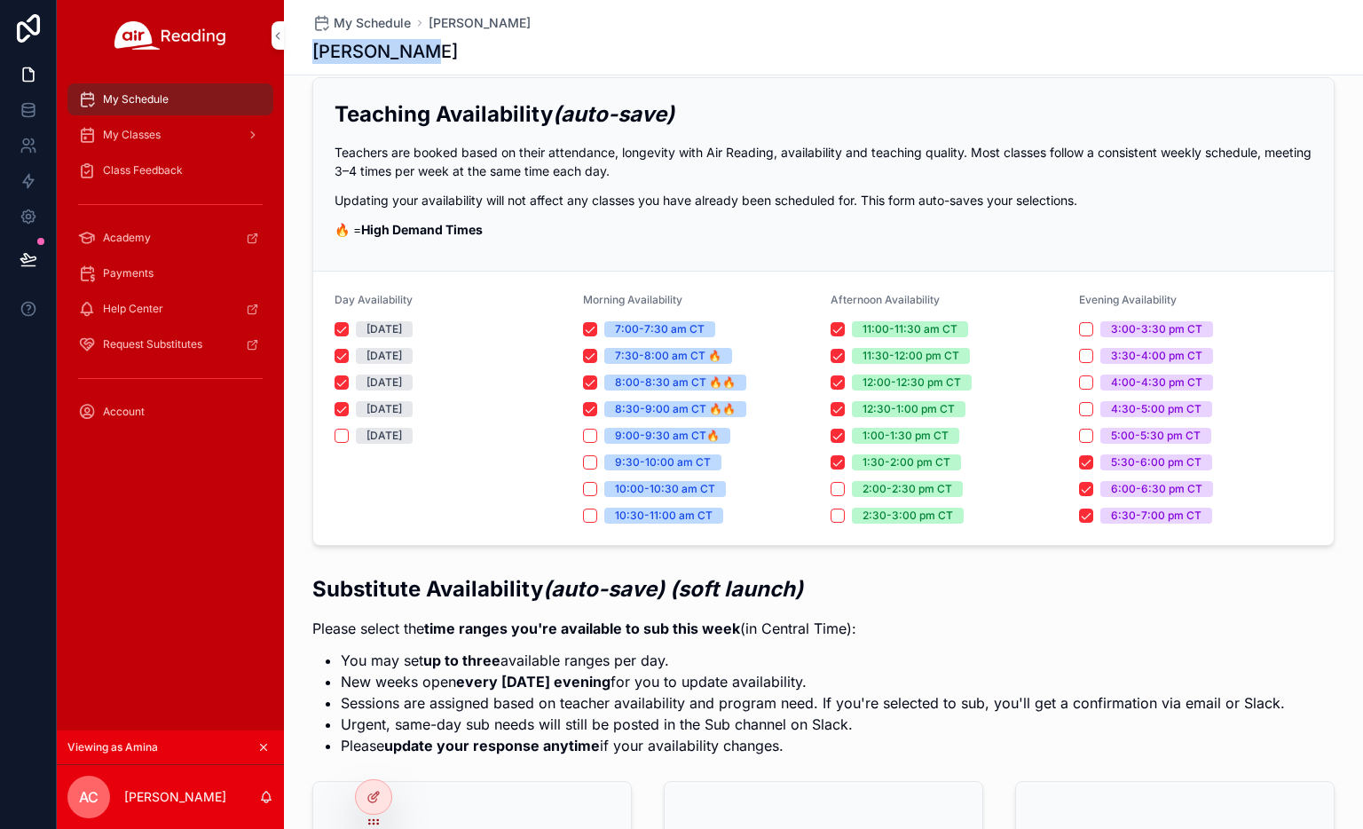
drag, startPoint x: 420, startPoint y: 49, endPoint x: 305, endPoint y: 44, distance: 114.6
click at [304, 43] on div "My Schedule [PERSON_NAME] [PERSON_NAME]" at bounding box center [823, 37] width 1079 height 75
copy h1 "[PERSON_NAME]"
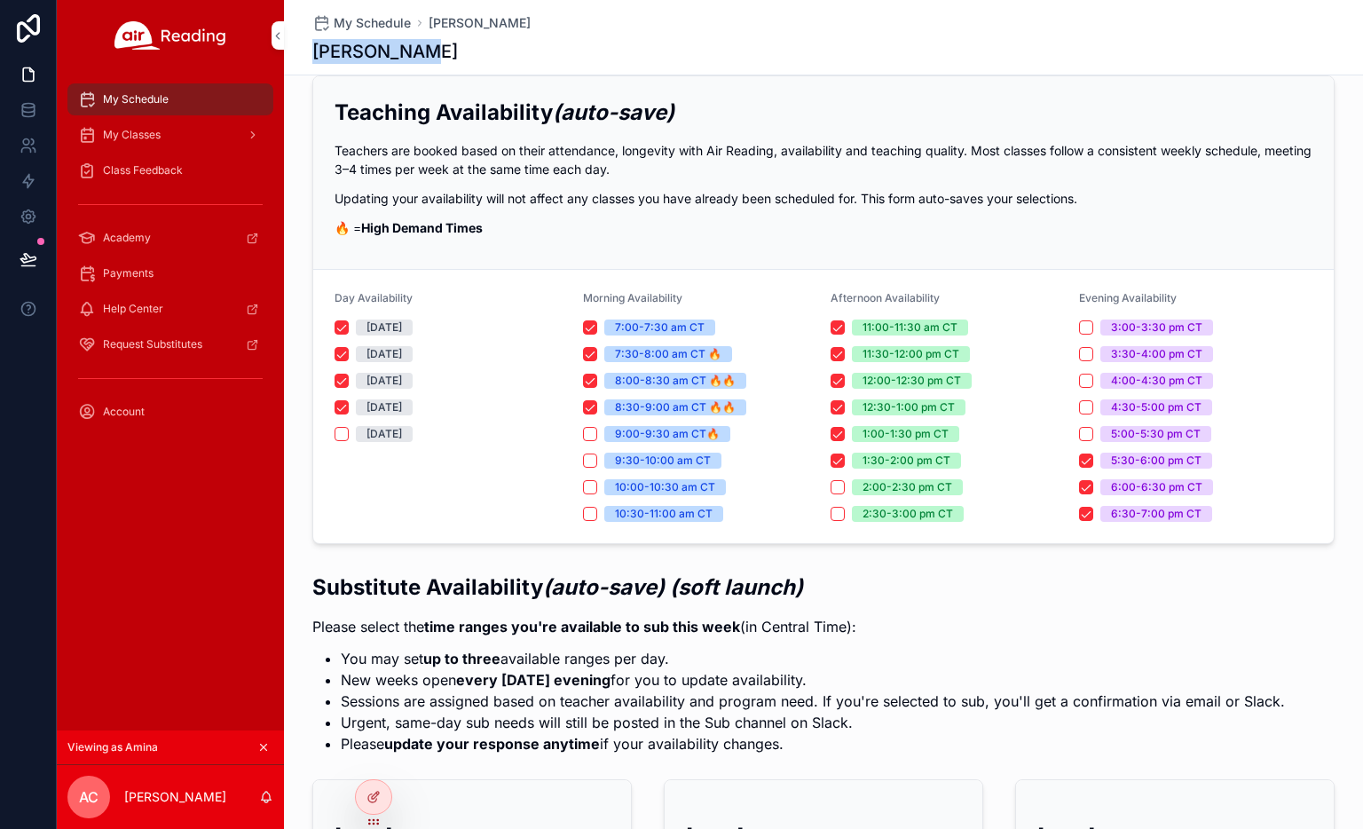
click at [162, 135] on div "My Classes" at bounding box center [170, 135] width 185 height 28
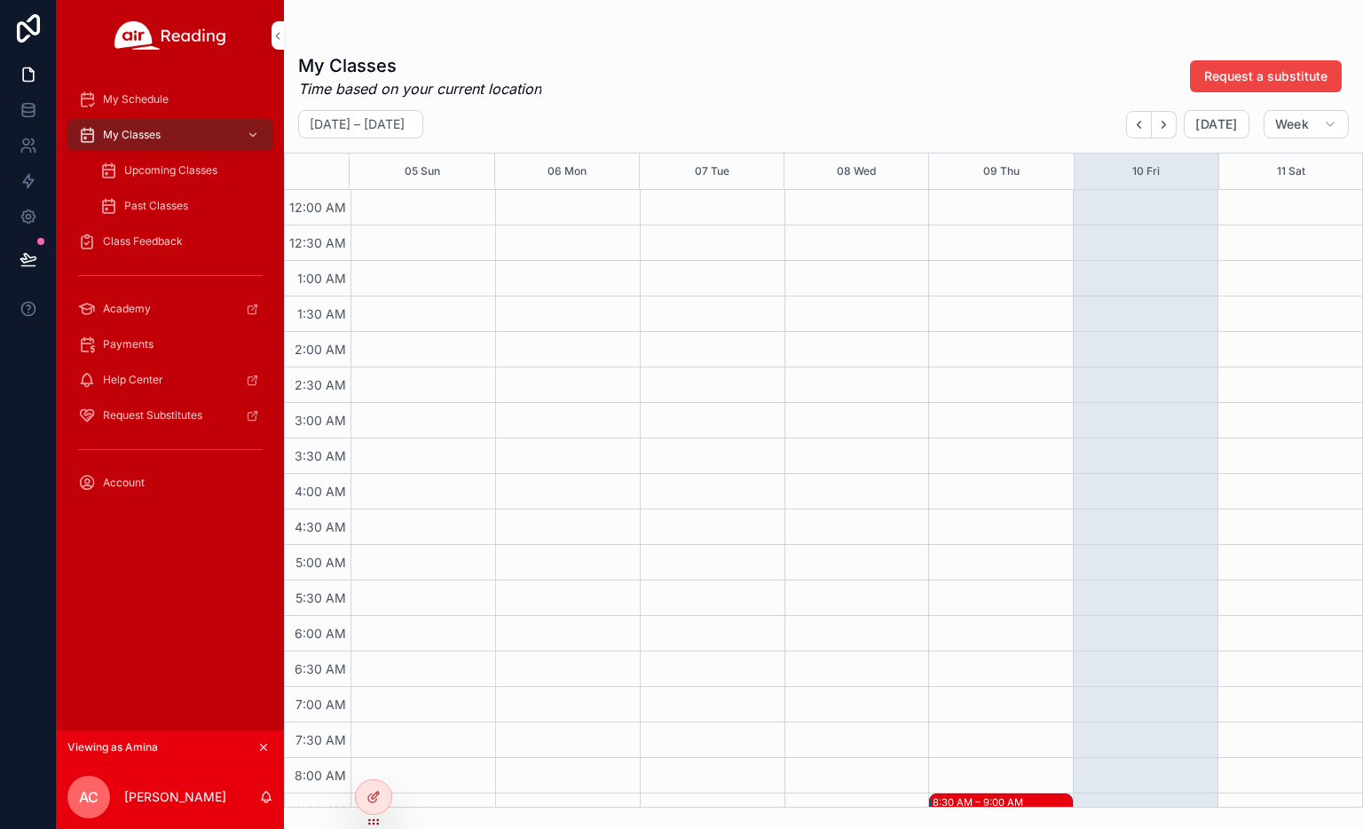
click at [164, 100] on span "My Schedule" at bounding box center [136, 99] width 66 height 14
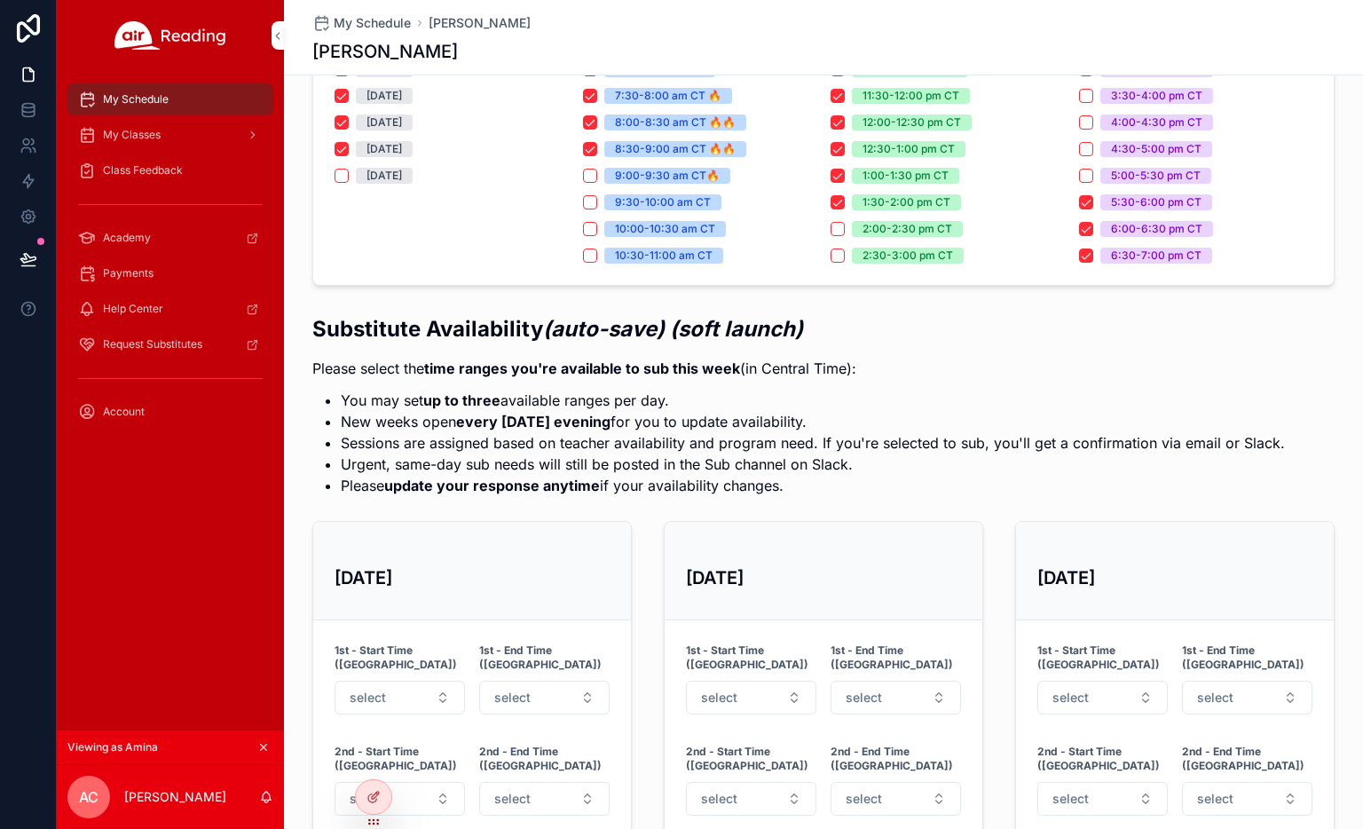
scroll to position [418, 0]
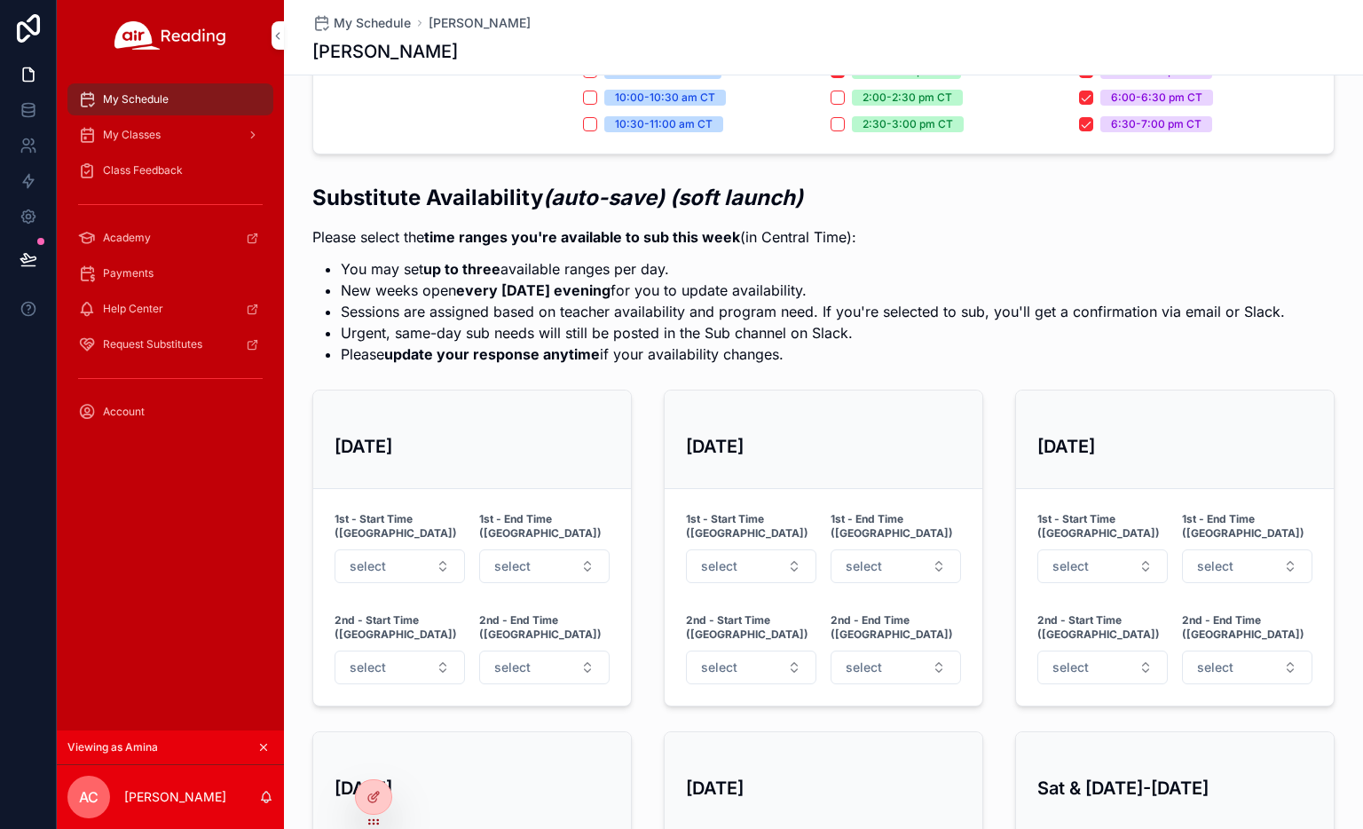
click at [0, 0] on icon at bounding box center [0, 0] width 0 height 0
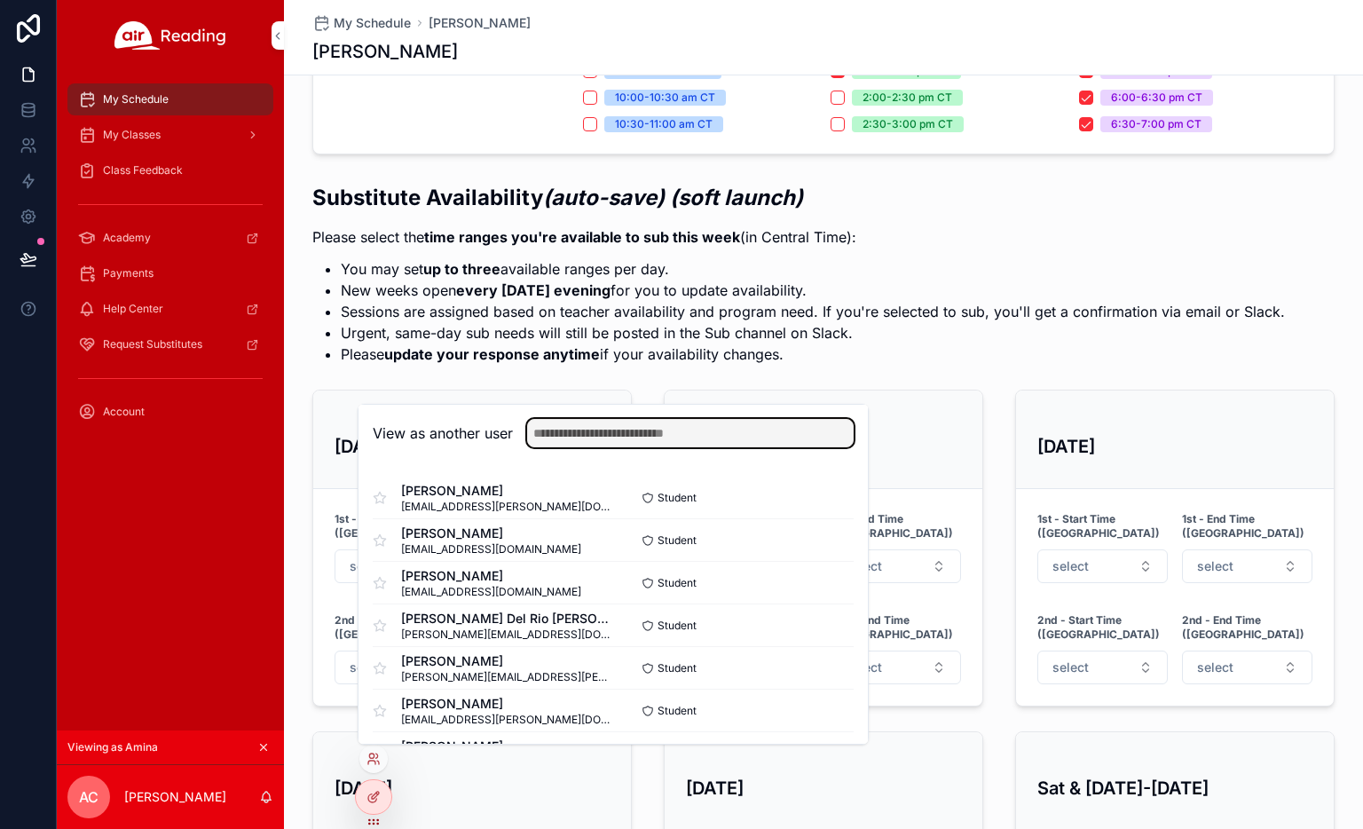
click at [604, 427] on input "text" at bounding box center [690, 433] width 327 height 28
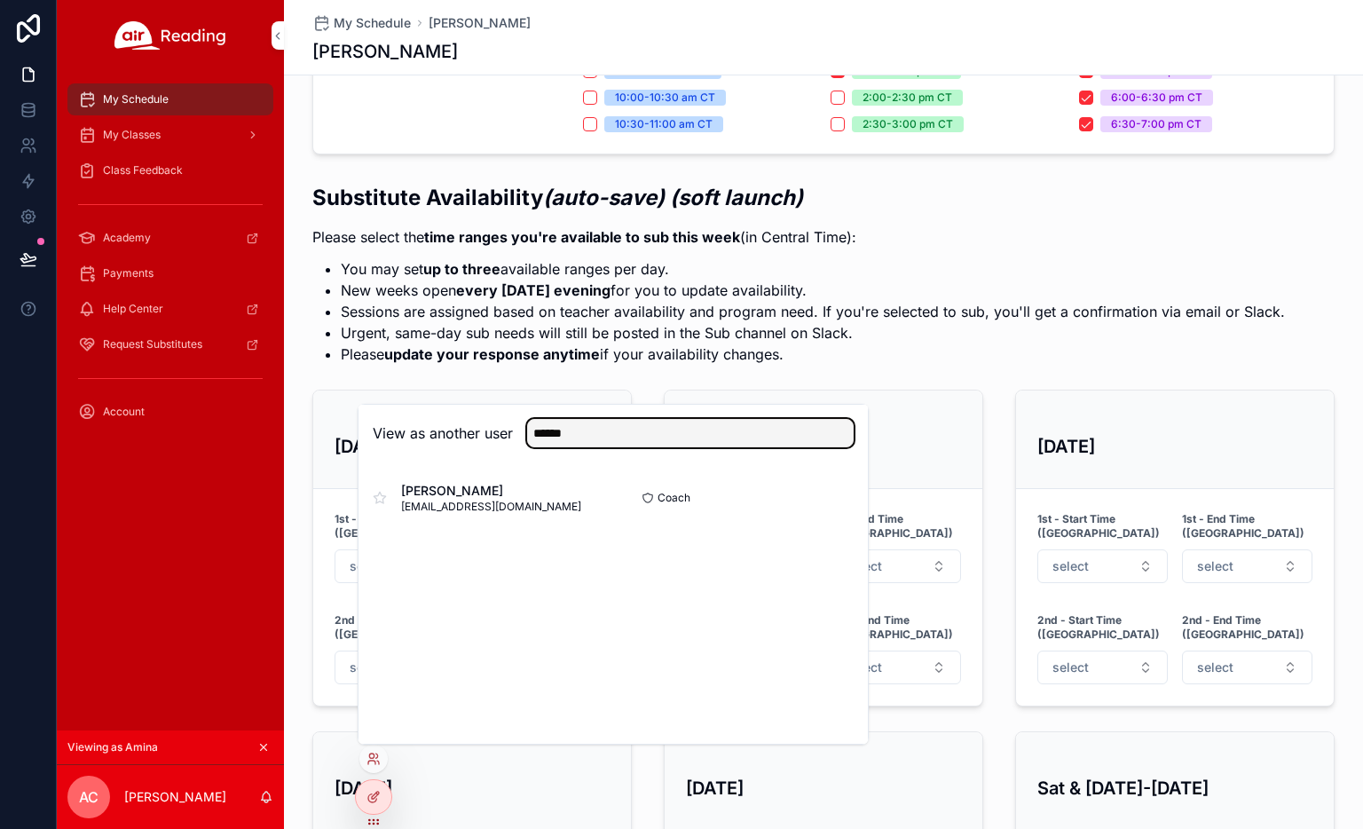
type input "******"
click at [0, 0] on button "Select" at bounding box center [0, 0] width 0 height 0
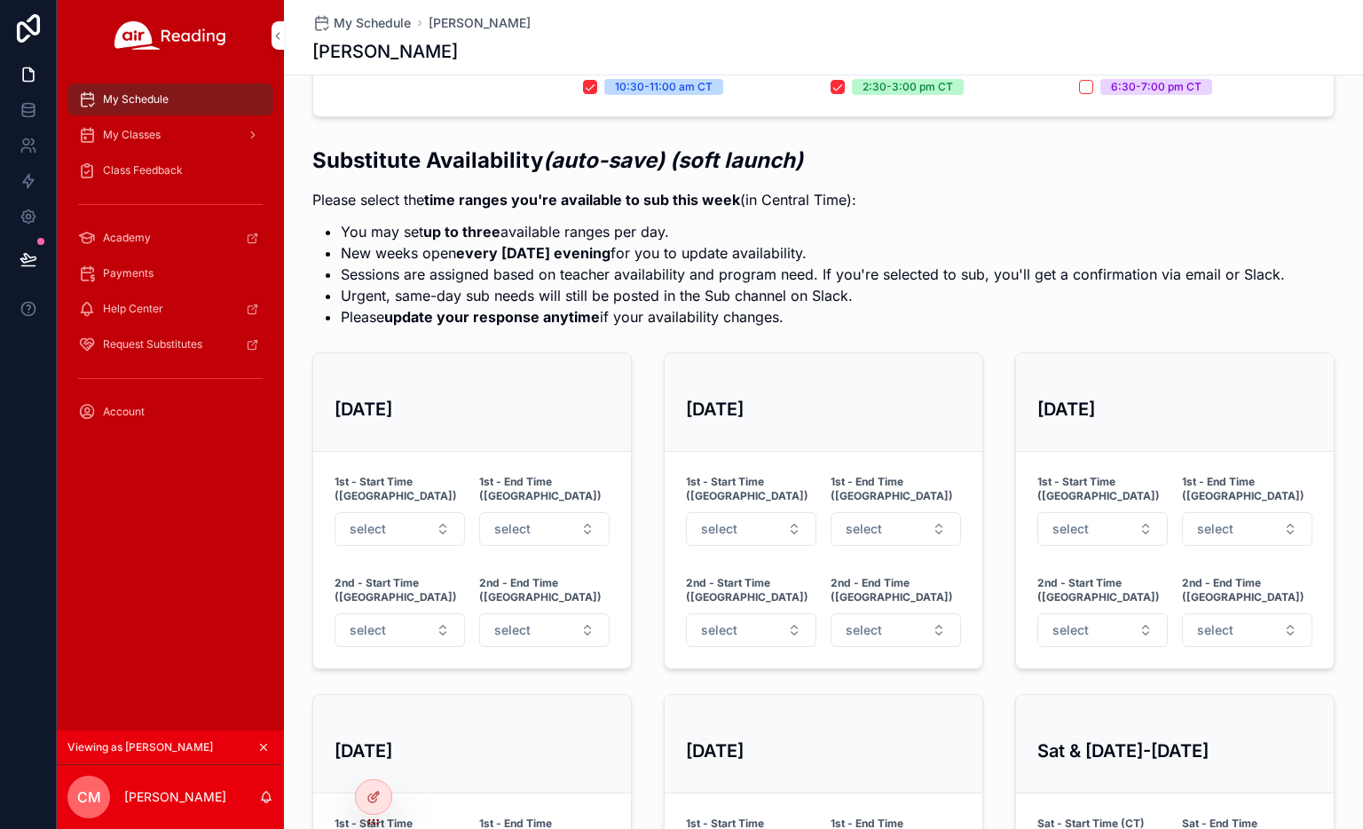
scroll to position [710, 0]
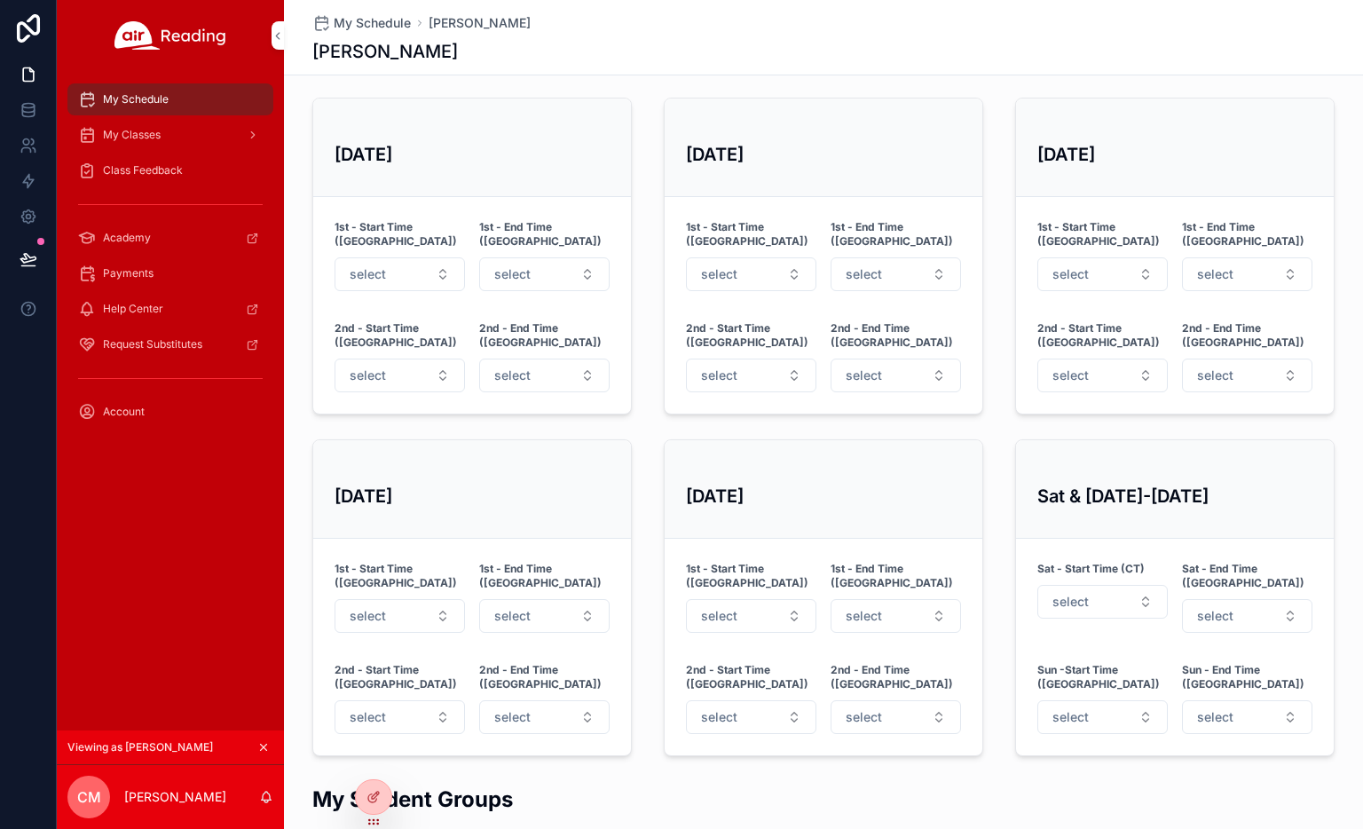
click at [0, 0] on icon at bounding box center [0, 0] width 0 height 0
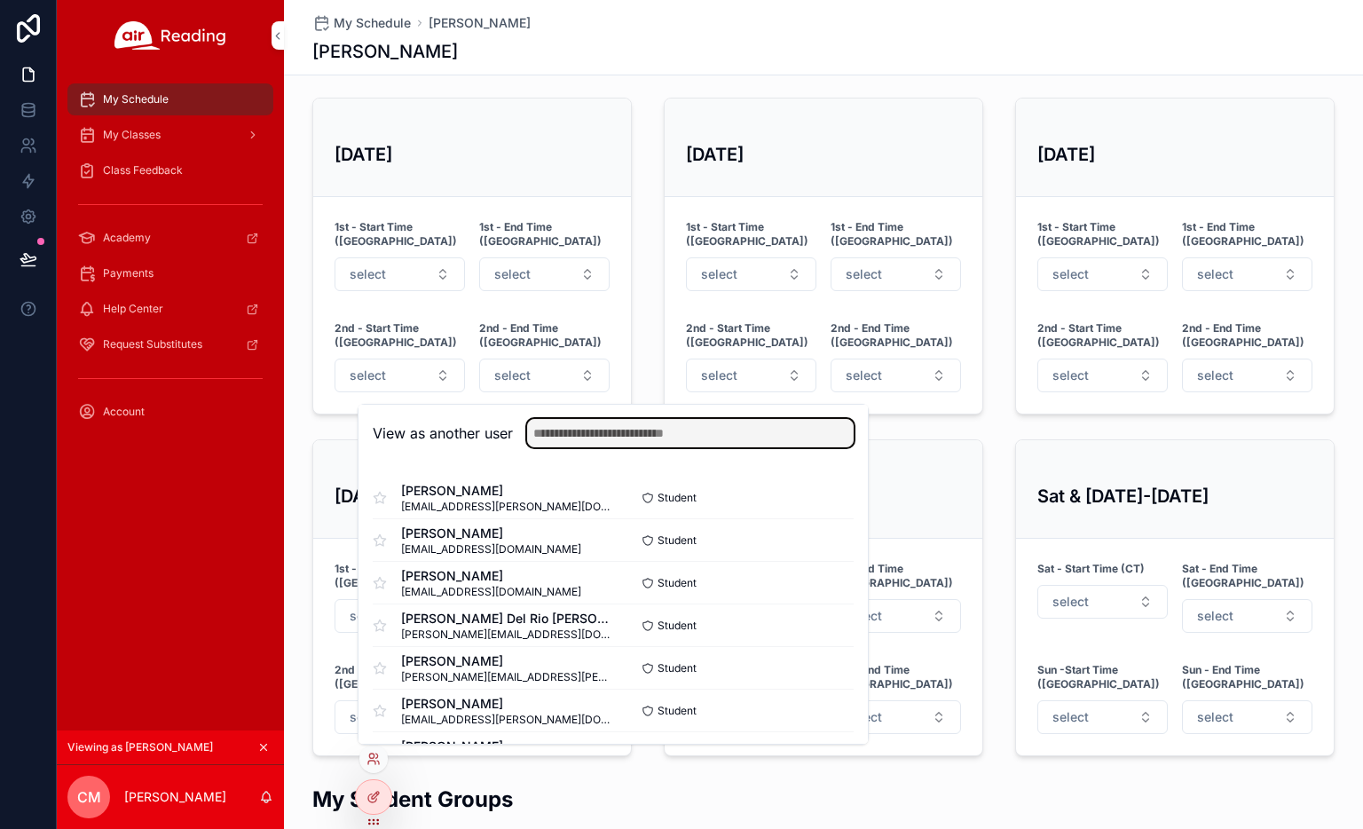
click at [573, 432] on input "text" at bounding box center [690, 433] width 327 height 28
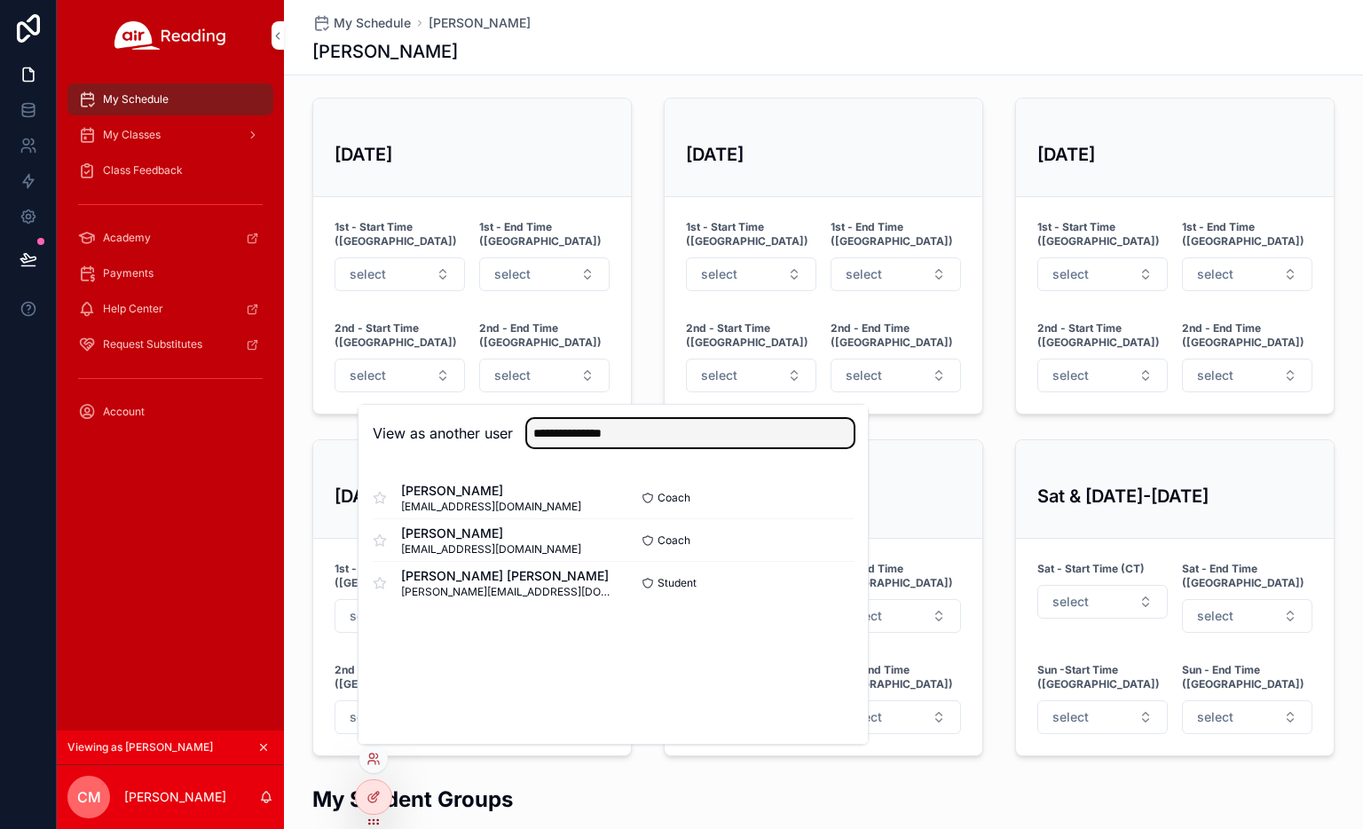
type input "**********"
click at [0, 0] on button "Select" at bounding box center [0, 0] width 0 height 0
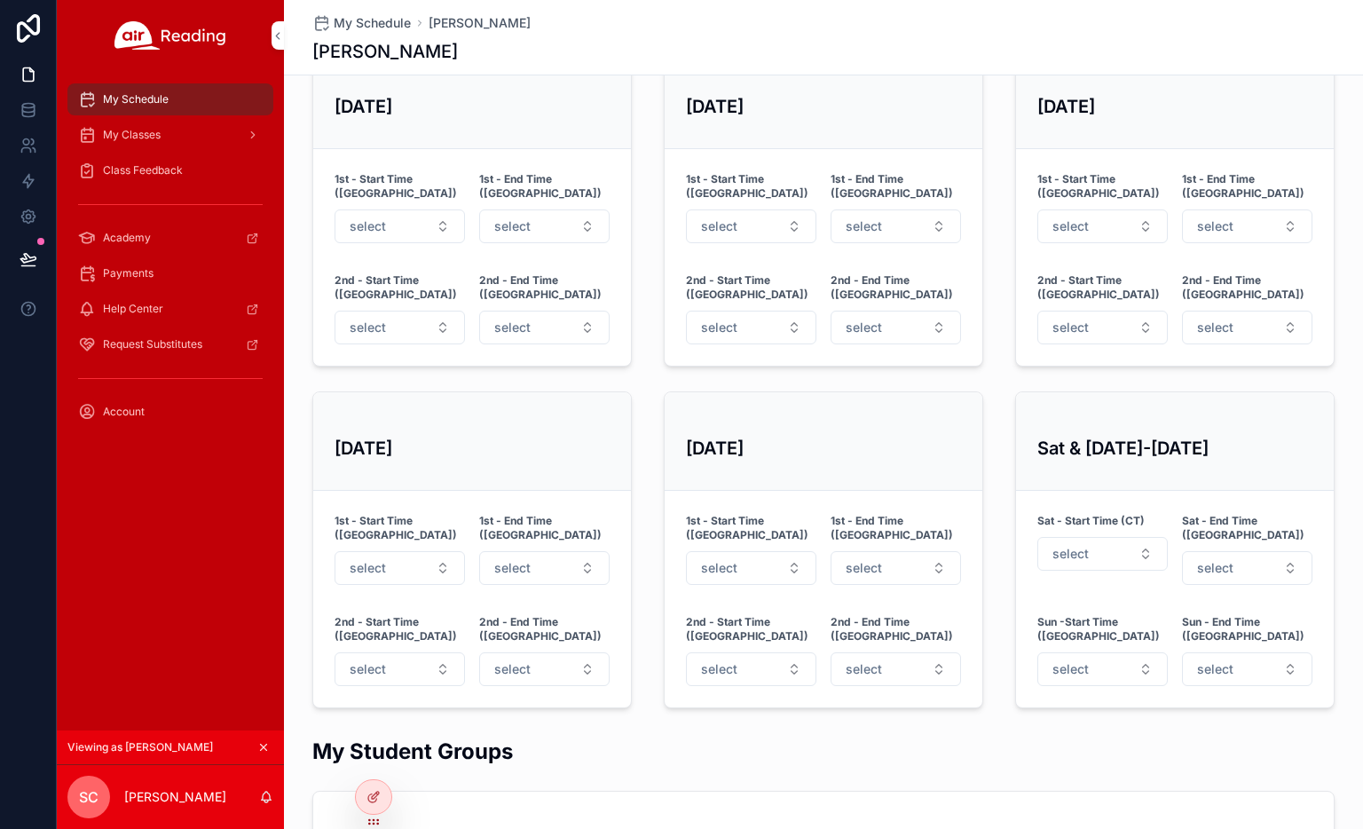
scroll to position [725, 0]
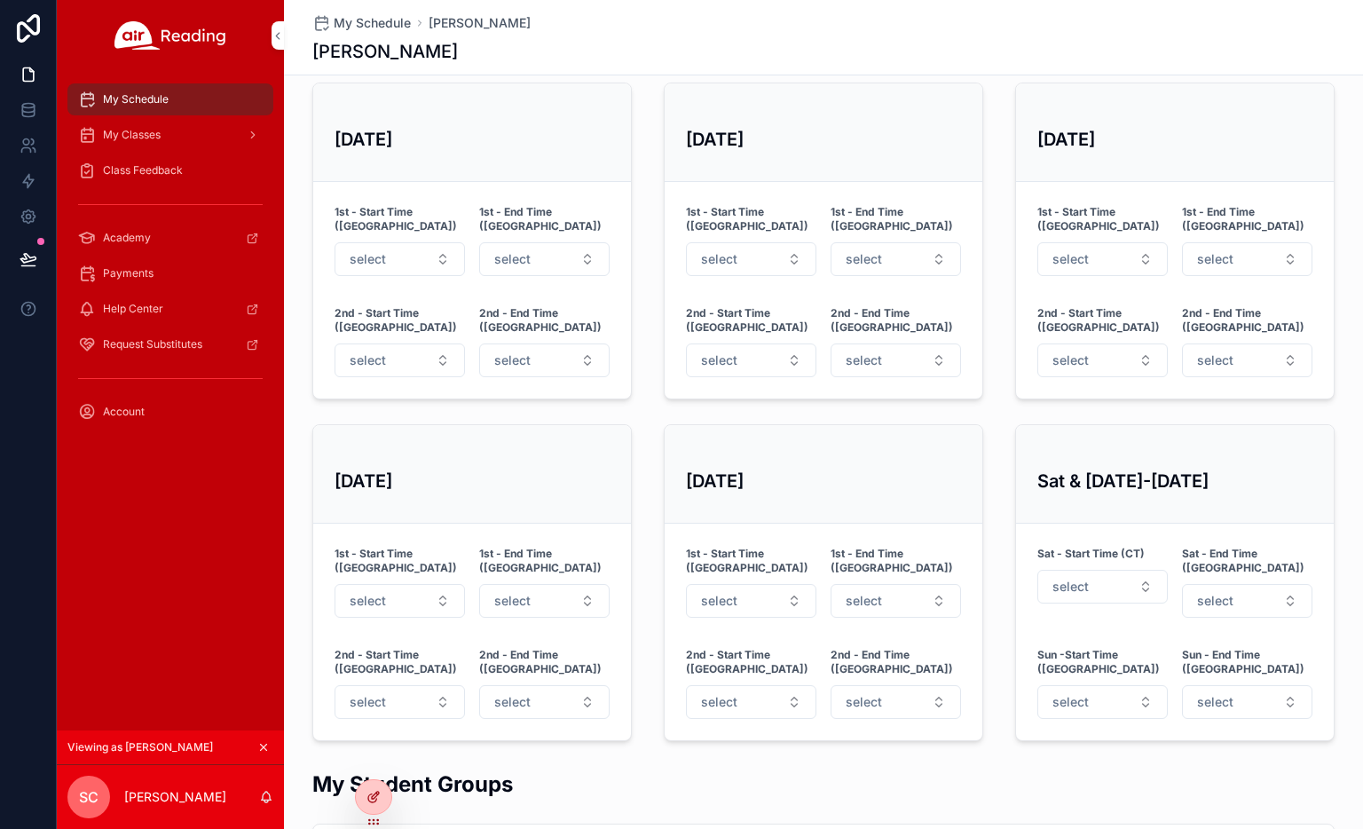
click at [372, 798] on icon at bounding box center [375, 795] width 7 height 7
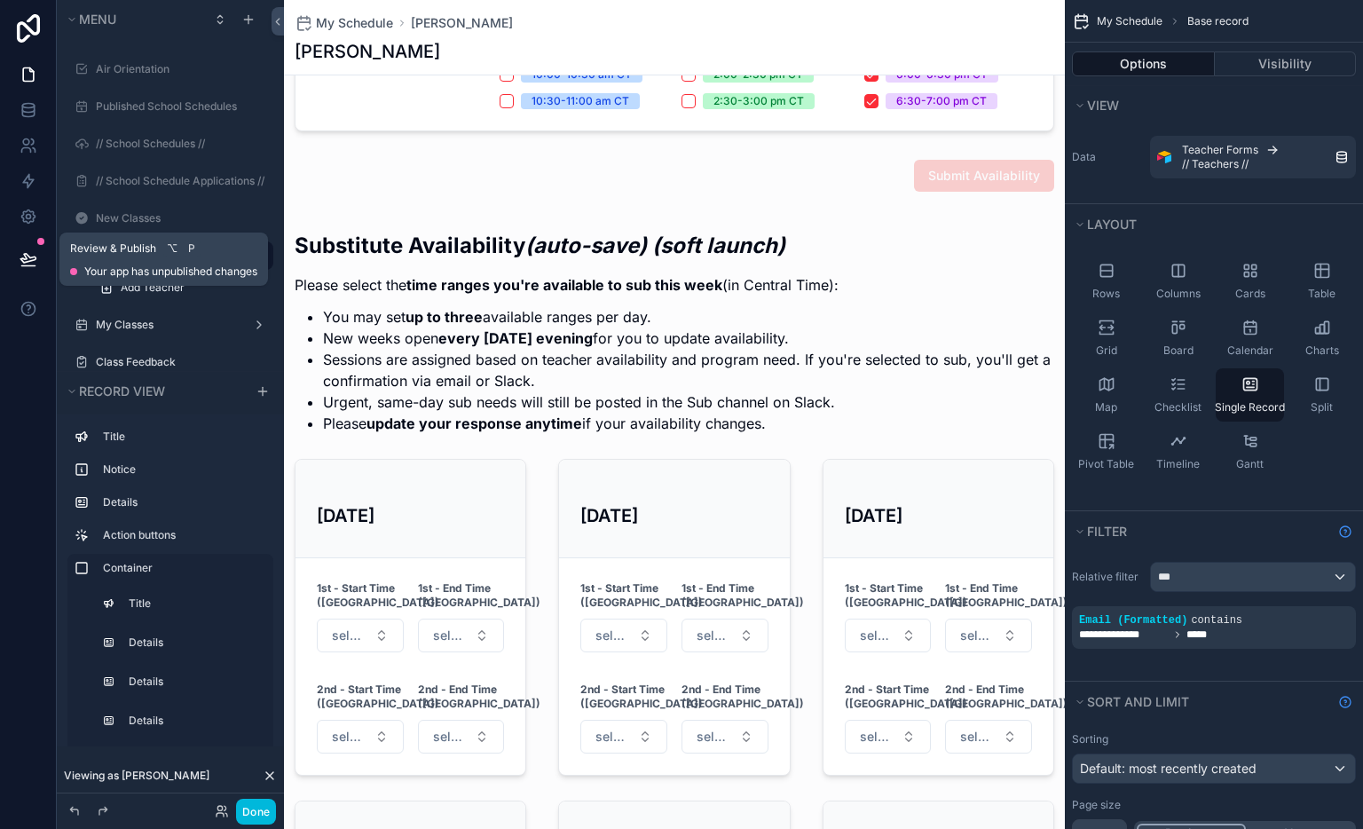
click at [26, 260] on icon at bounding box center [29, 259] width 18 height 18
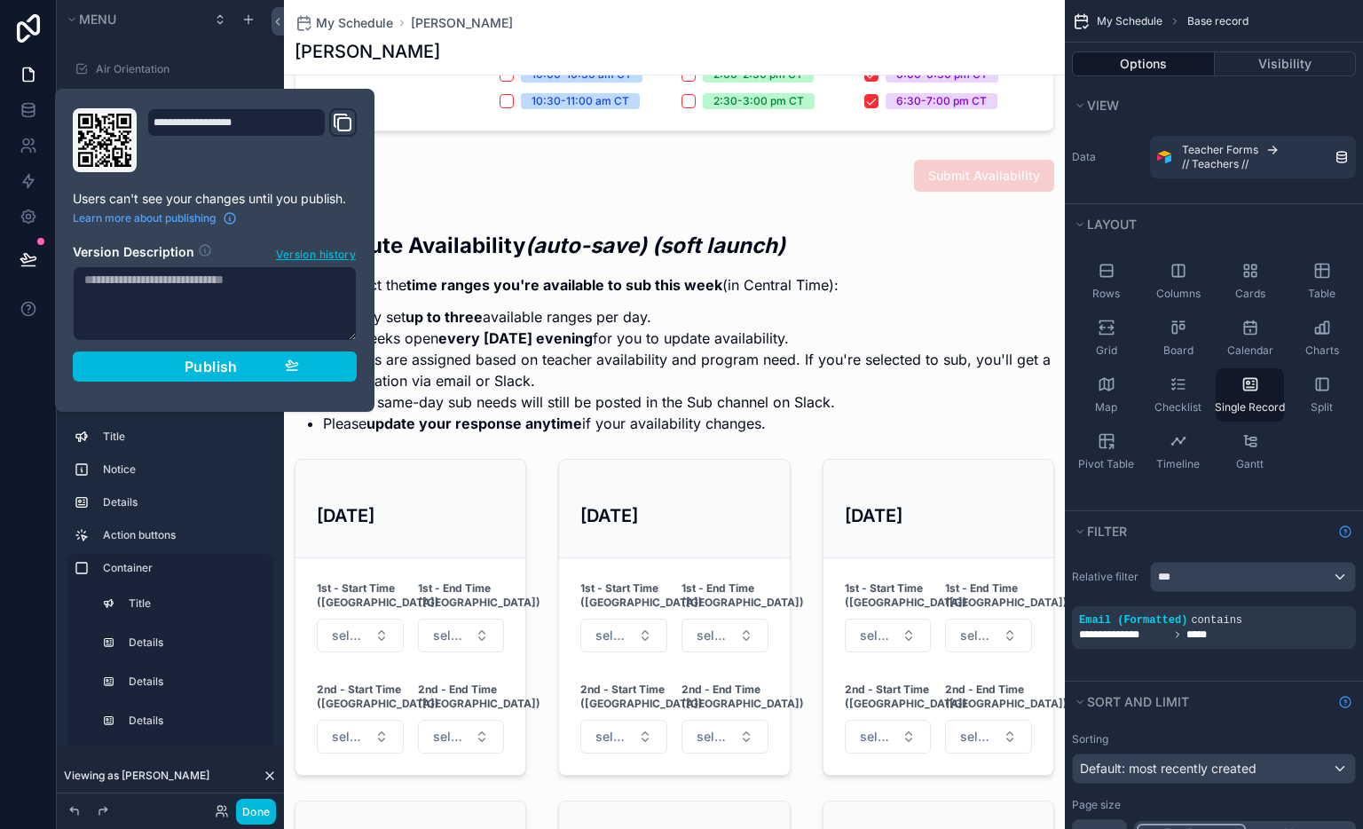
click at [231, 364] on span "Publish" at bounding box center [211, 367] width 53 height 18
